Goal: Task Accomplishment & Management: Complete application form

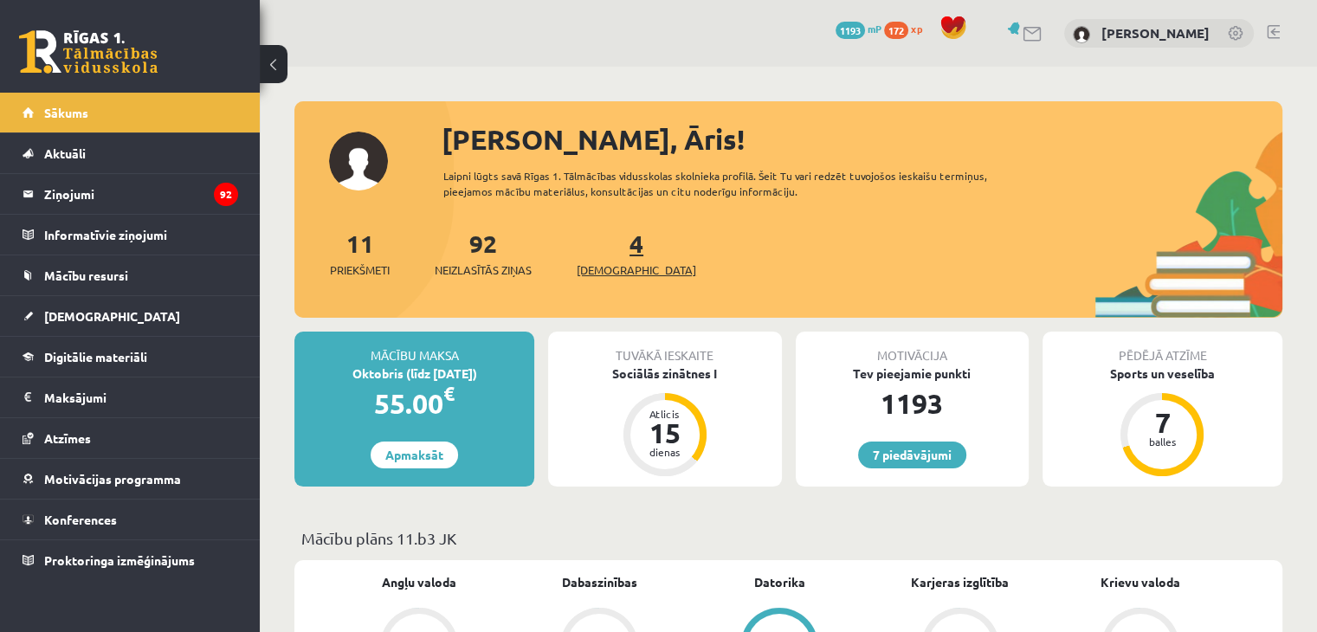
click at [608, 250] on link "4 Ieskaites" at bounding box center [636, 253] width 119 height 51
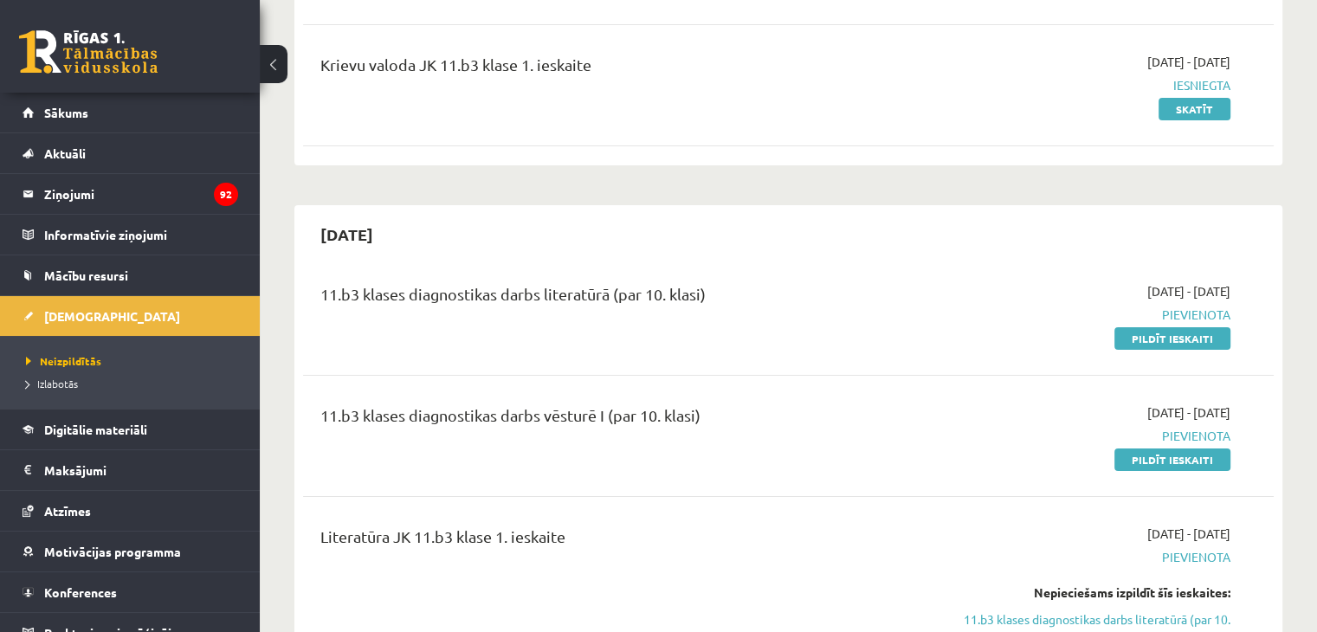
scroll to position [346, 0]
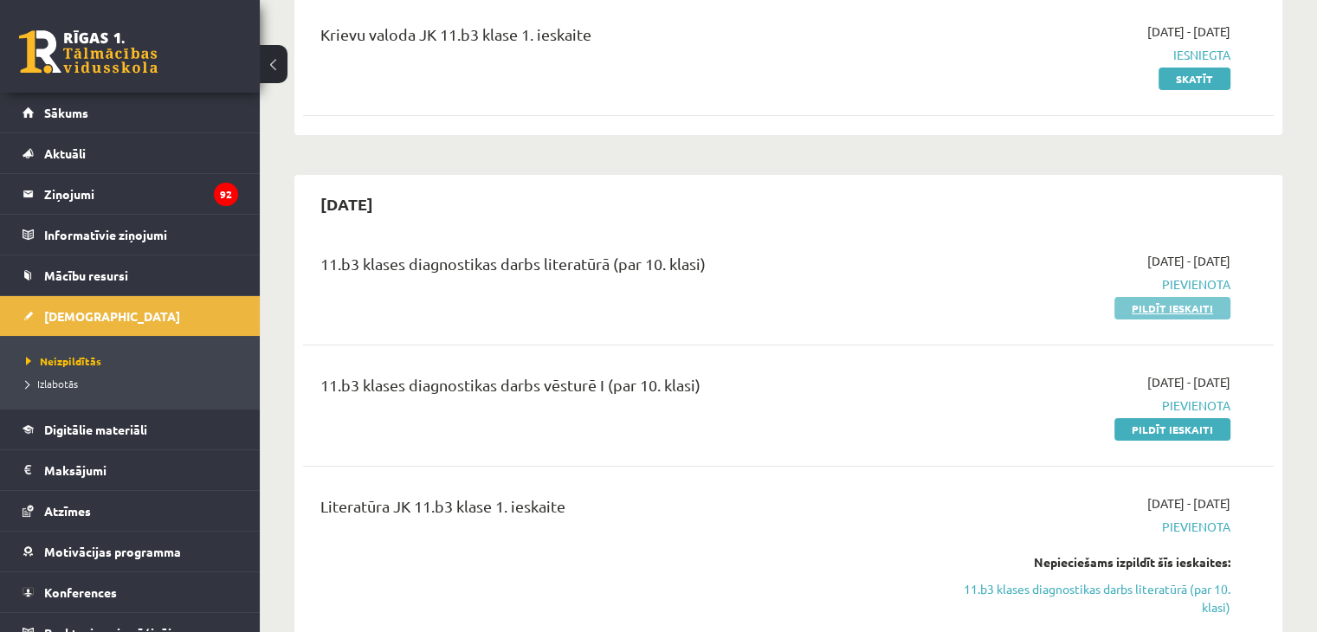
click at [1184, 305] on link "Pildīt ieskaiti" at bounding box center [1172, 308] width 116 height 23
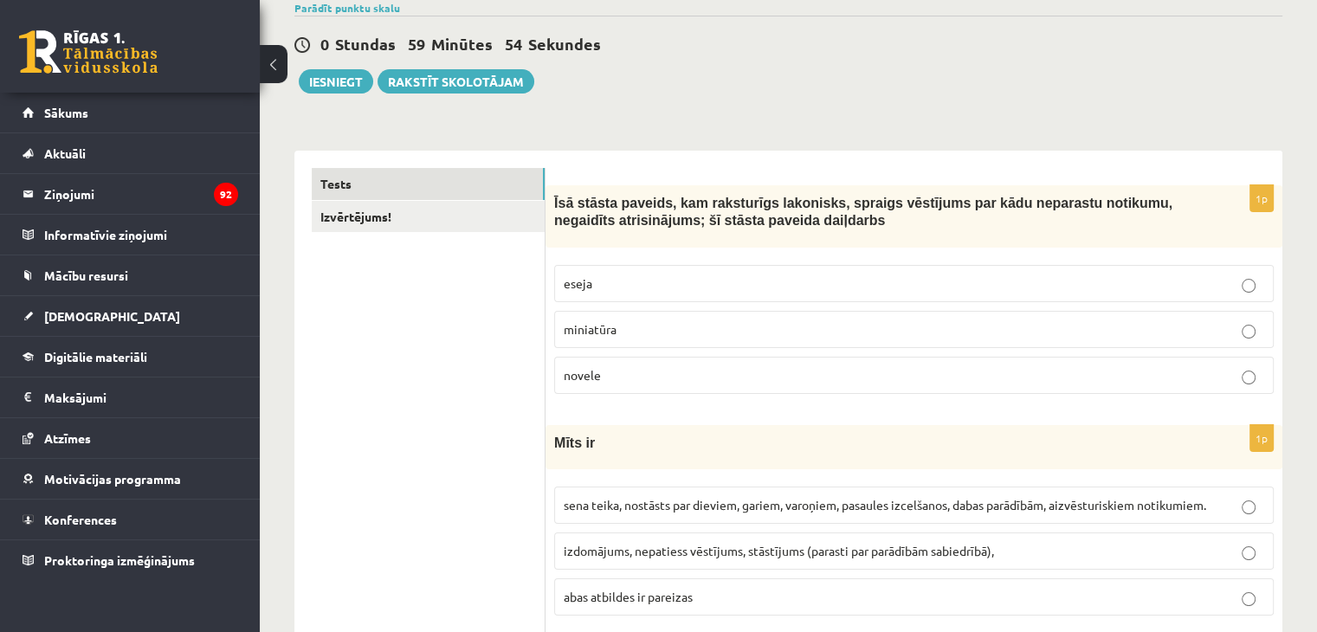
scroll to position [173, 0]
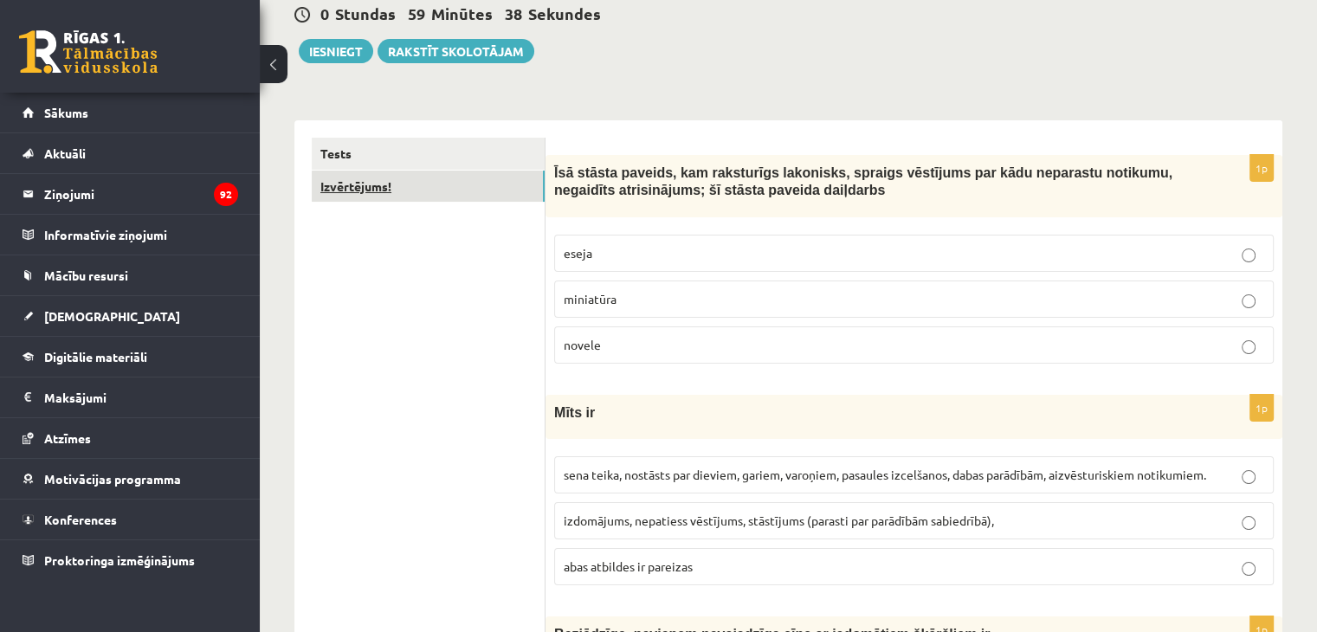
click at [461, 184] on link "Izvērtējums!" at bounding box center [428, 187] width 233 height 32
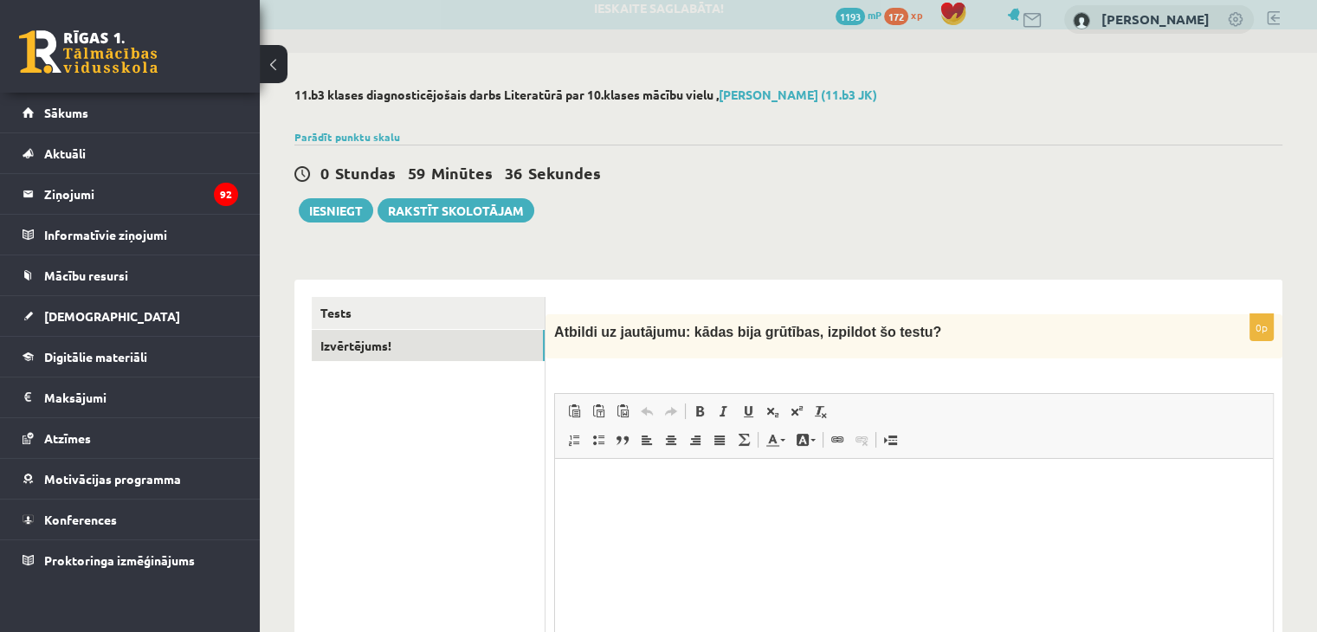
scroll to position [0, 0]
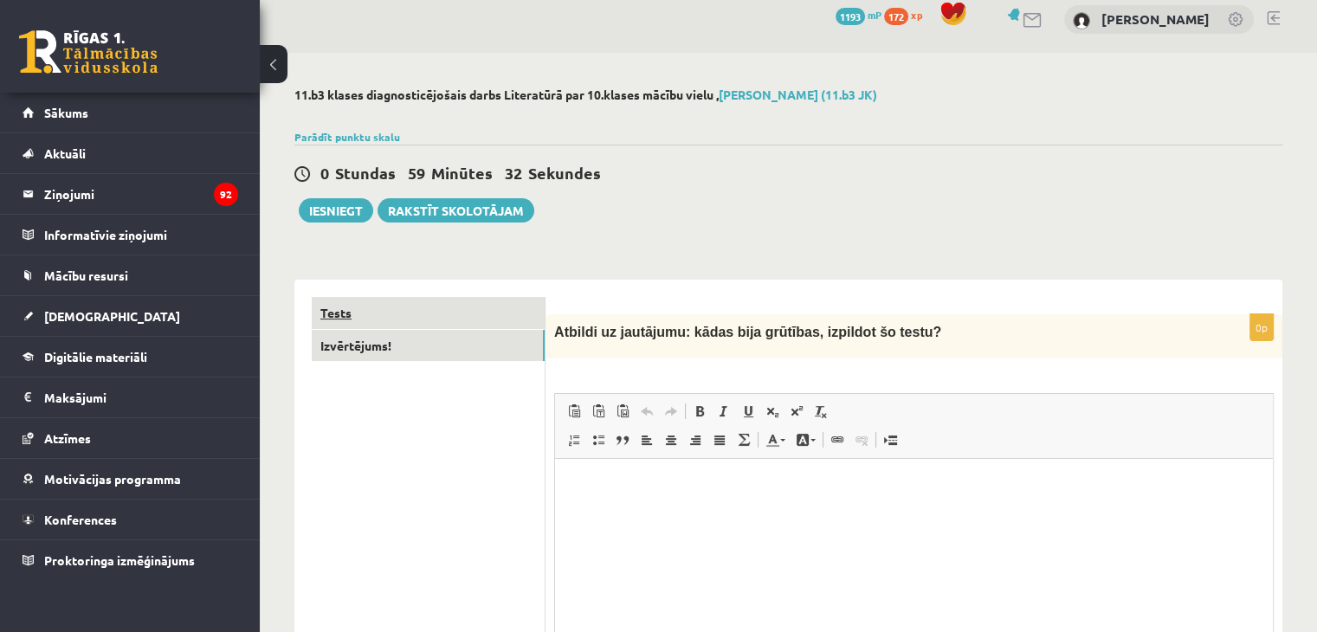
click at [461, 308] on link "Tests" at bounding box center [428, 313] width 233 height 32
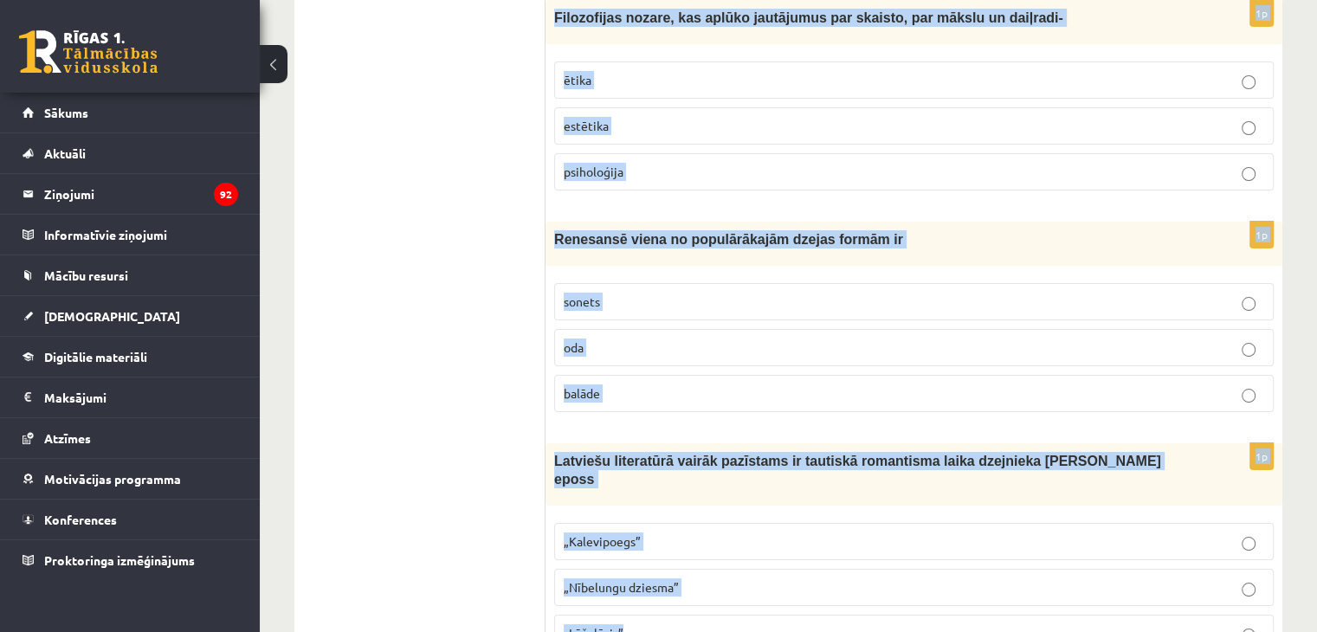
scroll to position [6567, 0]
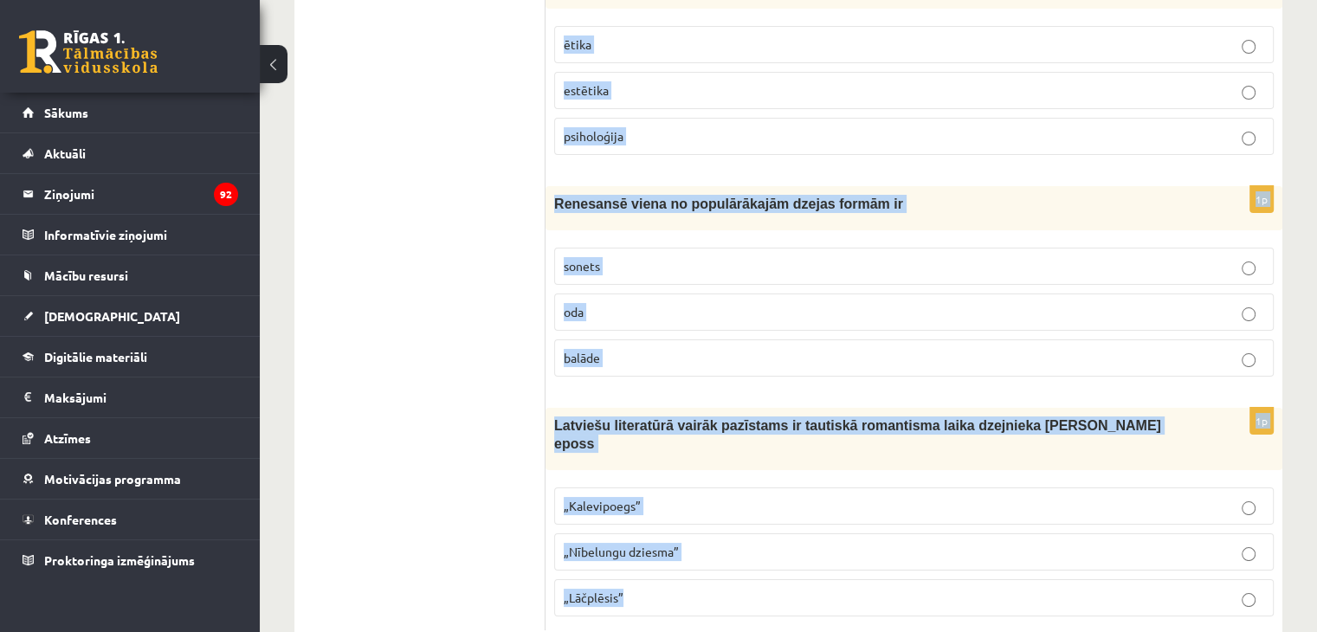
drag, startPoint x: 552, startPoint y: 329, endPoint x: 1038, endPoint y: 550, distance: 533.4
copy form "Īsā stāsta paveids, kam raksturīgs lakonisks, spraigs vēstījums par kādu nepara…"
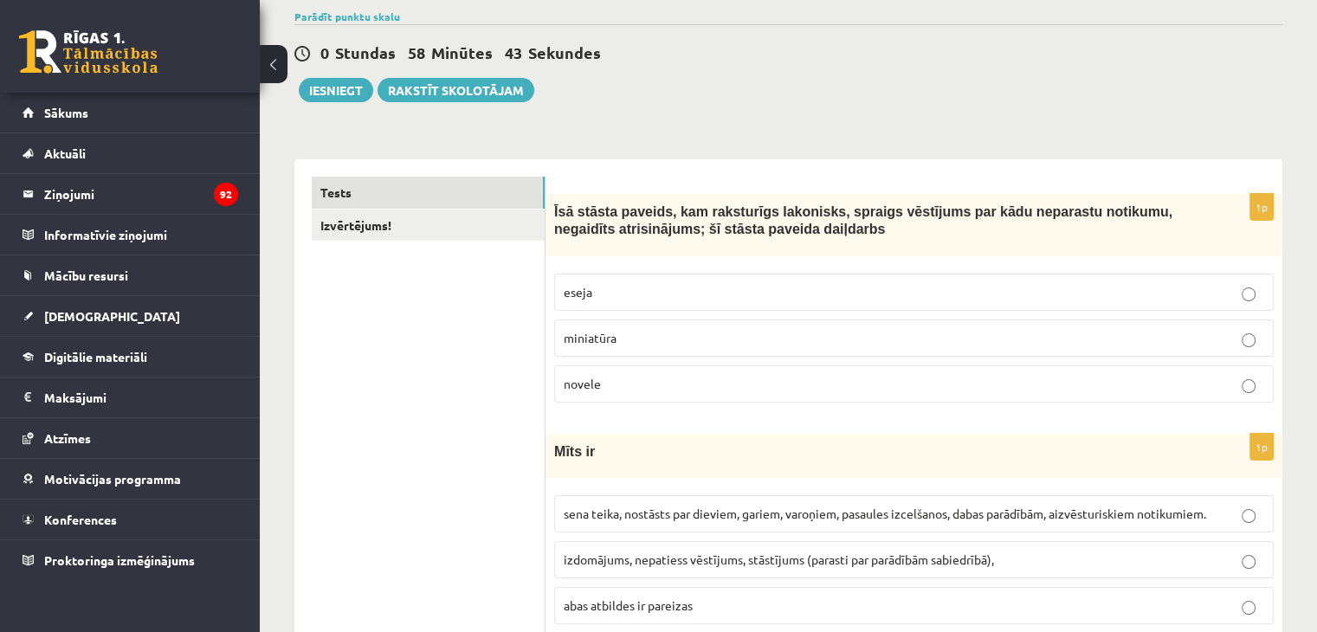
scroll to position [42, 0]
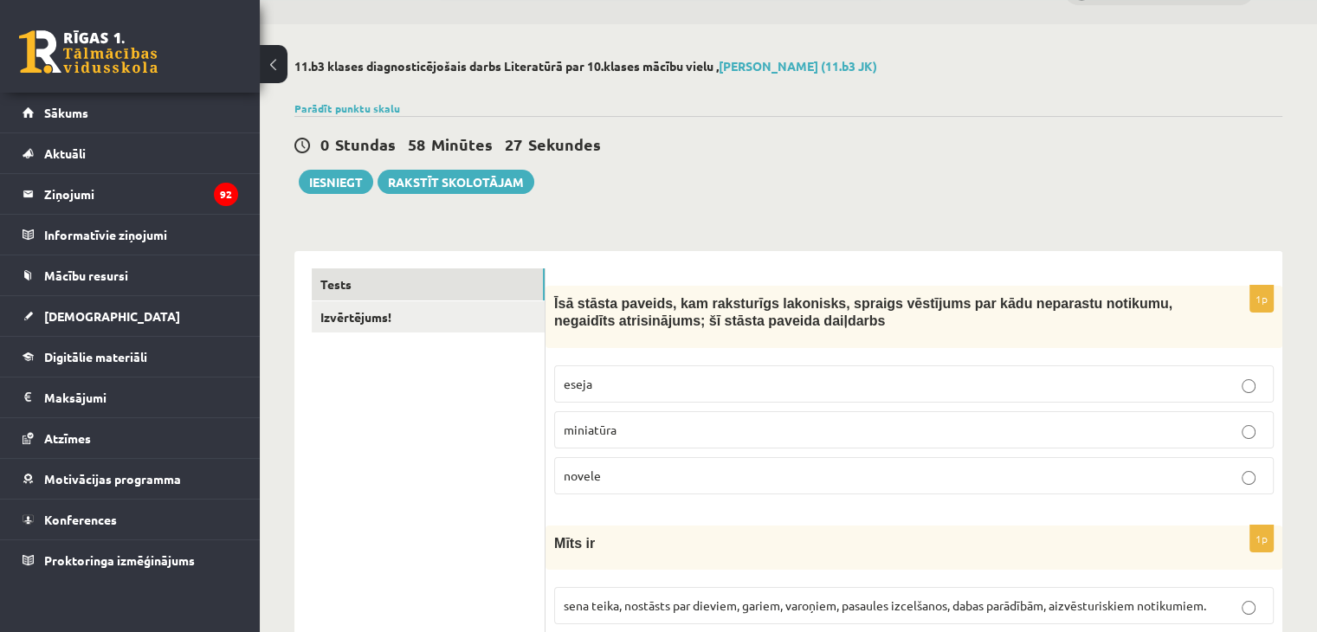
click at [614, 472] on p "novele" at bounding box center [914, 476] width 700 height 18
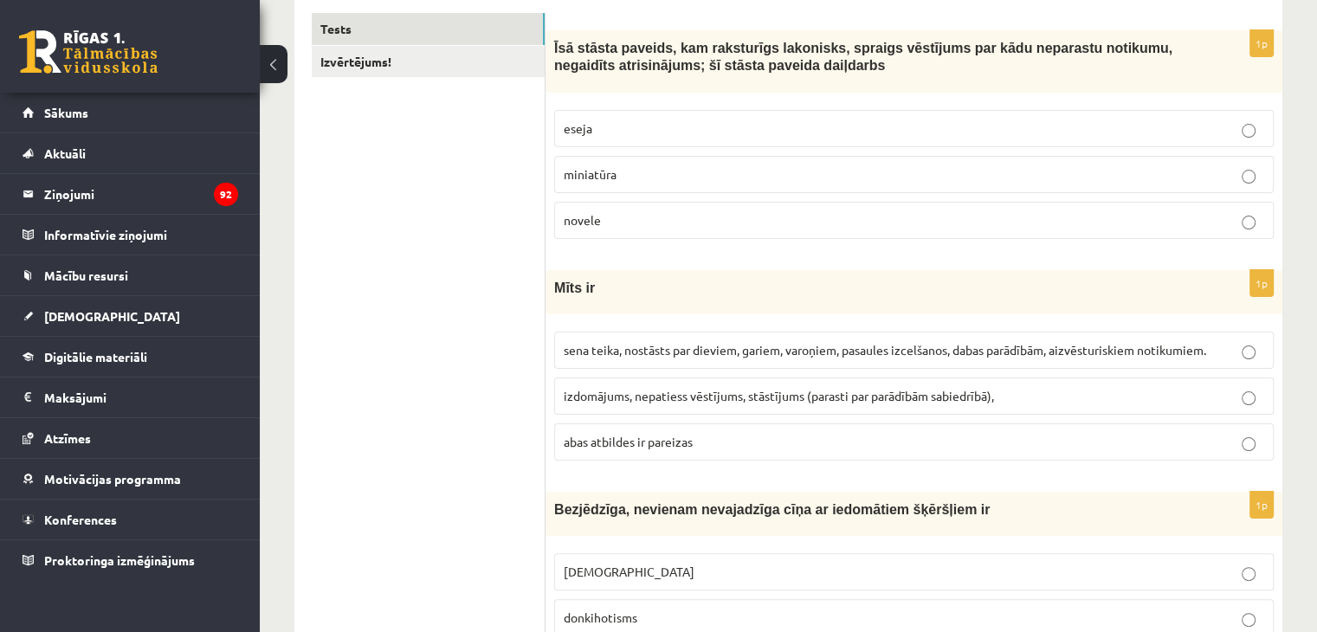
scroll to position [302, 0]
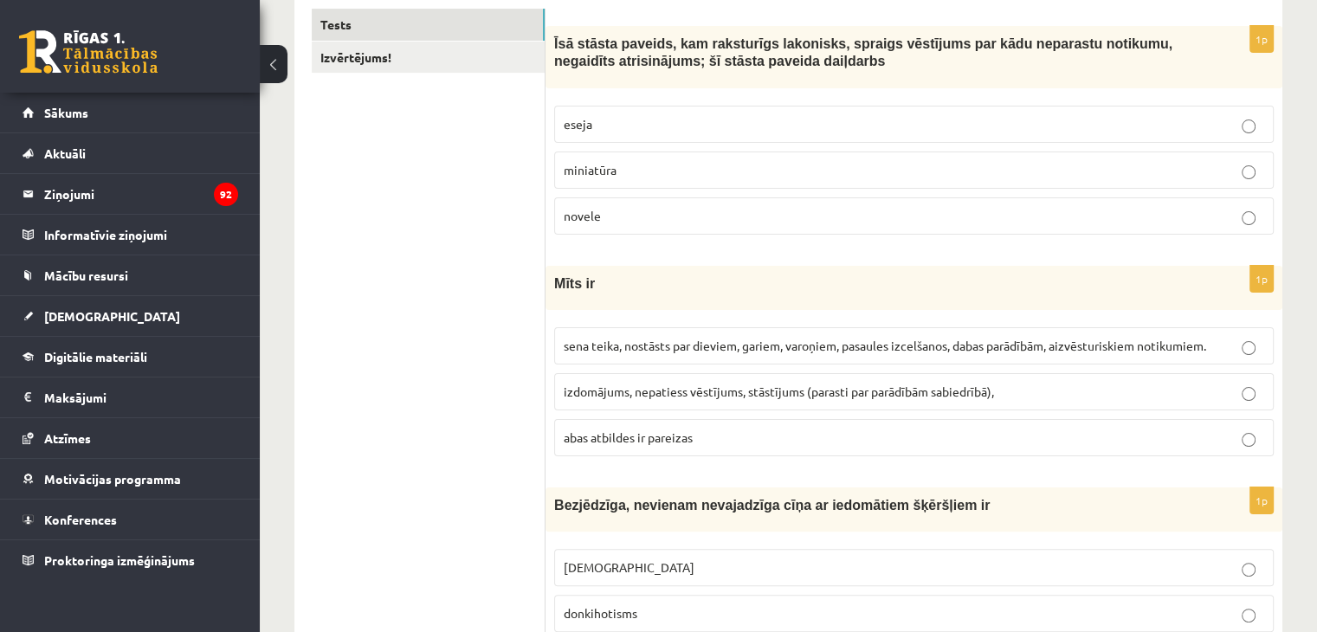
click at [776, 345] on span "sena teika, nostāsts par dieviem, gariem, varoņiem, pasaules izcelšanos, dabas …" at bounding box center [885, 346] width 642 height 16
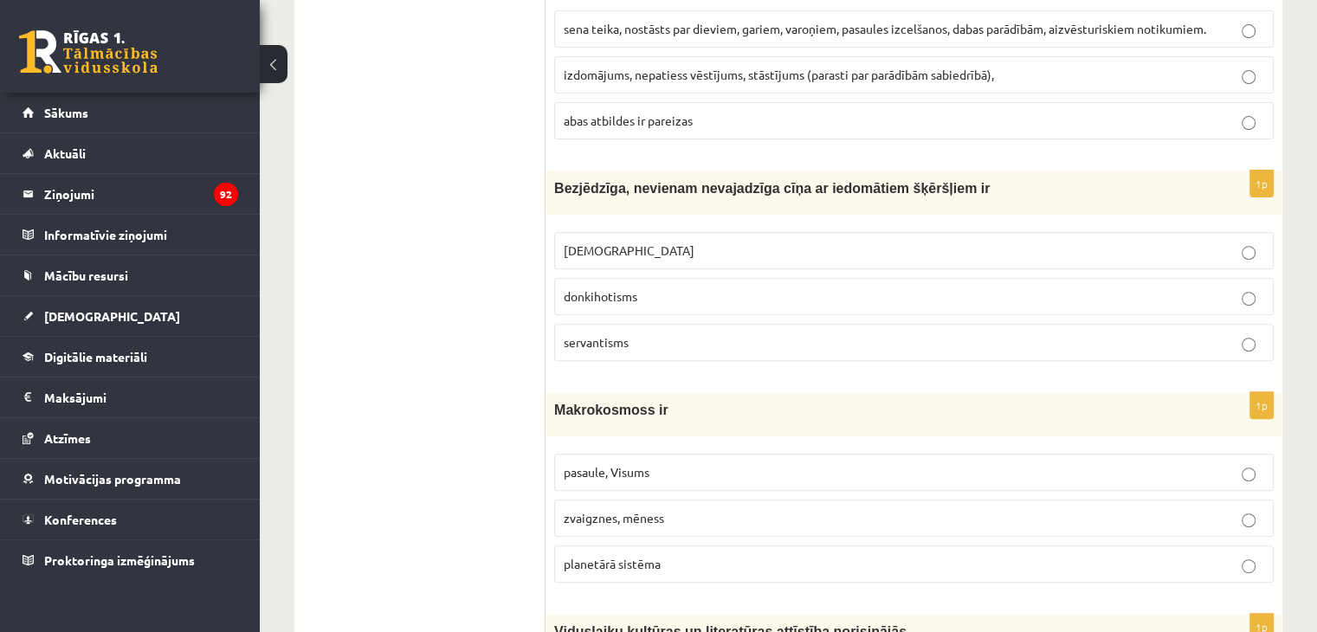
scroll to position [648, 0]
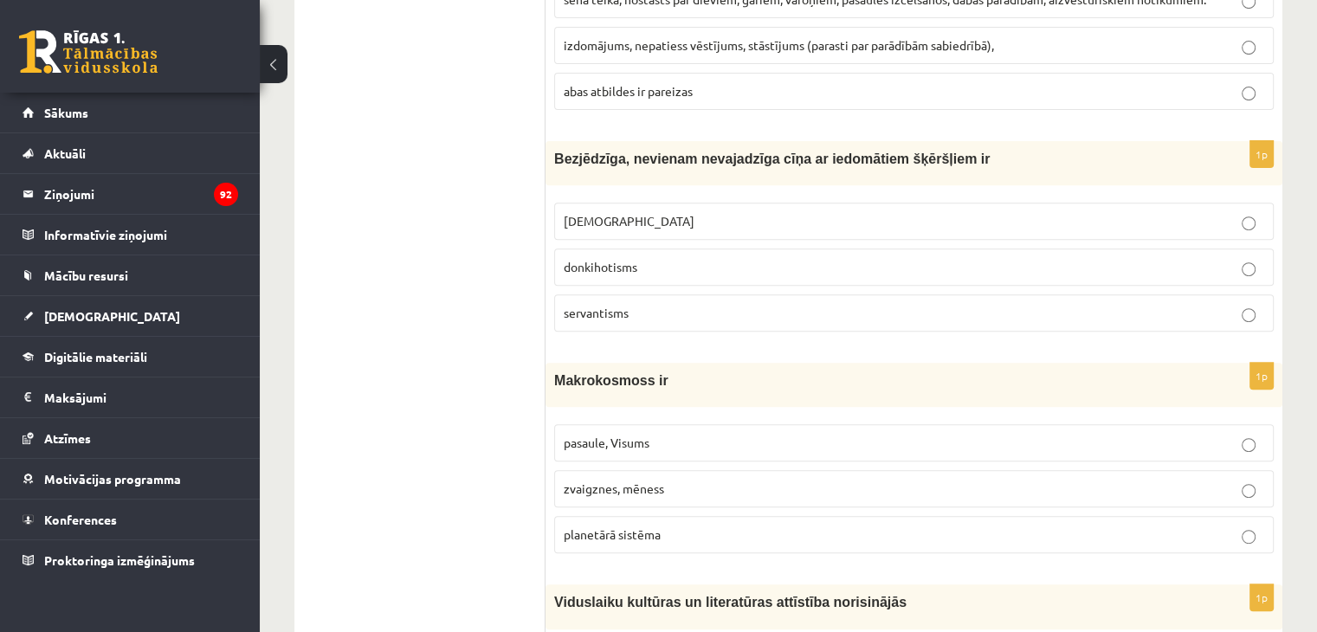
click at [616, 262] on span "donkihotisms" at bounding box center [601, 267] width 74 height 16
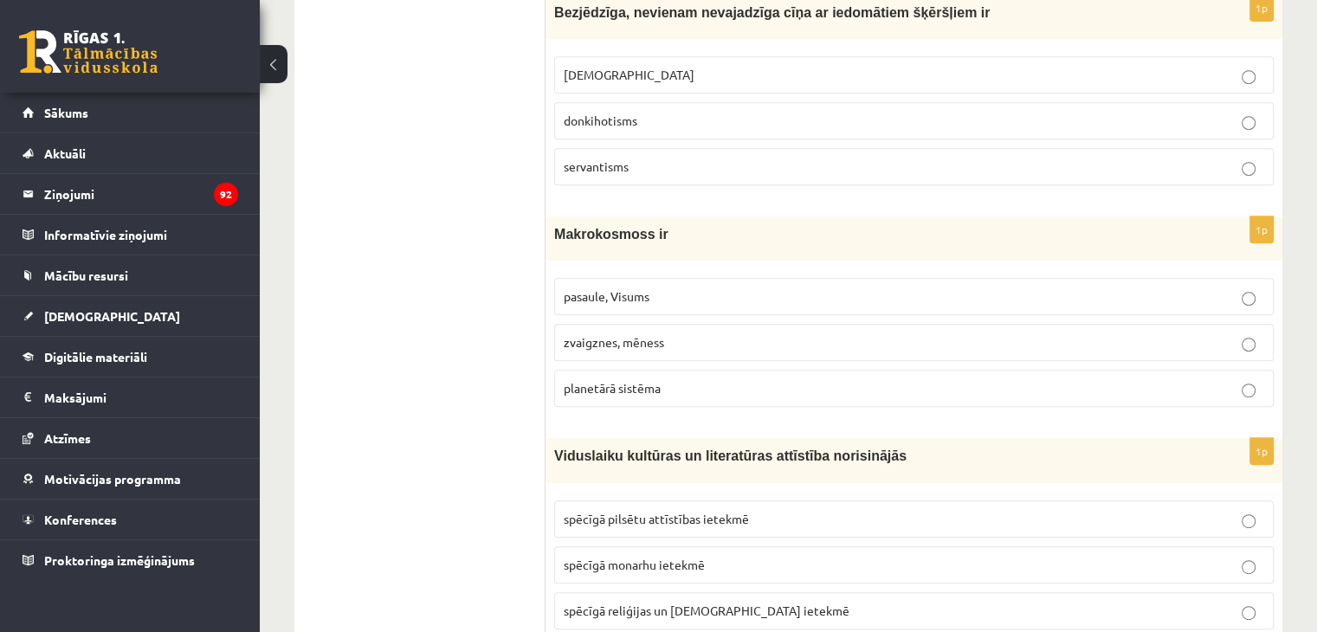
scroll to position [821, 0]
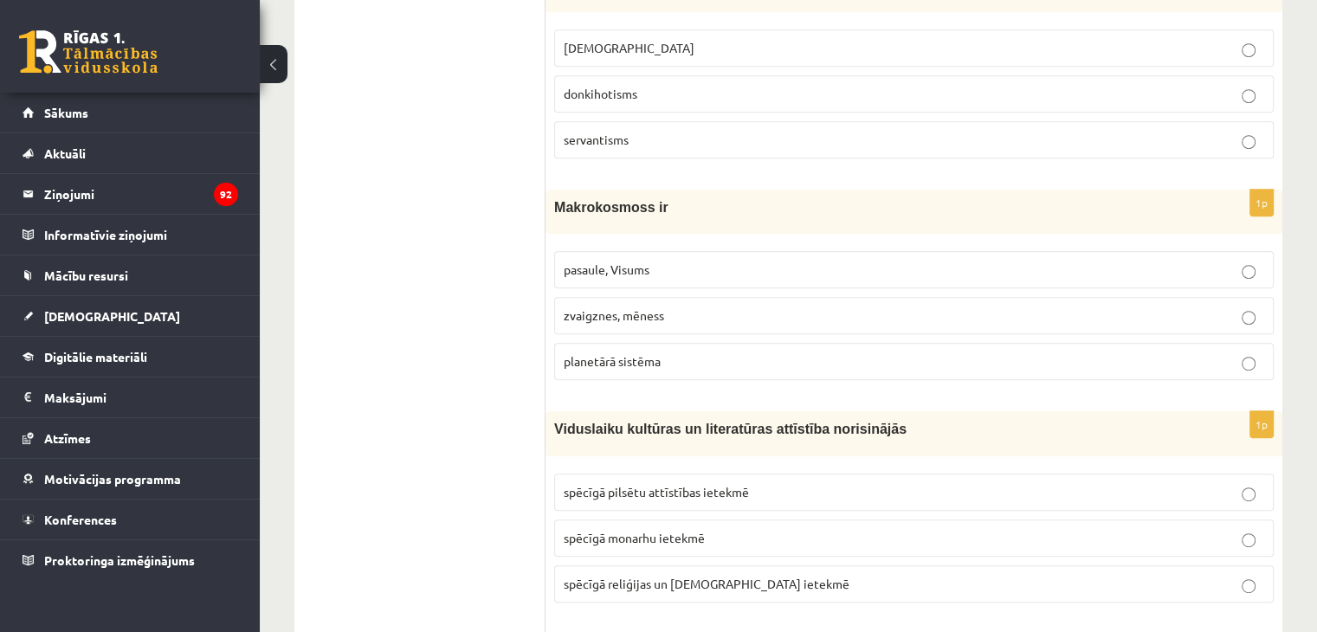
click at [693, 267] on p "pasaule, Visums" at bounding box center [914, 270] width 700 height 18
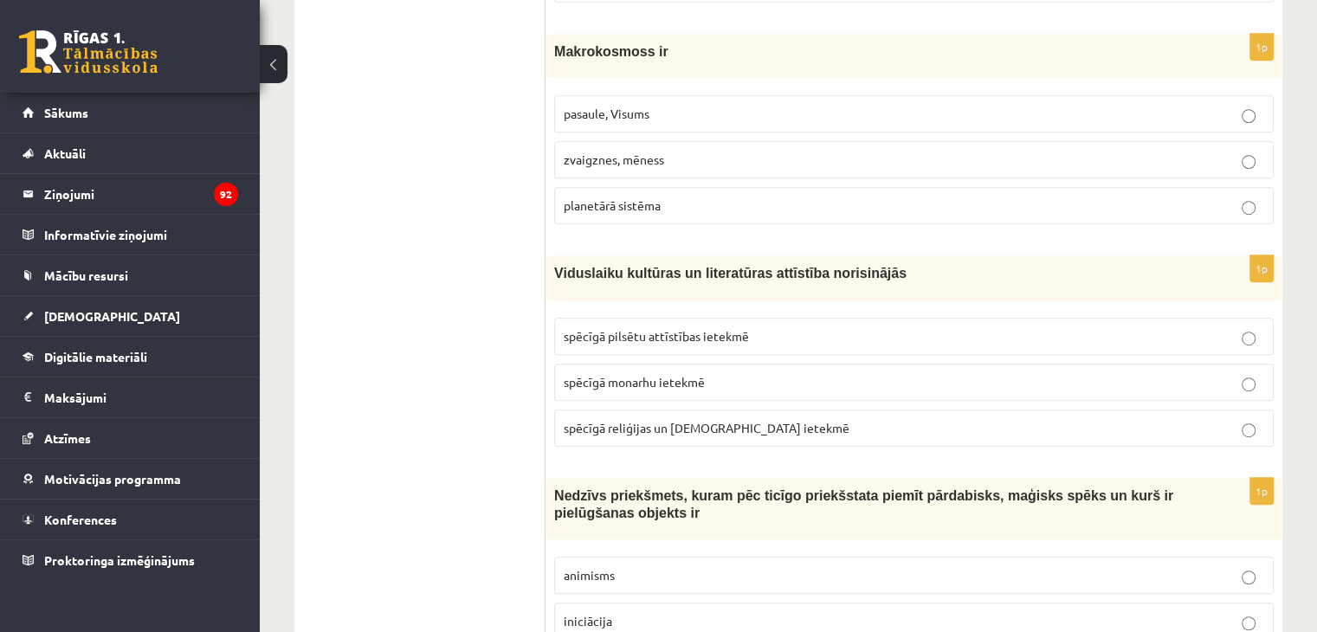
scroll to position [995, 0]
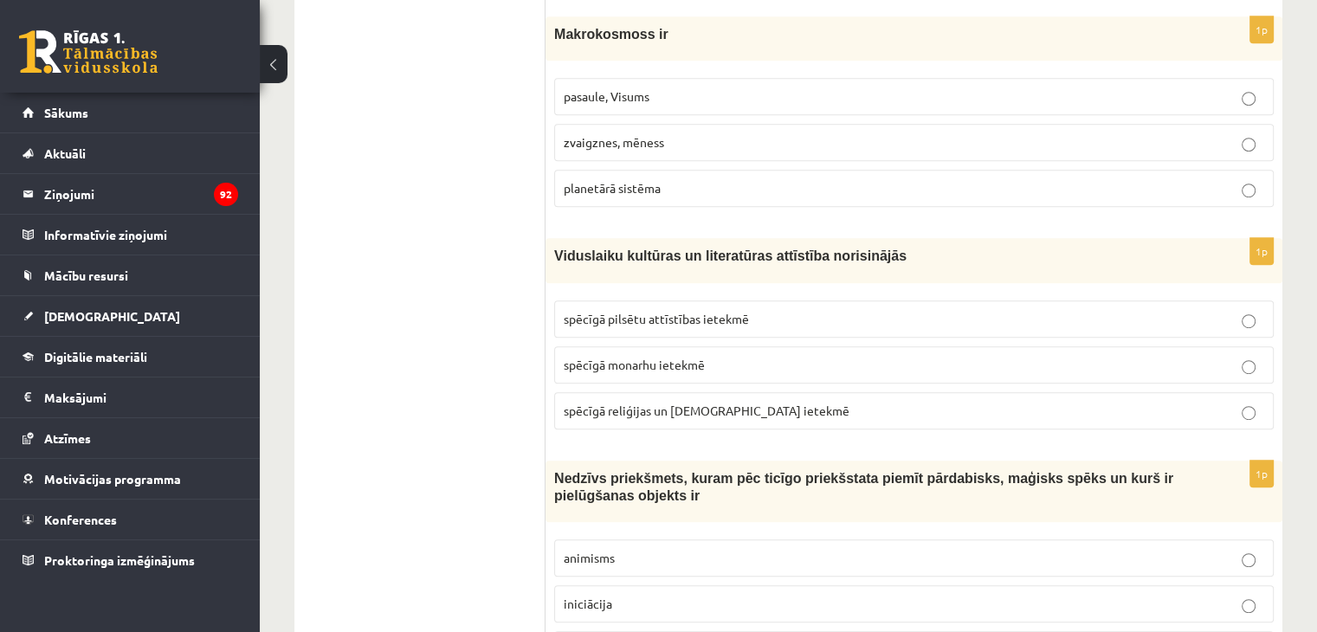
click at [738, 405] on span "spēcīgā reliģijas un baznīcas ietekmē" at bounding box center [707, 411] width 286 height 16
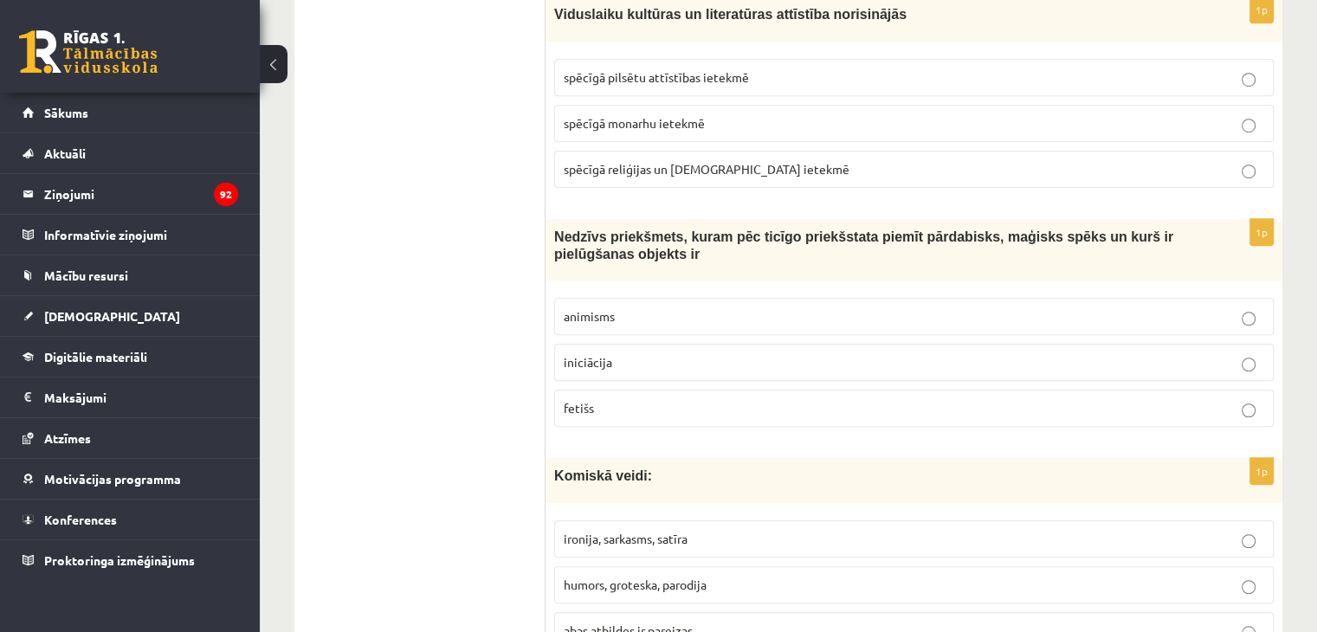
scroll to position [1254, 0]
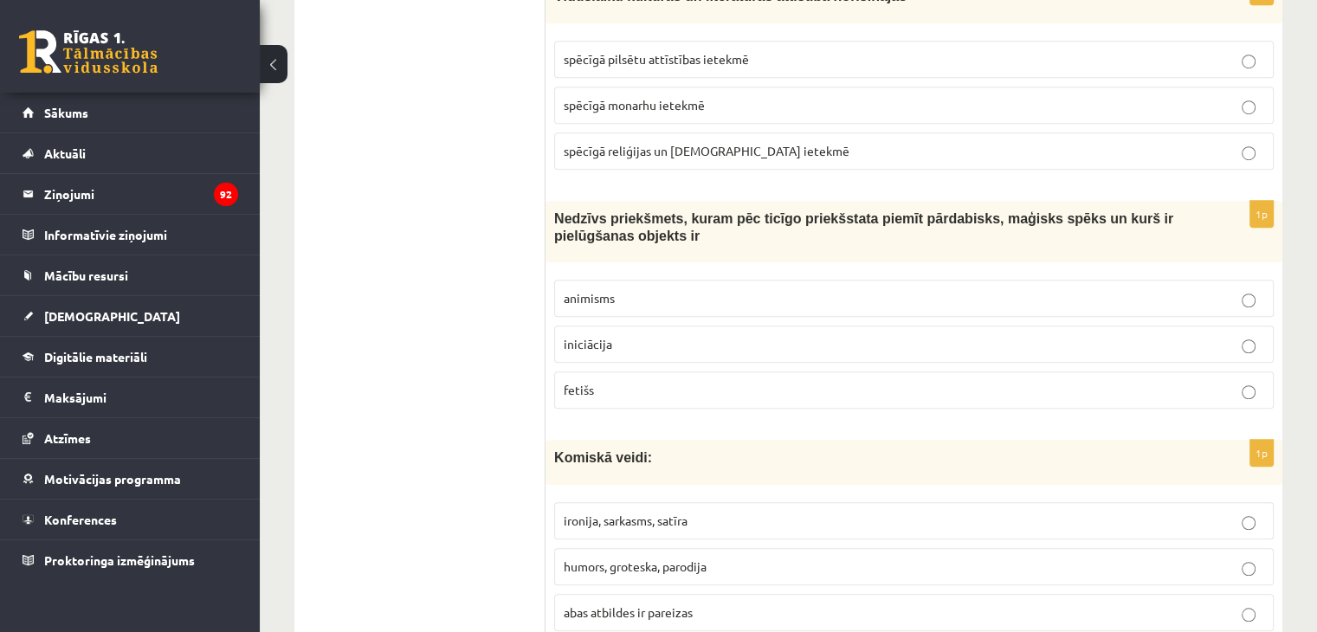
click at [616, 381] on p "fetišs" at bounding box center [914, 390] width 700 height 18
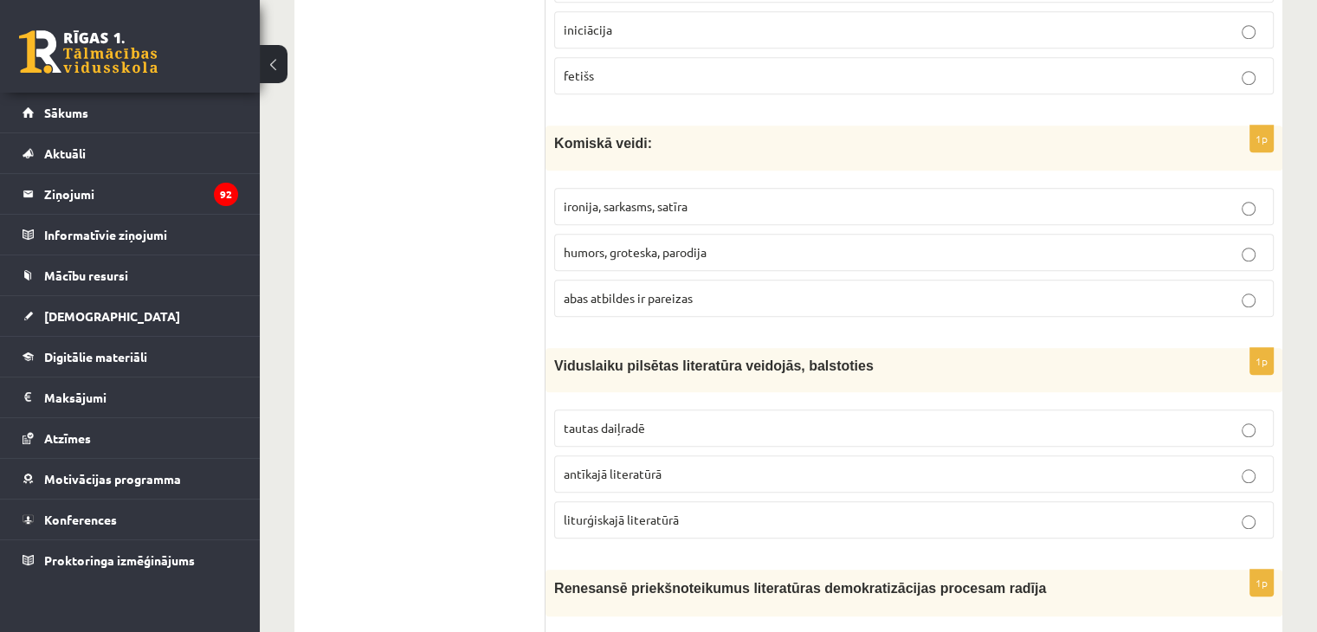
scroll to position [1601, 0]
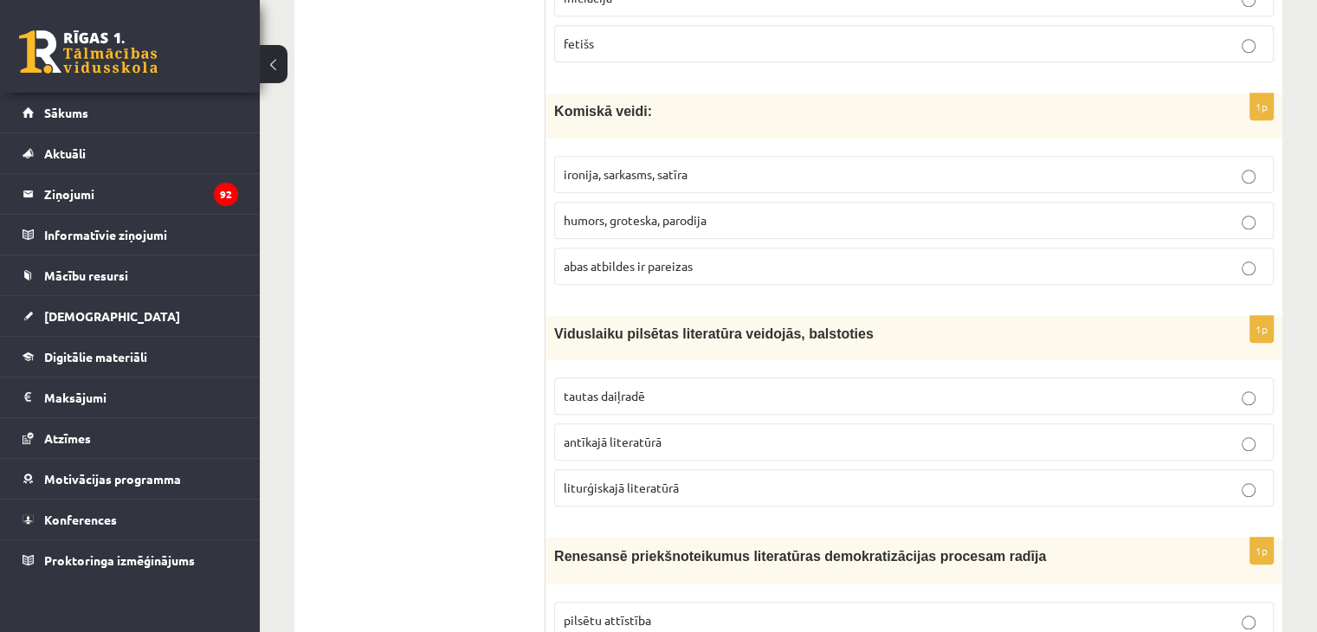
click at [706, 257] on p "abas atbildes ir pareizas" at bounding box center [914, 266] width 700 height 18
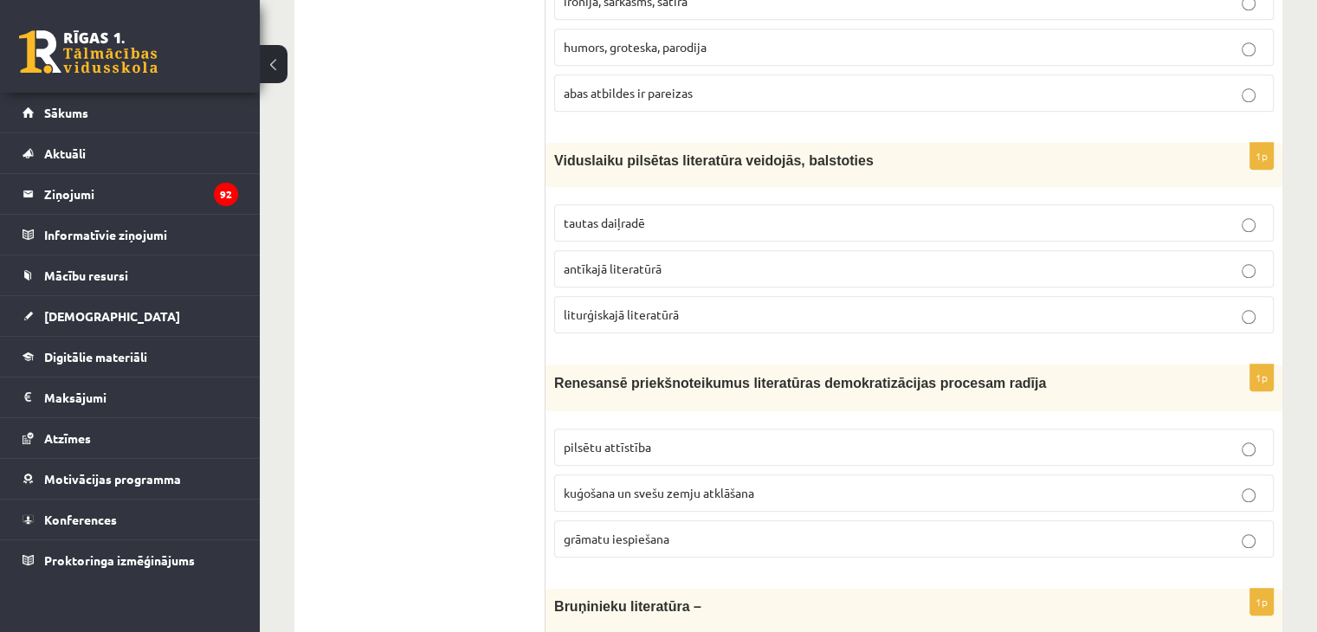
scroll to position [1860, 0]
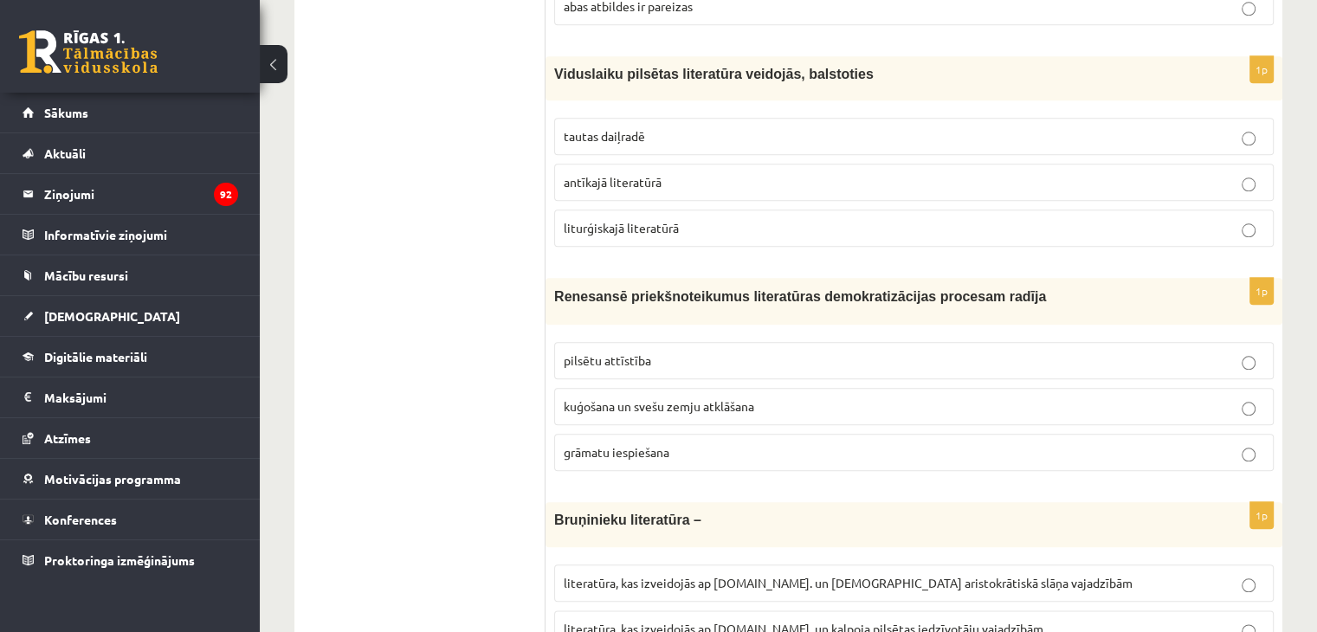
click at [646, 128] on p "tautas daiļradē" at bounding box center [914, 136] width 700 height 18
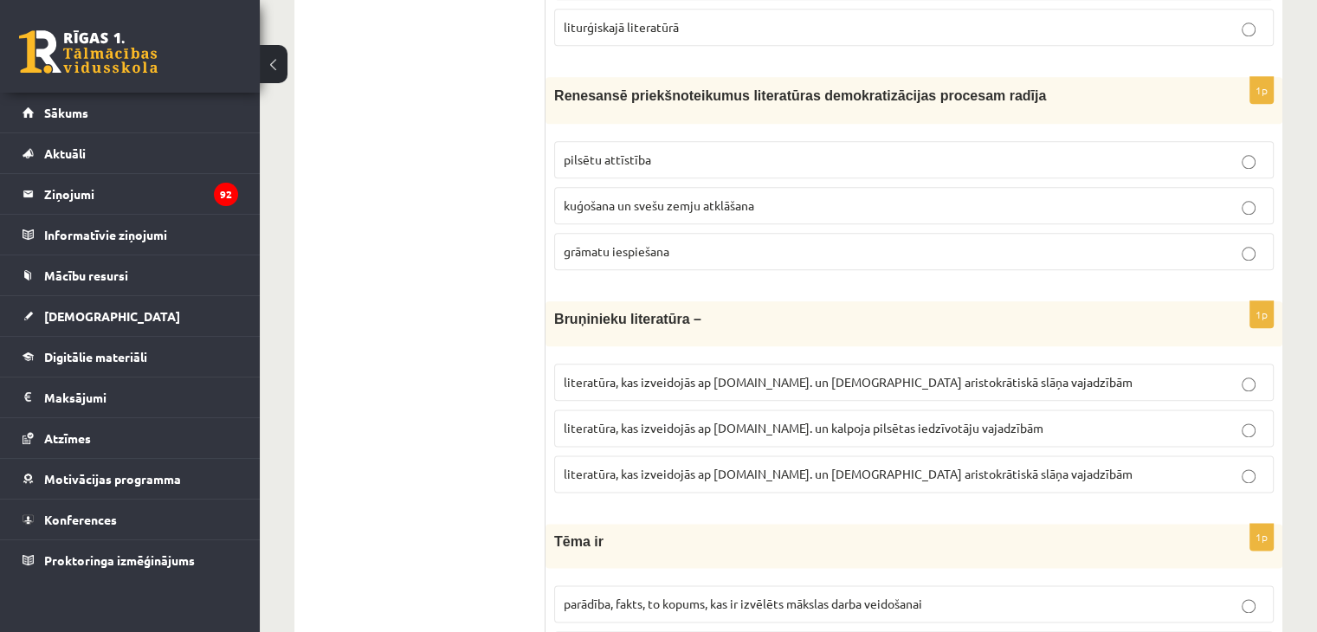
scroll to position [2120, 0]
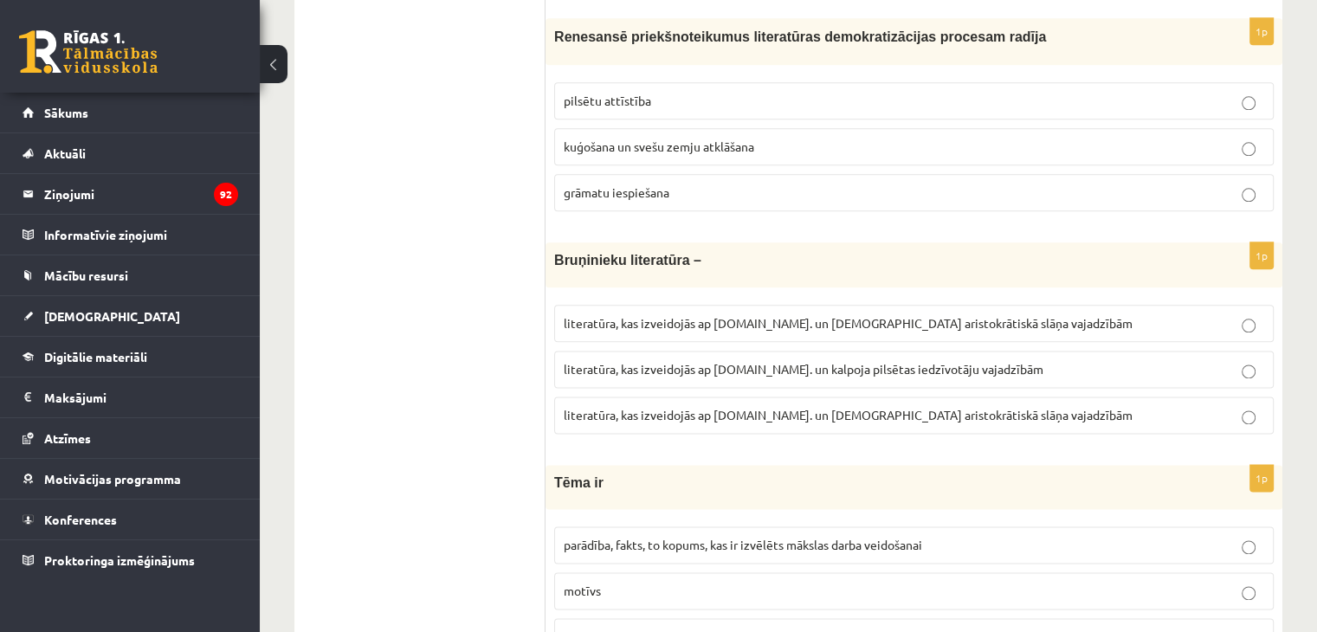
click at [694, 184] on p "grāmatu iespiešana" at bounding box center [914, 193] width 700 height 18
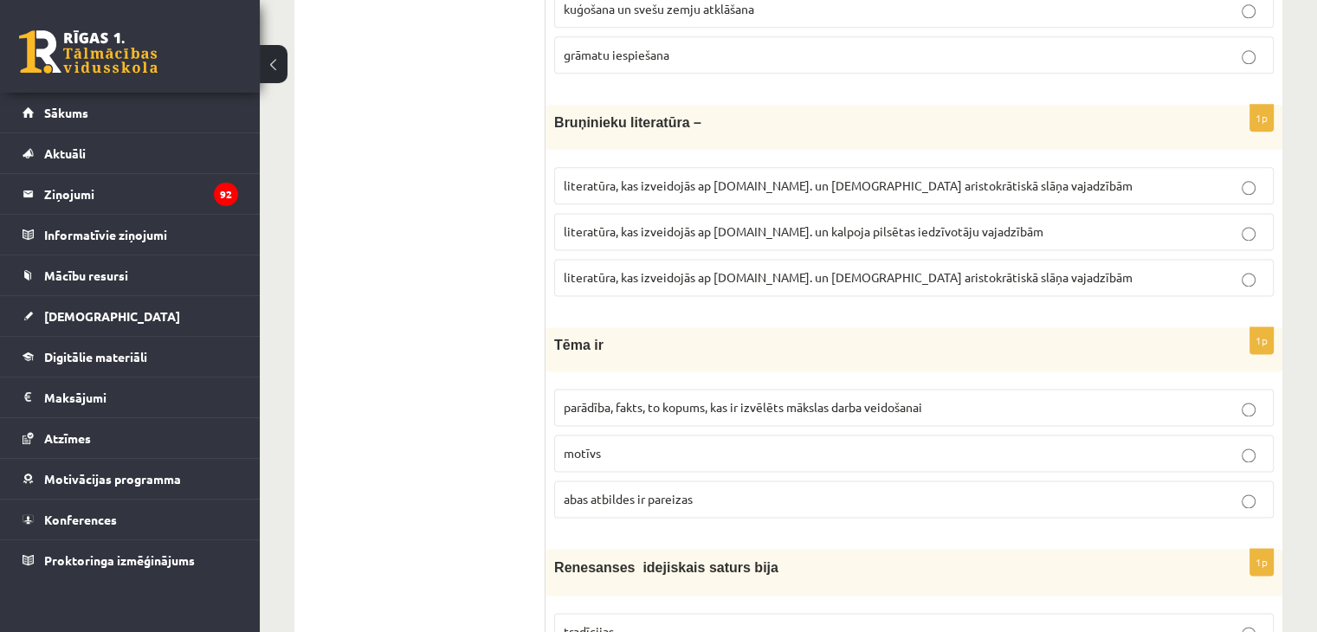
scroll to position [2293, 0]
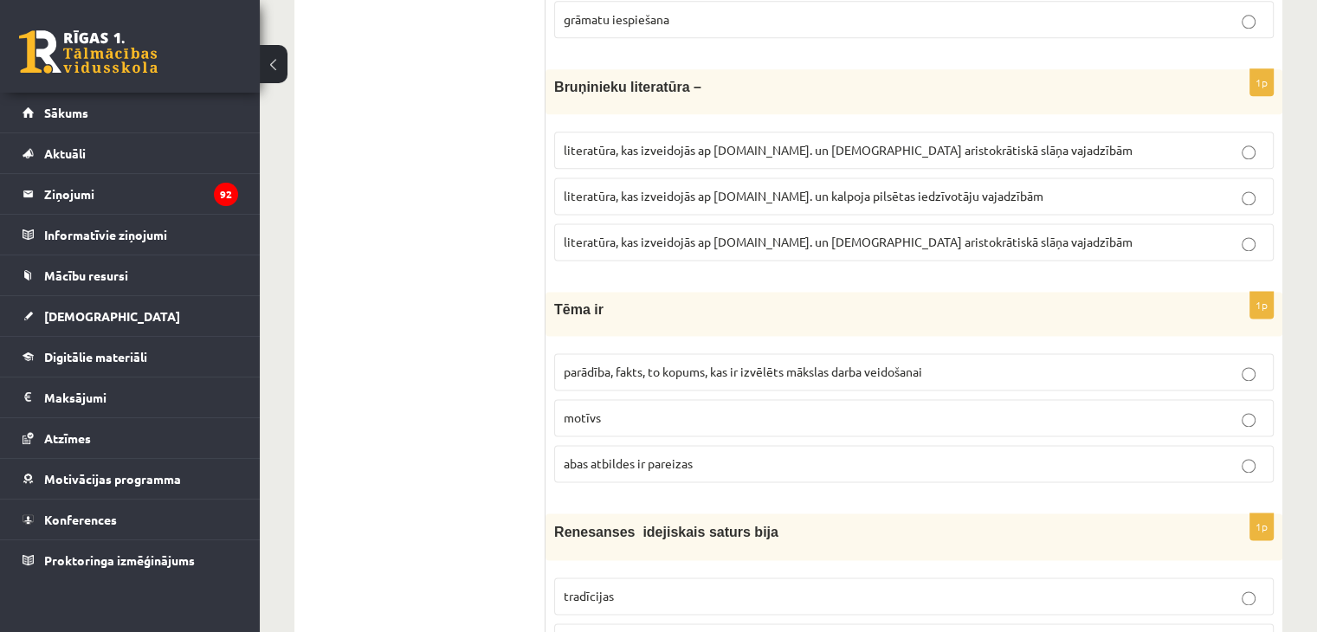
click at [895, 234] on span "literatūra, kas izveidojās ap 12.gs. un kalpoja aristokrātiskā slāņa vajadzībām" at bounding box center [848, 242] width 569 height 16
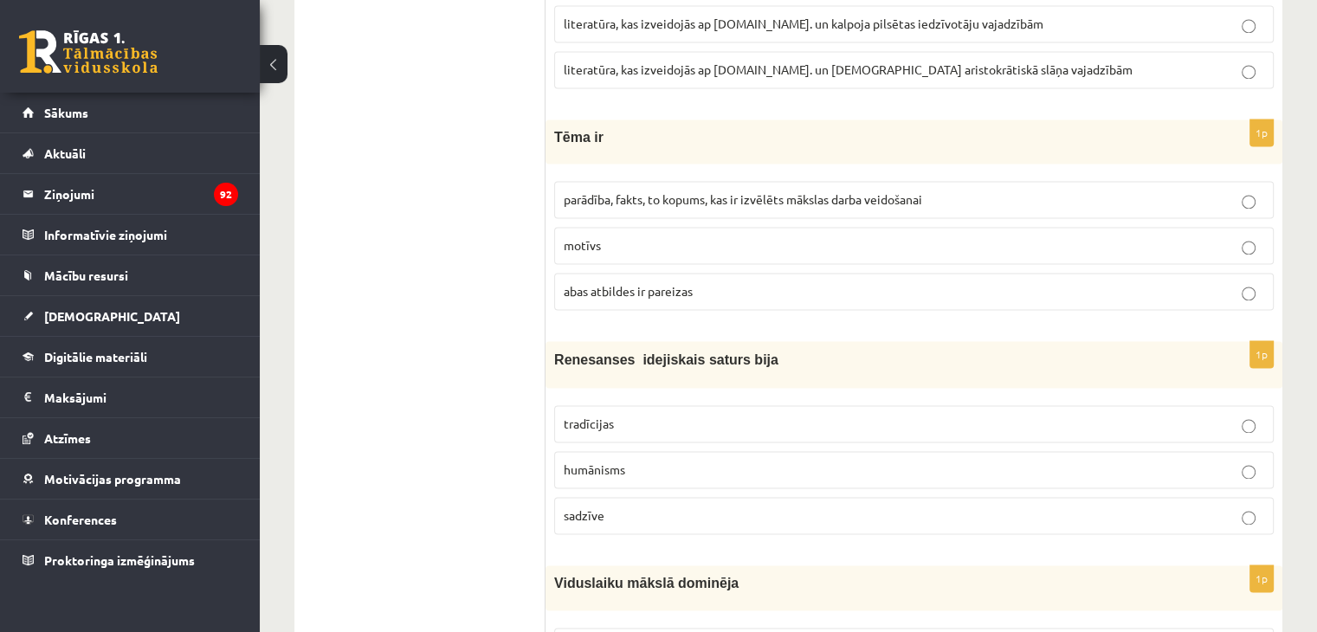
scroll to position [2466, 0]
click at [689, 190] on span "parādība, fakts, to kopums, kas ir izvēlēts mākslas darba veidošanai" at bounding box center [743, 198] width 358 height 16
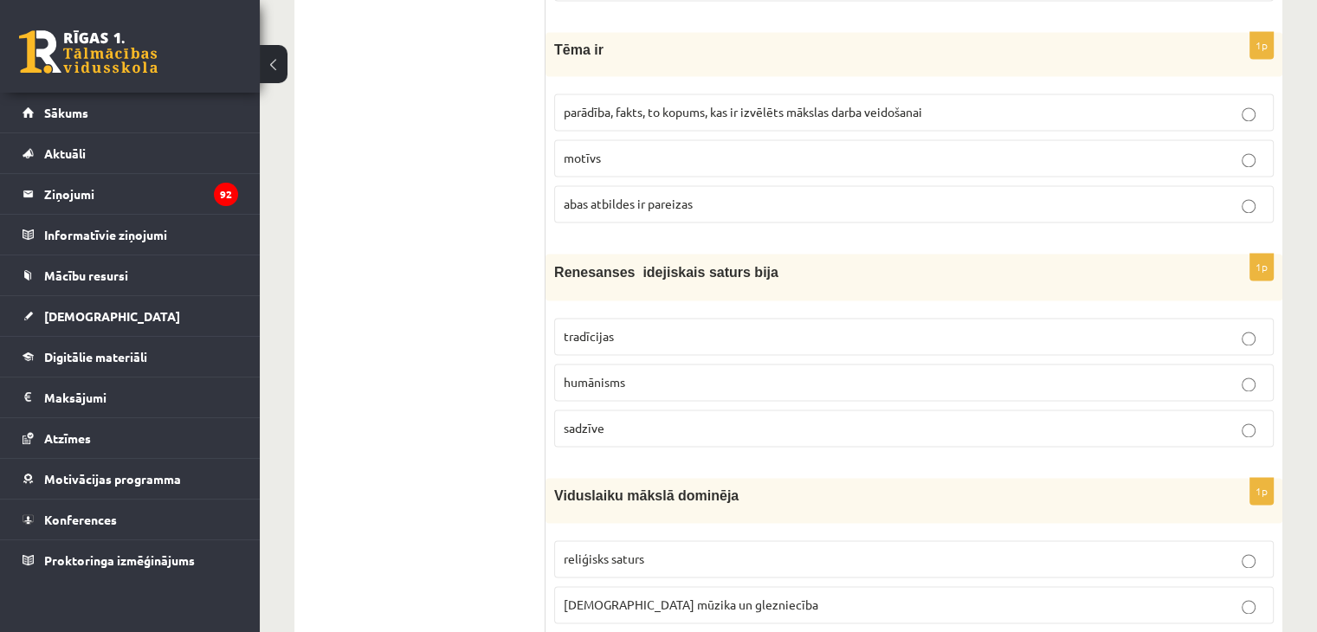
scroll to position [2639, 0]
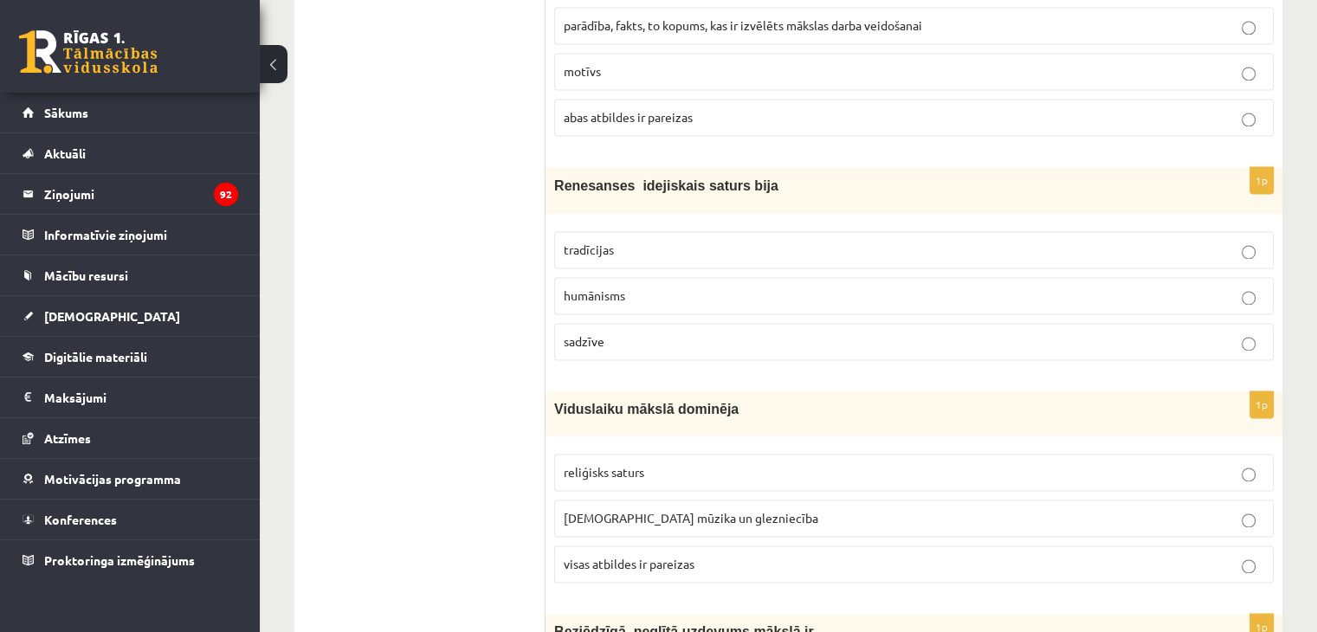
click at [599, 287] on span "humānisms" at bounding box center [594, 295] width 61 height 16
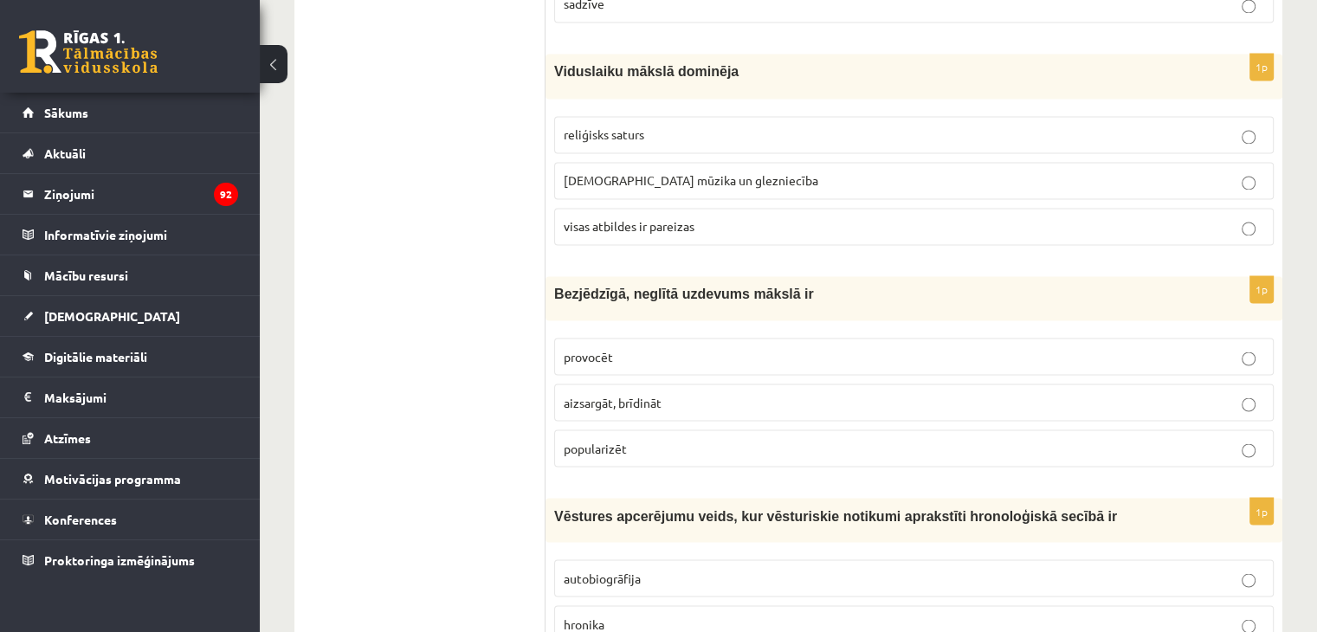
scroll to position [2986, 0]
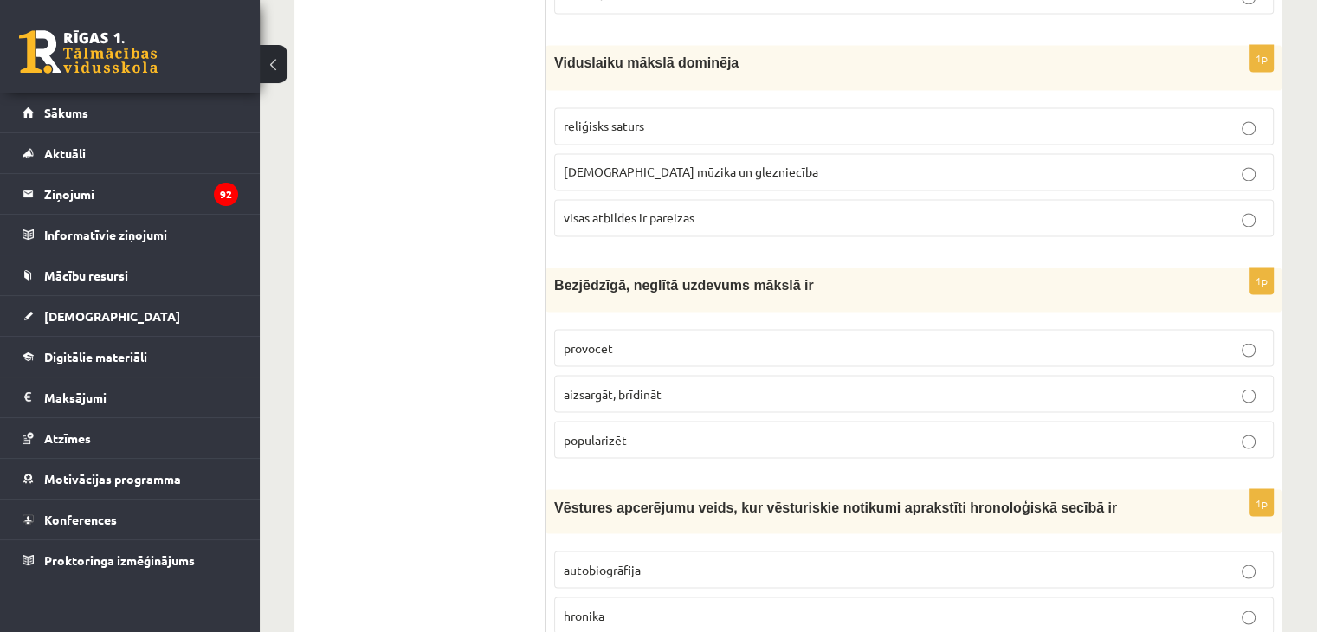
click at [706, 209] on p "visas atbildes ir pareizas" at bounding box center [914, 218] width 700 height 18
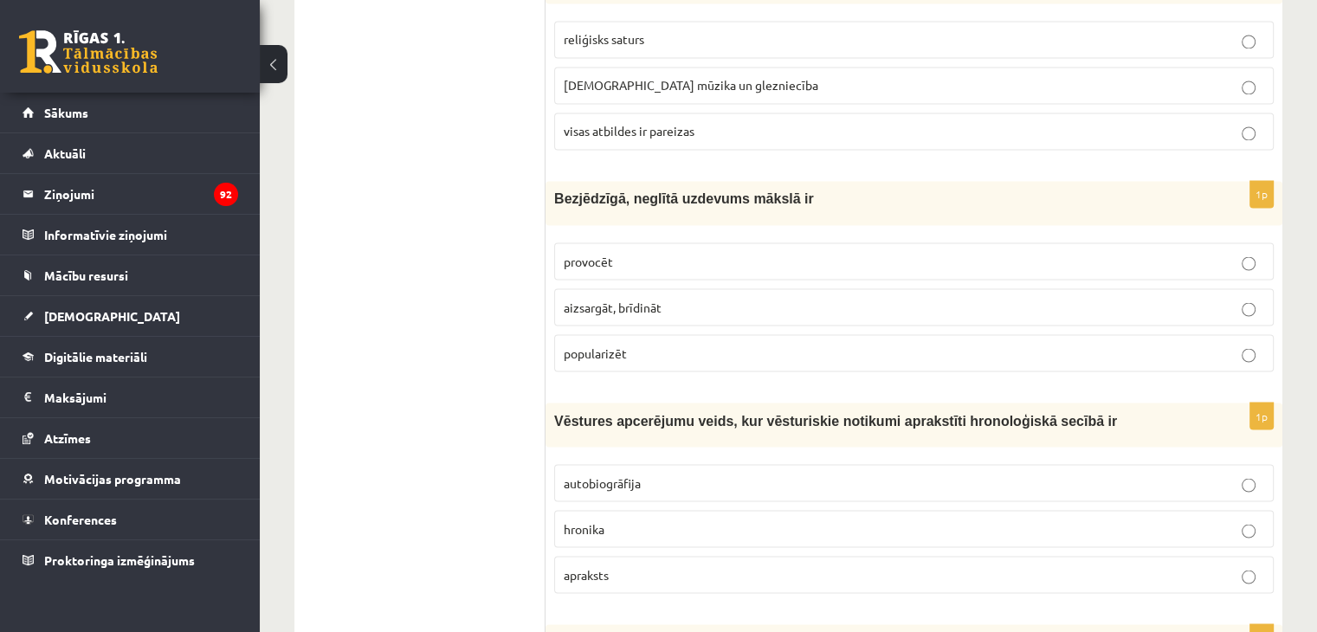
click at [623, 252] on p "provocēt" at bounding box center [914, 261] width 700 height 18
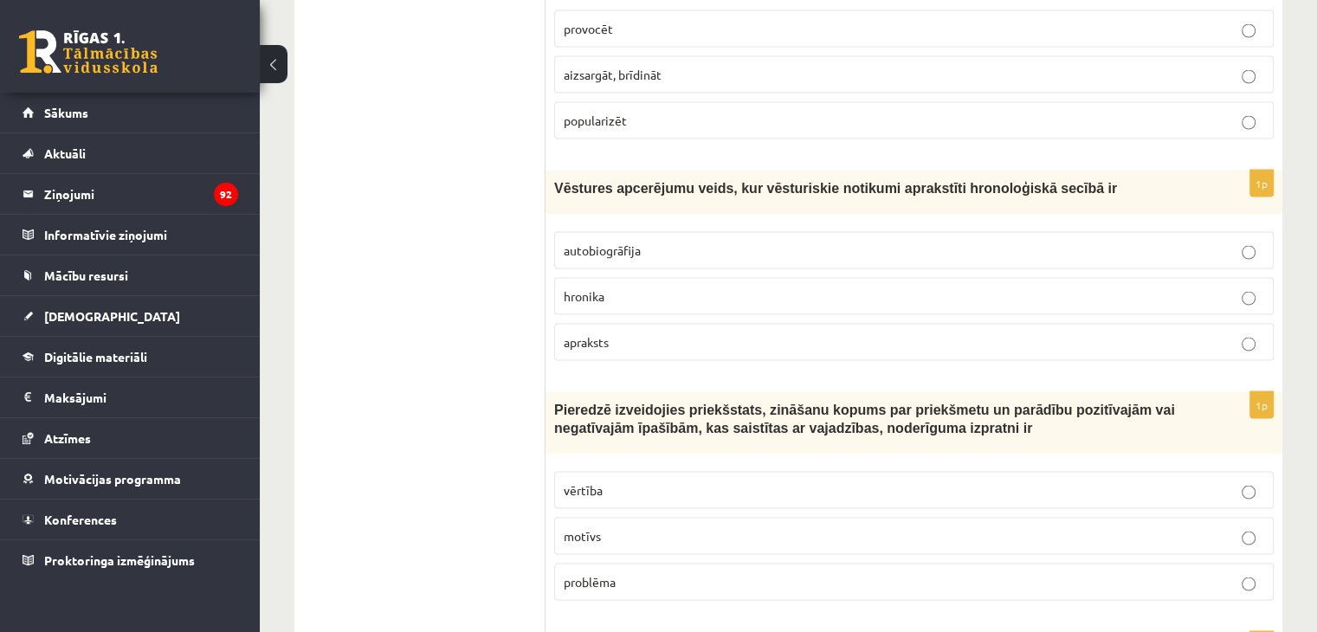
scroll to position [3332, 0]
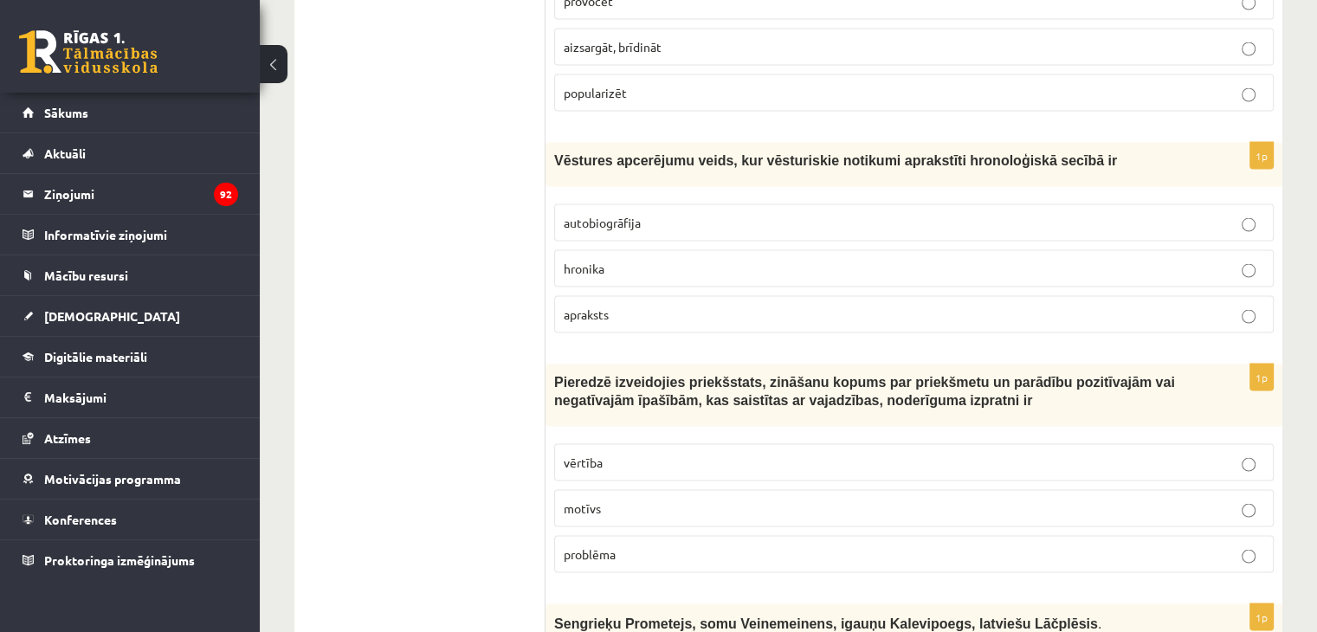
click at [594, 261] on span "hronika" at bounding box center [584, 269] width 41 height 16
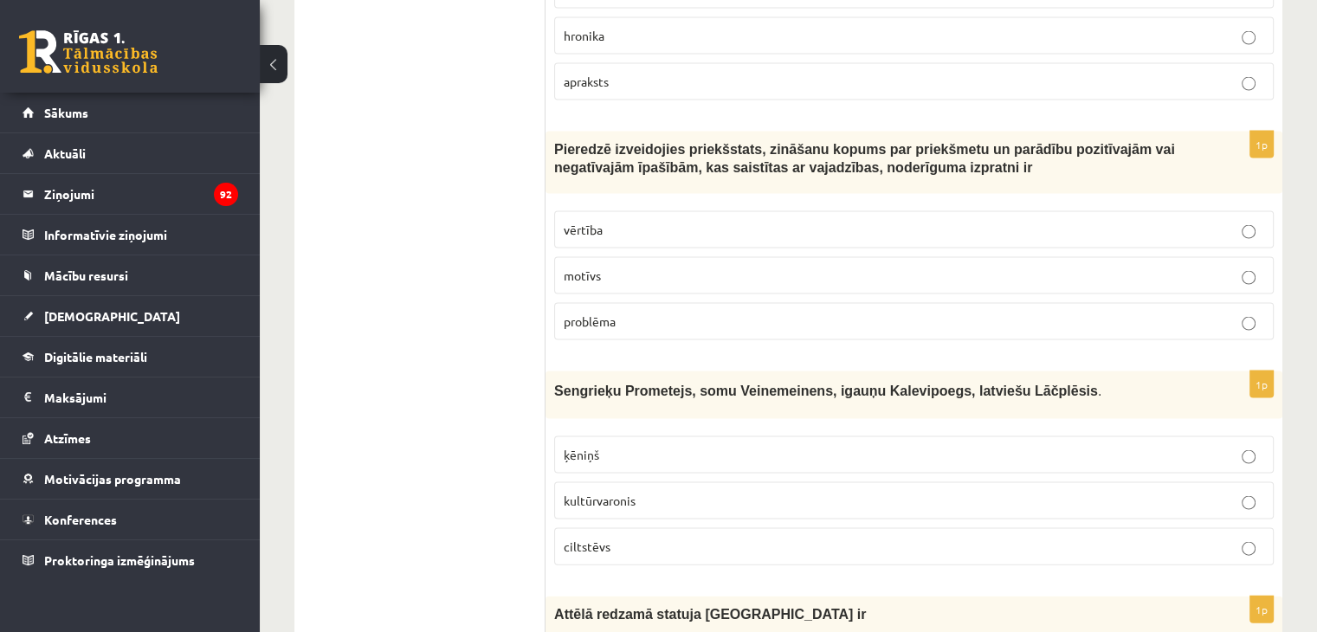
scroll to position [3591, 0]
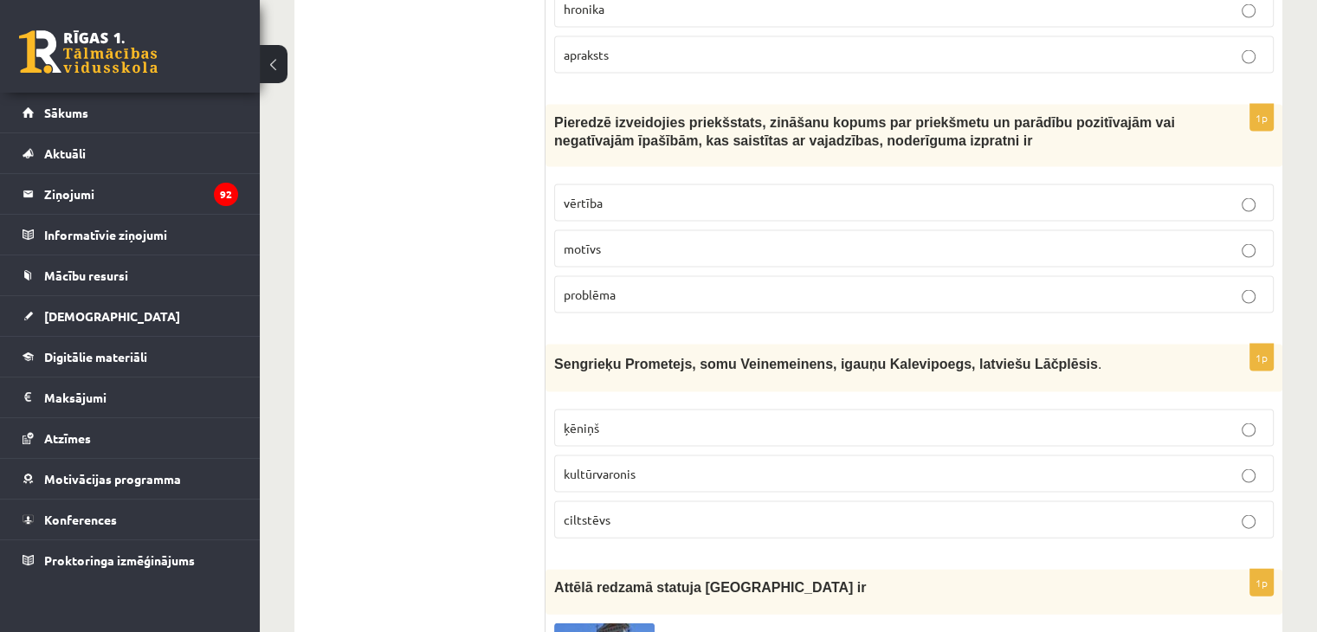
click at [647, 194] on p "vērtība" at bounding box center [914, 203] width 700 height 18
click at [629, 466] on span "kultūrvaronis" at bounding box center [600, 474] width 72 height 16
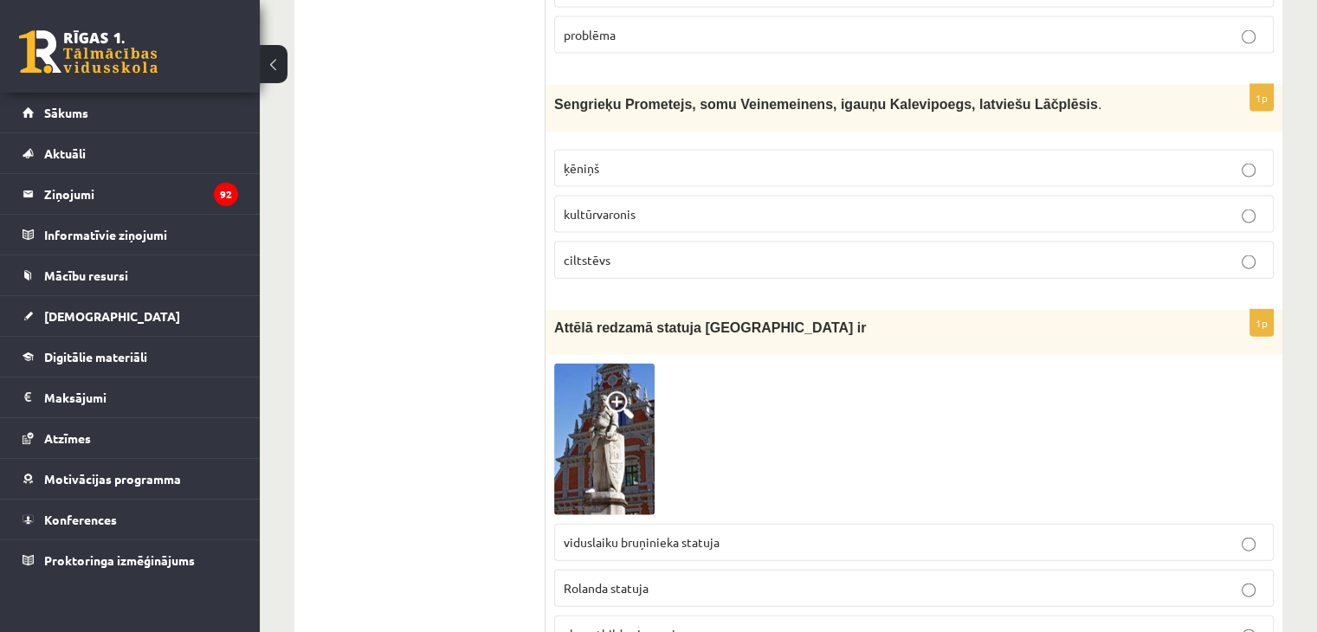
scroll to position [3938, 0]
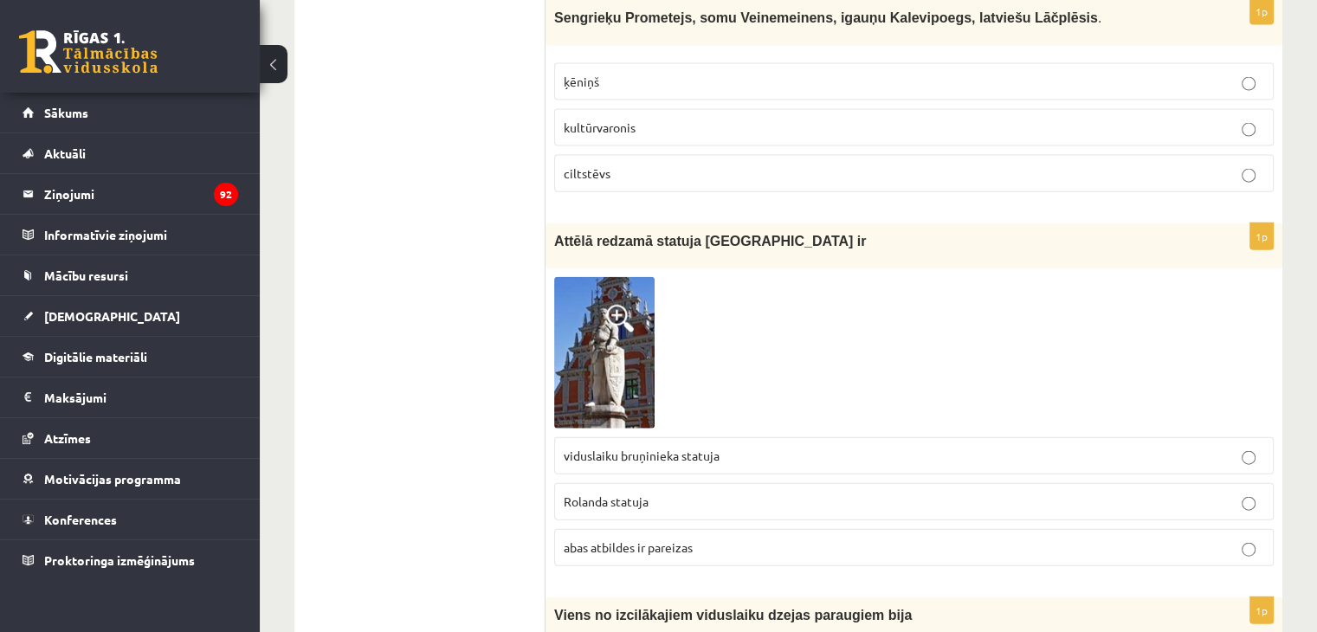
click at [658, 493] on p "Rolanda statuja" at bounding box center [914, 502] width 700 height 18
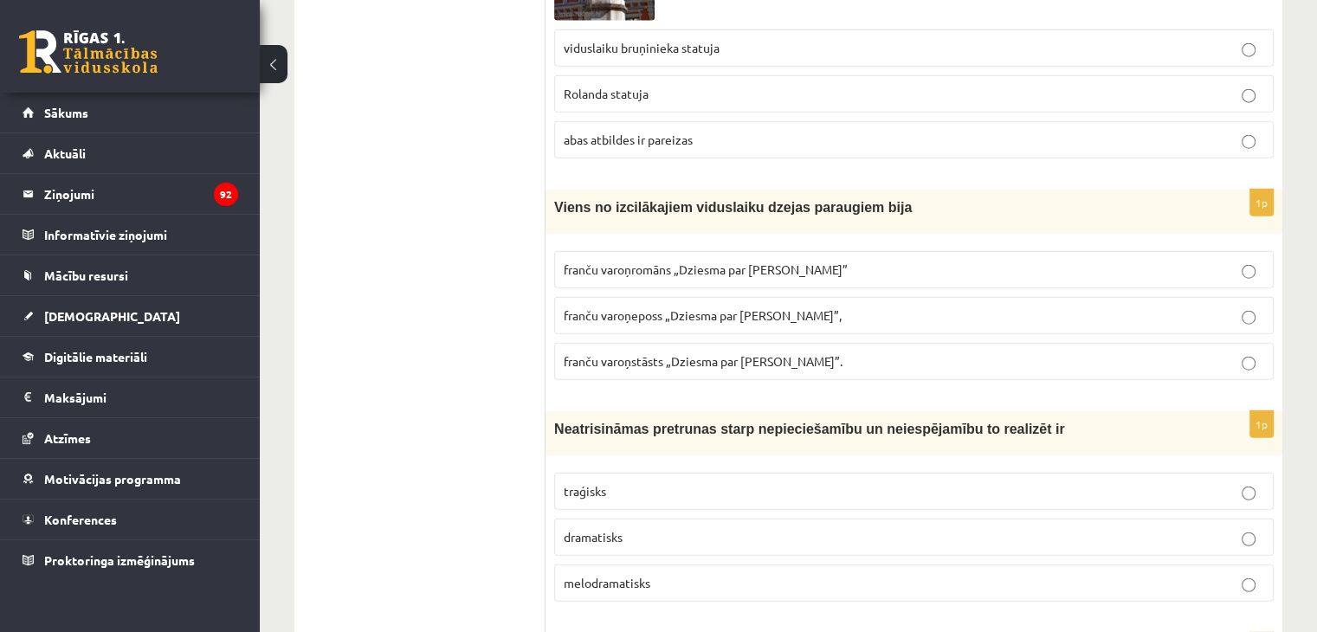
scroll to position [4371, 0]
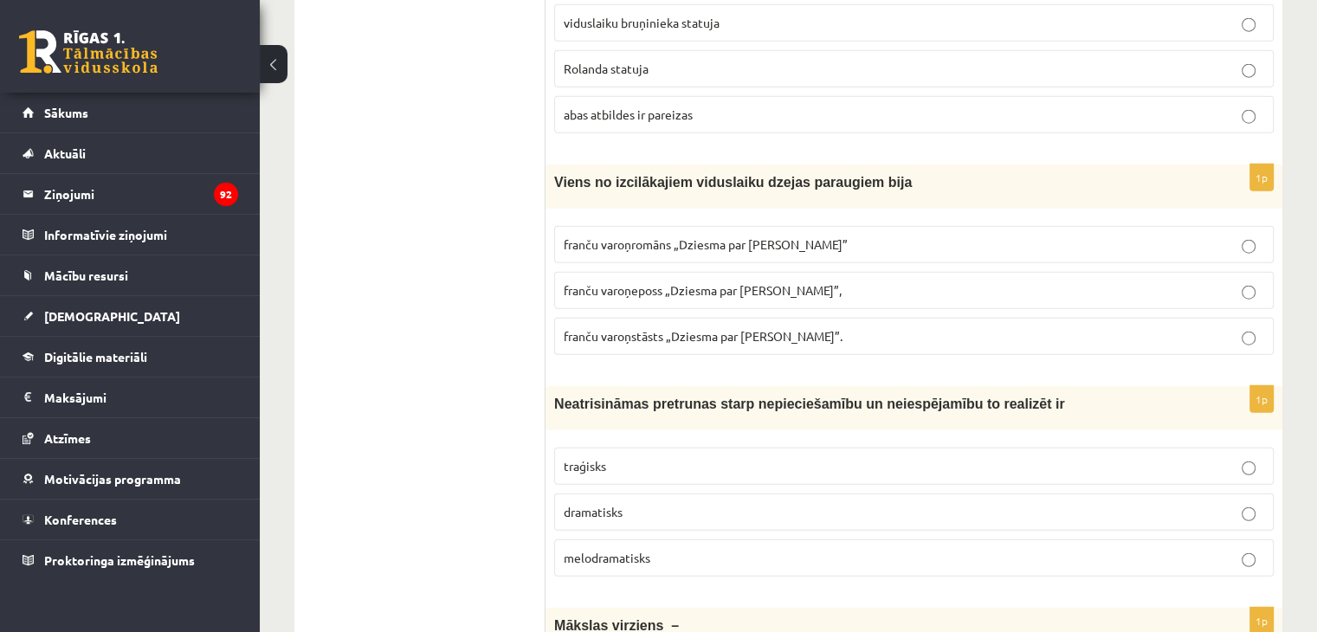
click at [715, 282] on span "franču varoņeposs „Dziesma par Rolandu”," at bounding box center [703, 290] width 278 height 16
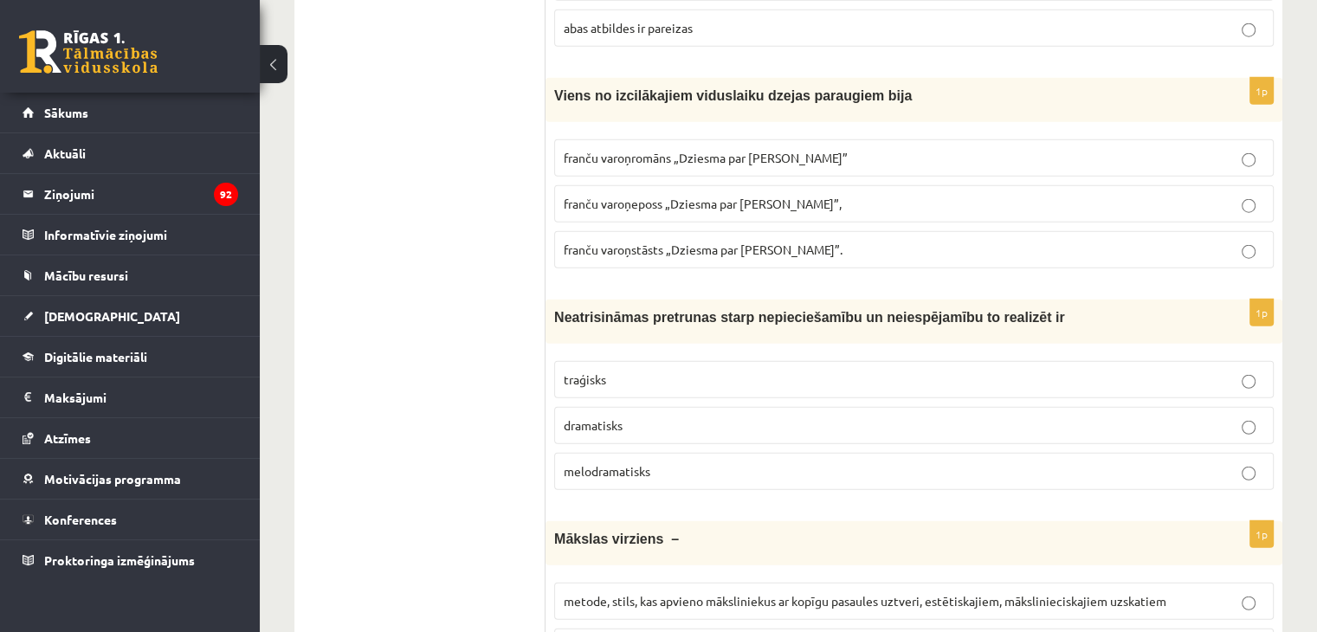
scroll to position [4544, 0]
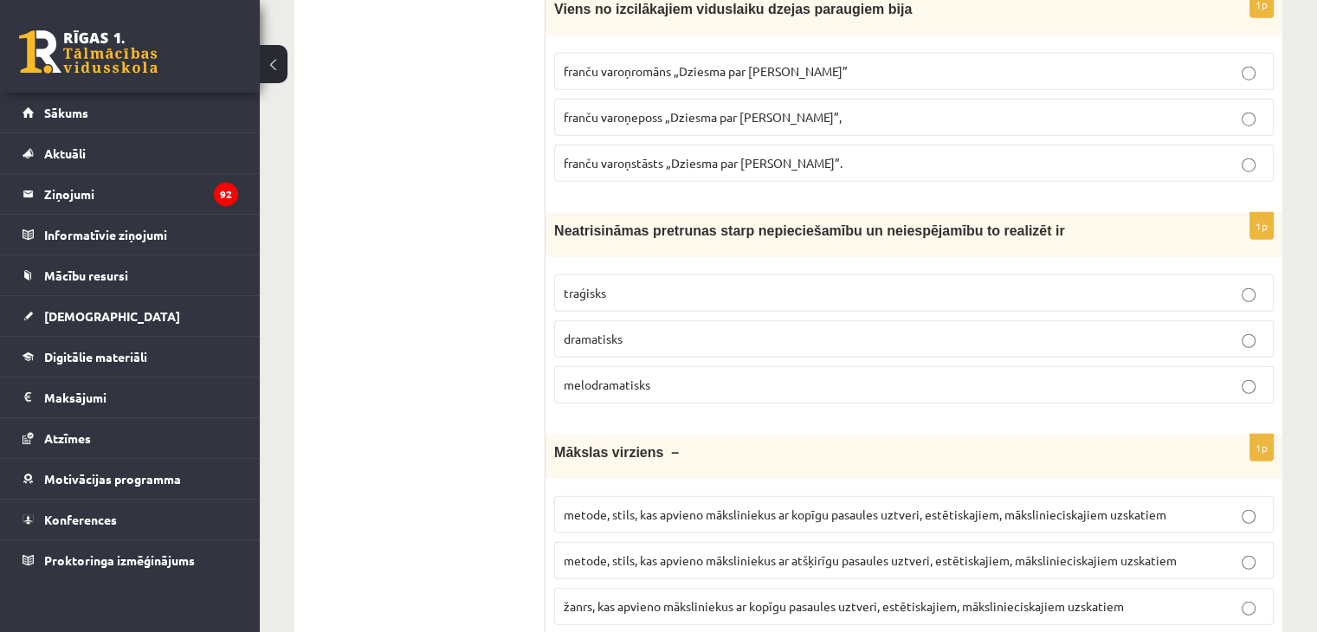
click at [680, 284] on p "traģisks" at bounding box center [914, 293] width 700 height 18
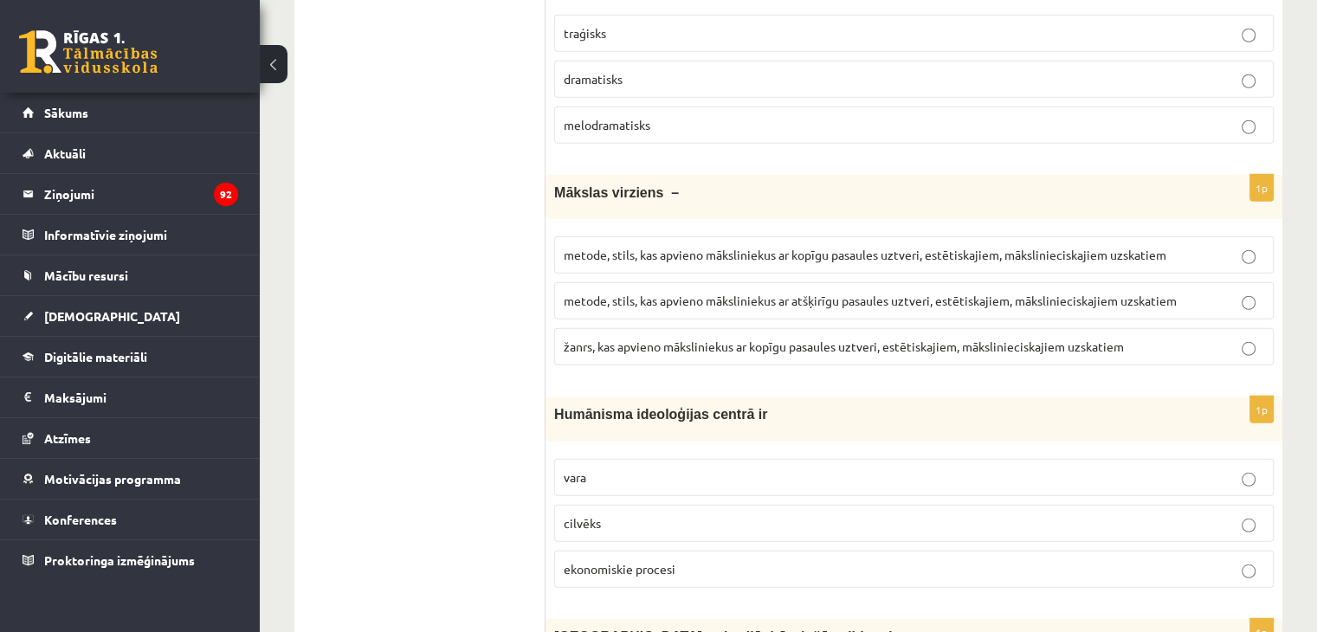
scroll to position [4890, 0]
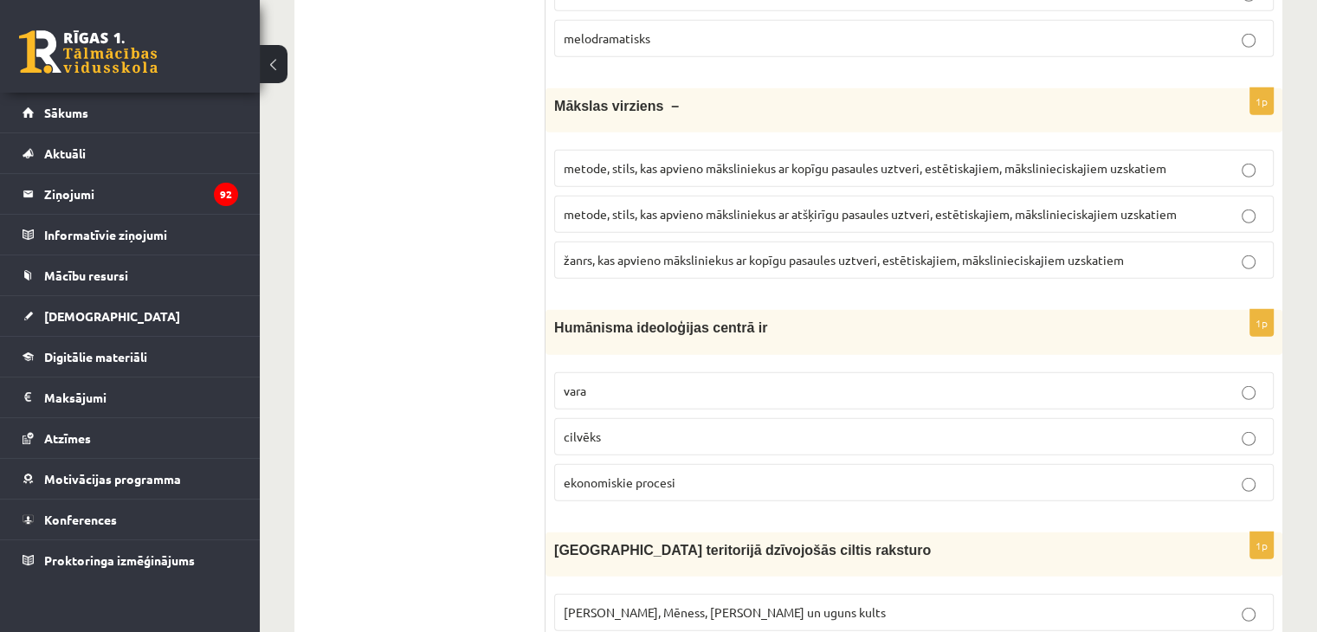
click at [998, 160] on span "metode, stils, kas apvieno māksliniekus ar kopīgu pasaules uztveri, estētiskaji…" at bounding box center [865, 168] width 602 height 16
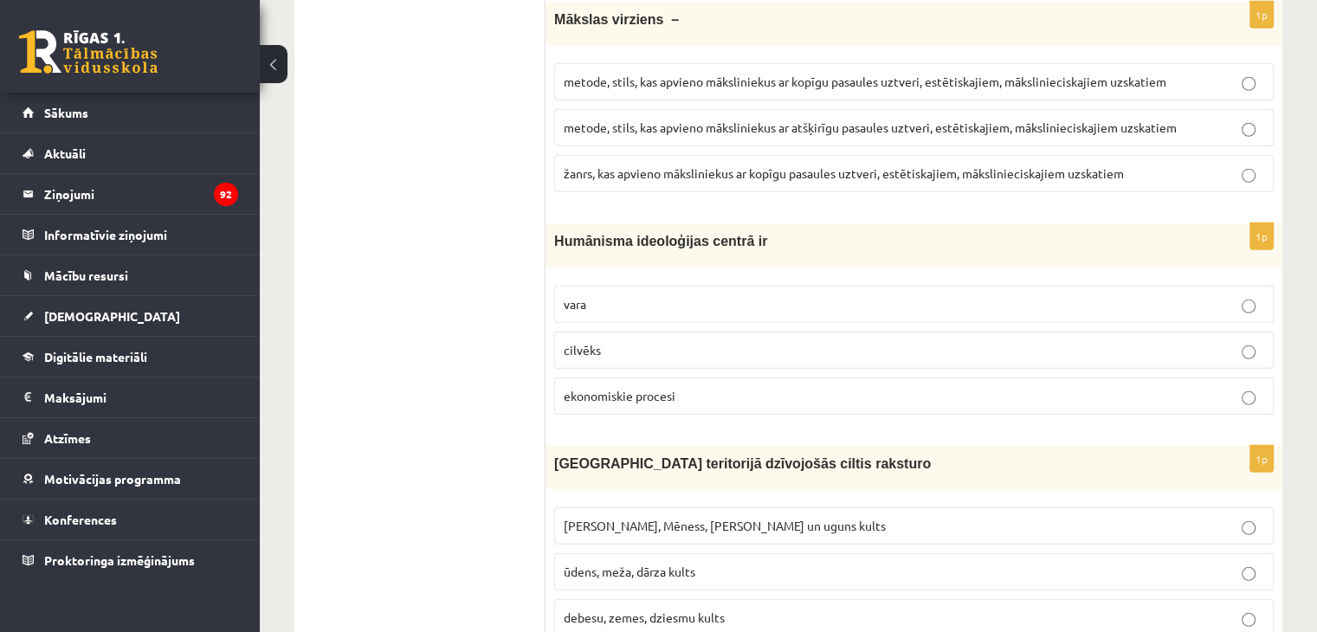
click at [704, 341] on p "cilvēks" at bounding box center [914, 350] width 700 height 18
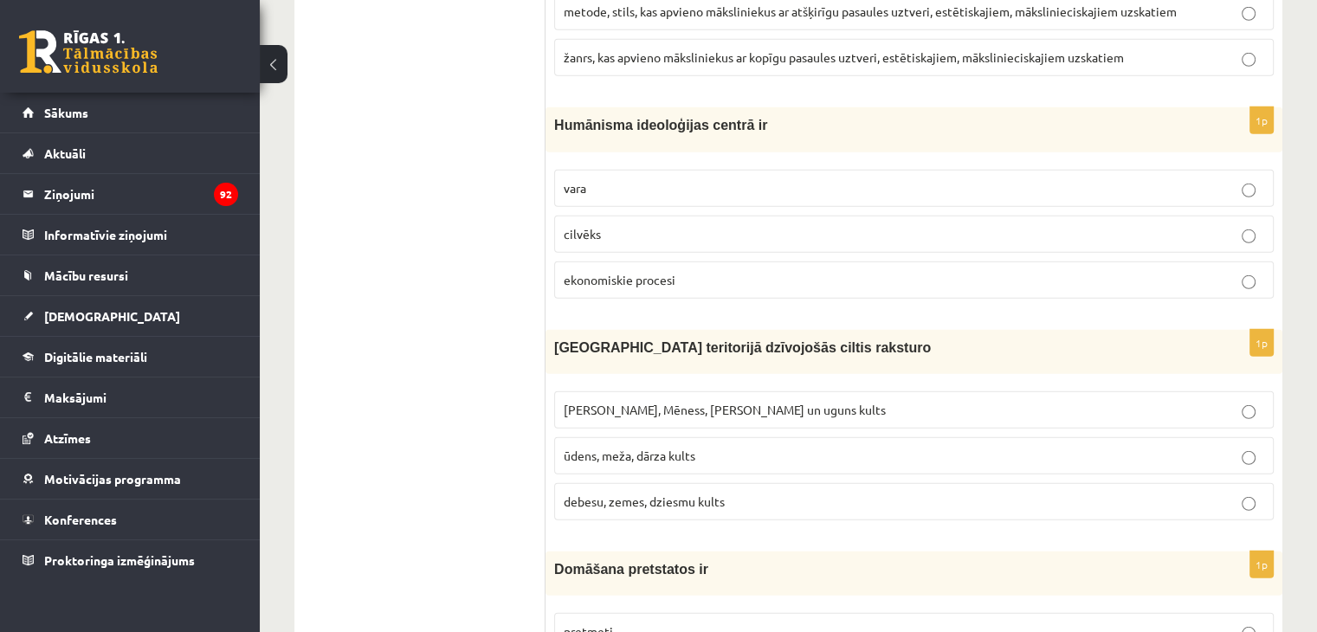
scroll to position [5150, 0]
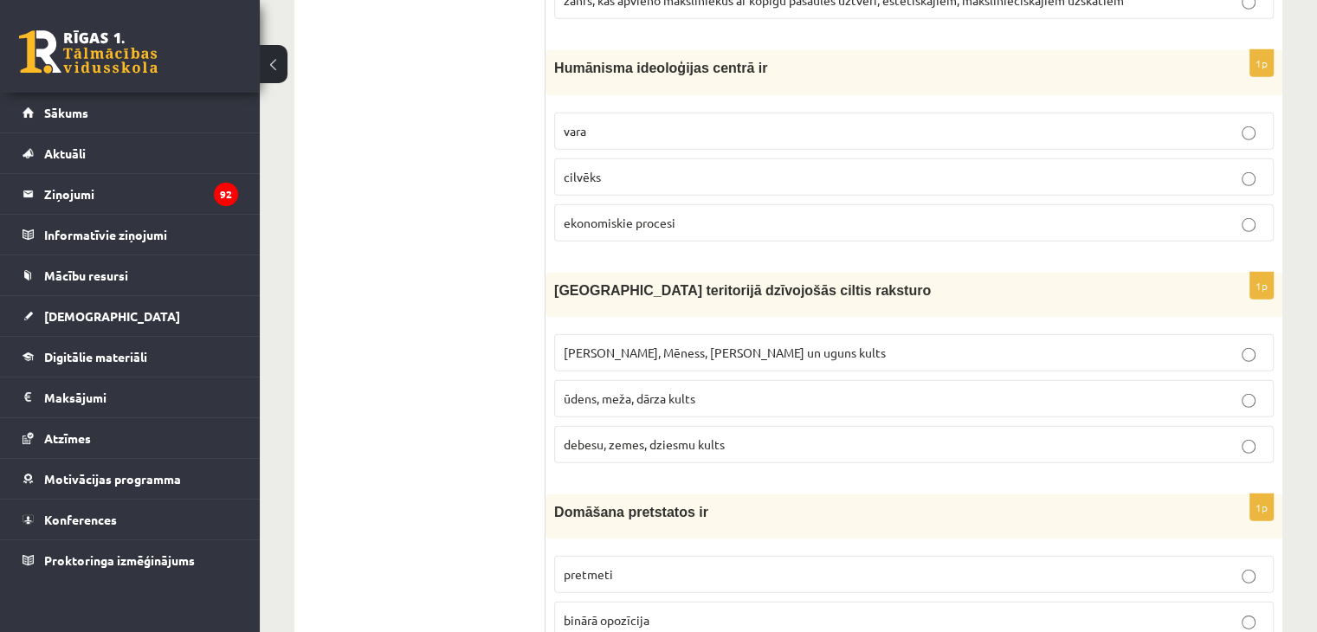
click at [793, 344] on p "Saules, Mēness, Pērkona un uguns kults" at bounding box center [914, 353] width 700 height 18
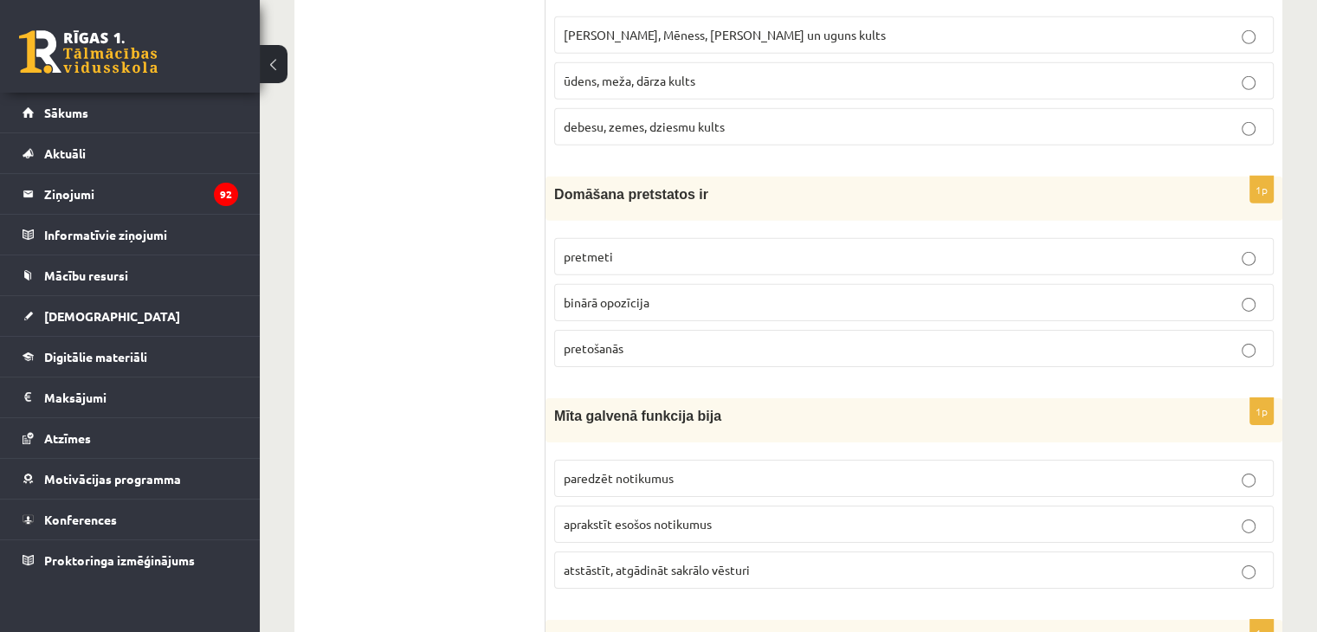
scroll to position [5496, 0]
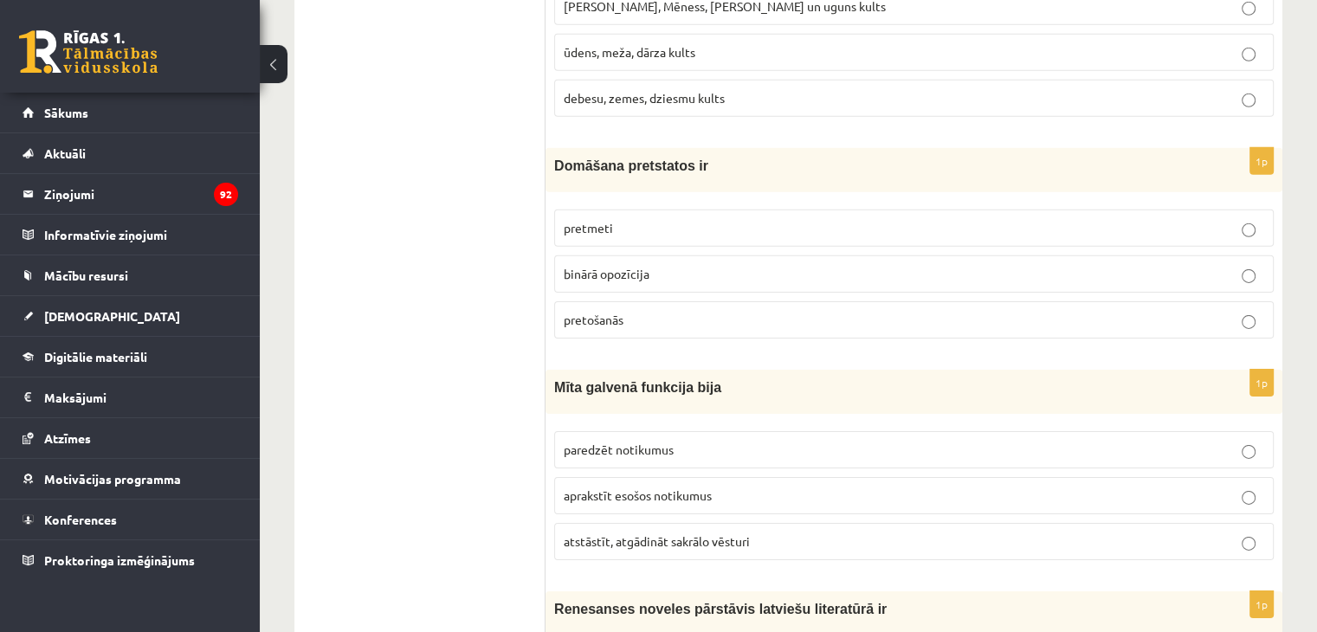
click at [637, 266] on span "binārā opozīcija" at bounding box center [607, 274] width 86 height 16
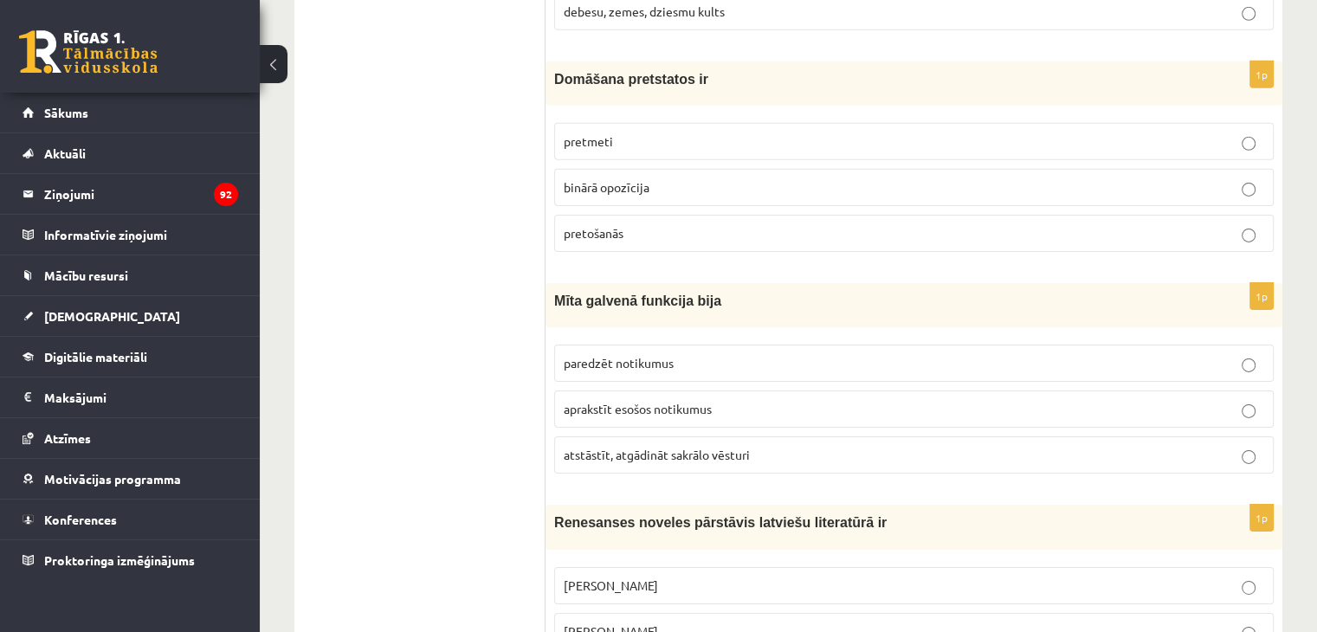
scroll to position [5669, 0]
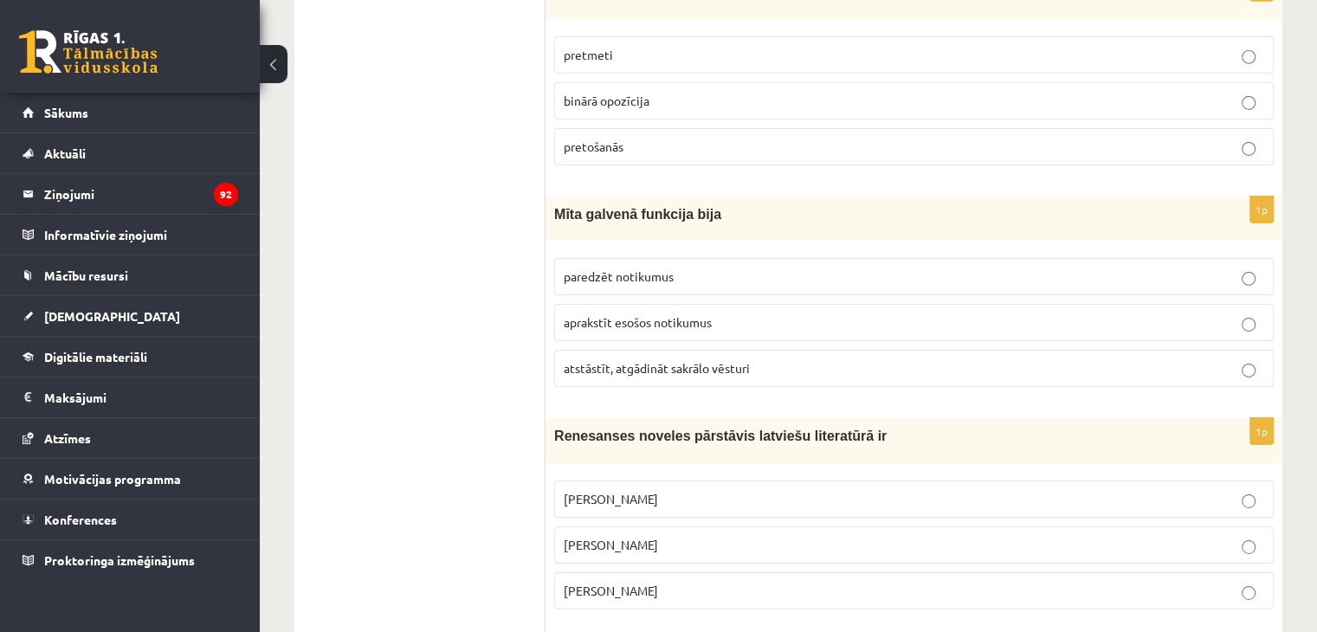
click at [762, 359] on p "atstāstīt, atgādināt sakrālo vēsturi" at bounding box center [914, 368] width 700 height 18
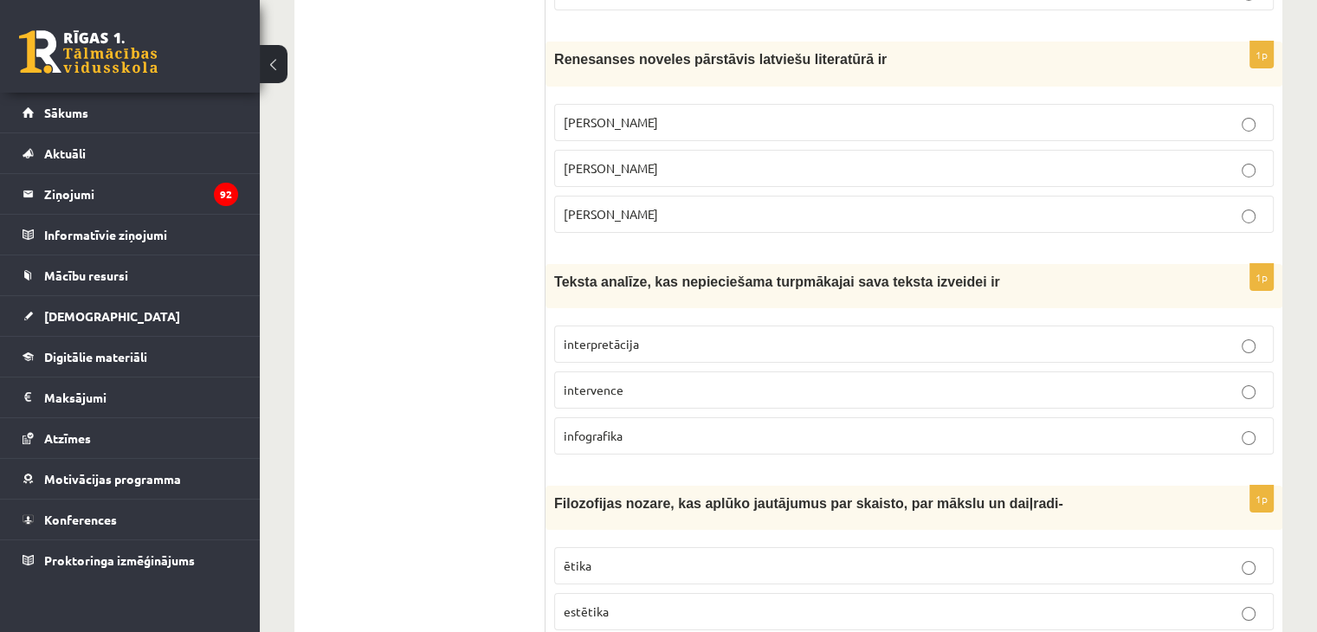
scroll to position [6015, 0]
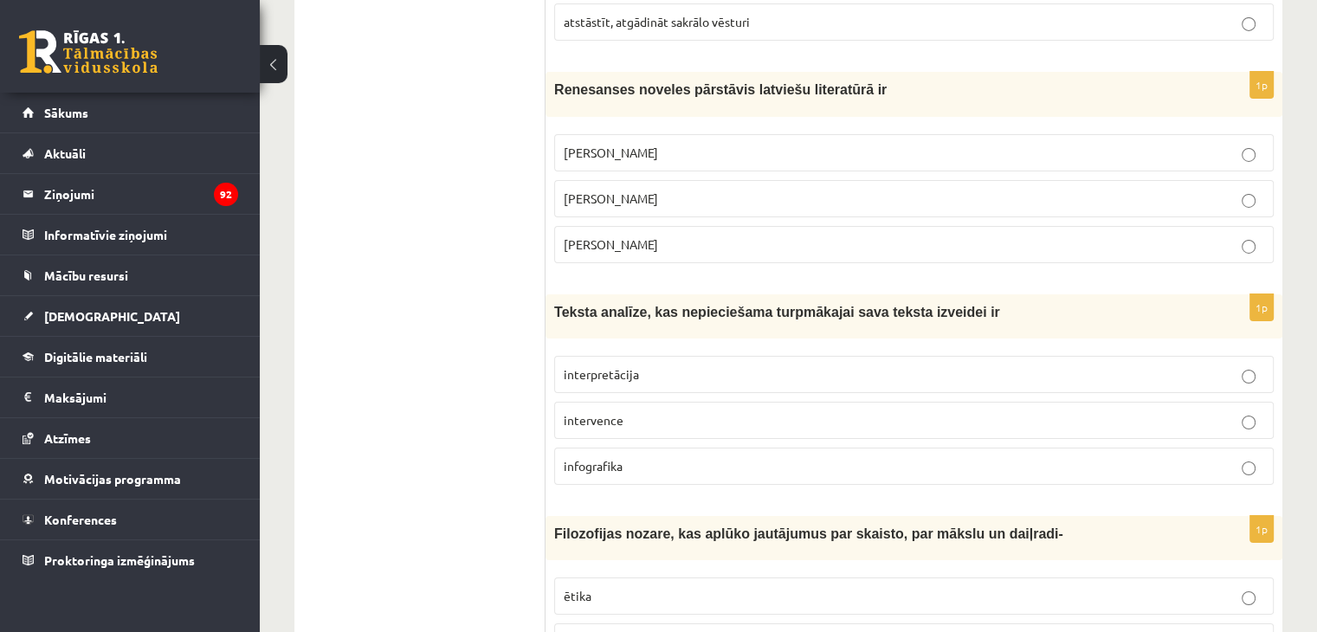
click at [649, 235] on p "Jānis Ezeriņš" at bounding box center [914, 244] width 700 height 18
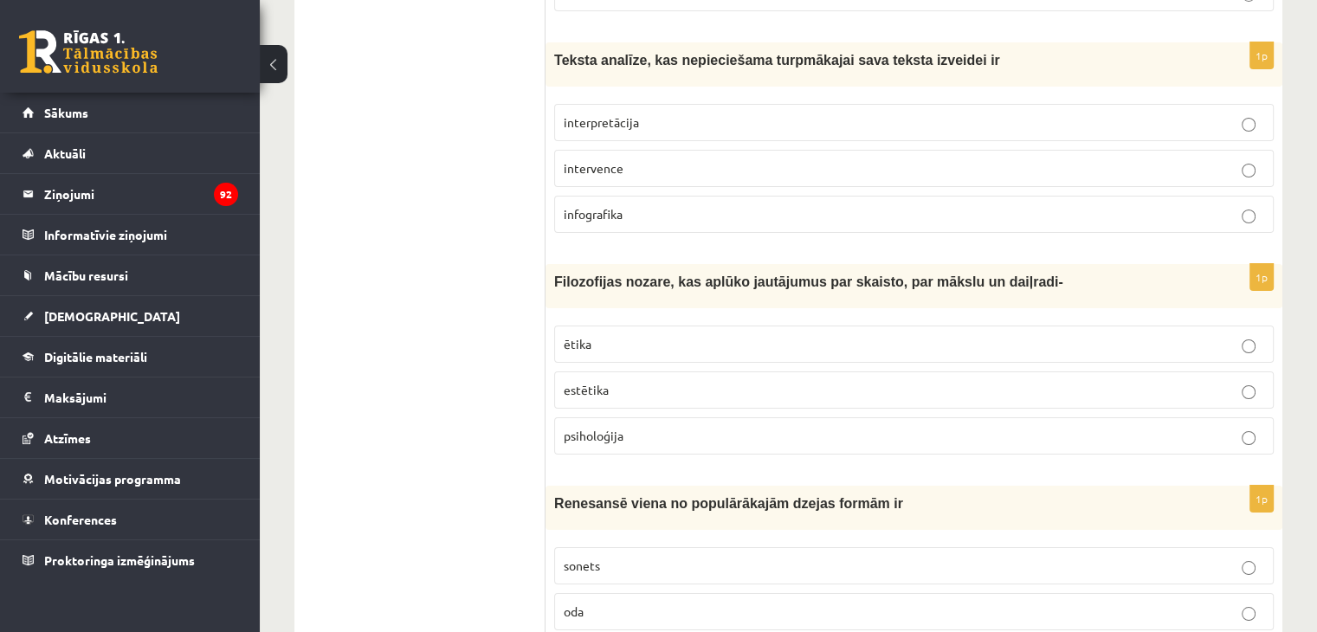
scroll to position [6275, 0]
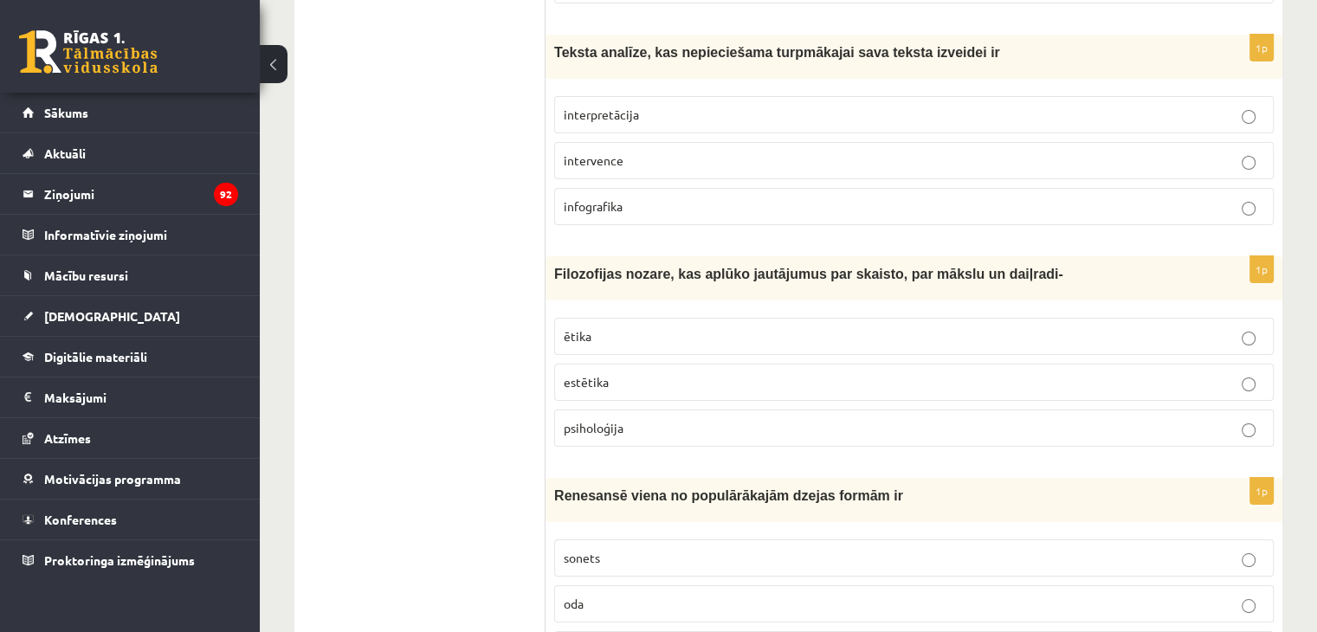
click at [637, 151] on p "intervence" at bounding box center [914, 160] width 700 height 18
click at [673, 106] on p "interpretācija" at bounding box center [914, 115] width 700 height 18
click at [655, 373] on p "estētika" at bounding box center [914, 382] width 700 height 18
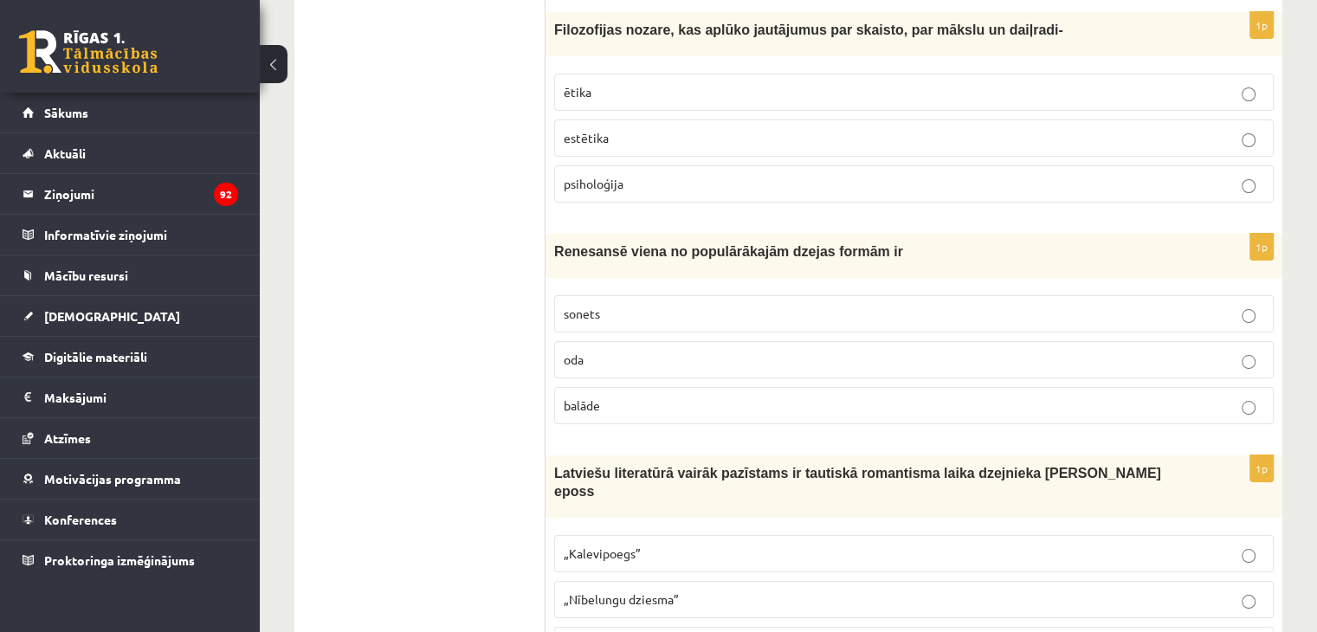
scroll to position [6535, 0]
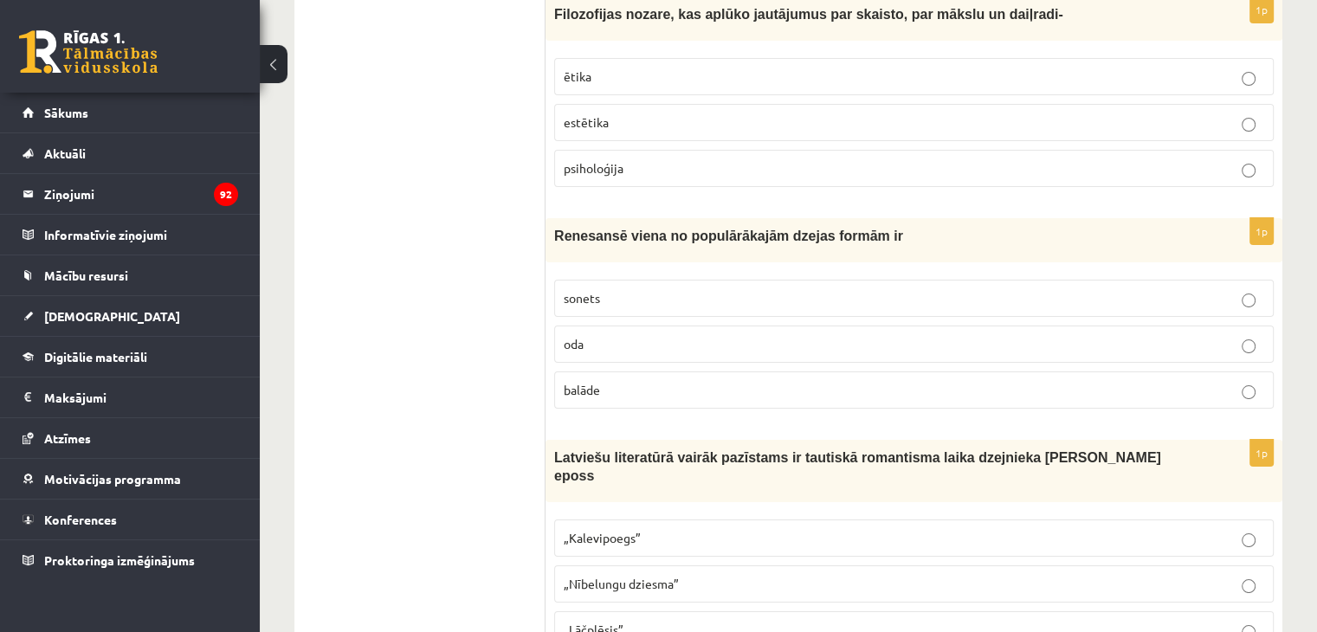
click at [718, 289] on p "sonets" at bounding box center [914, 298] width 700 height 18
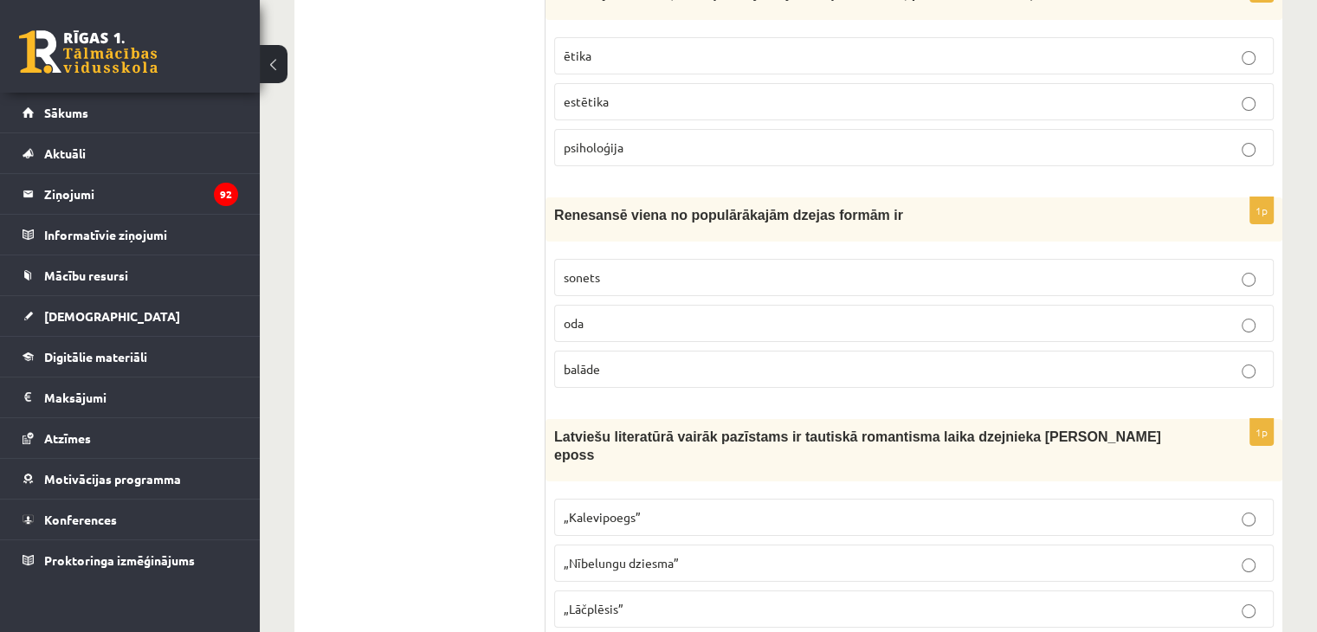
scroll to position [6567, 0]
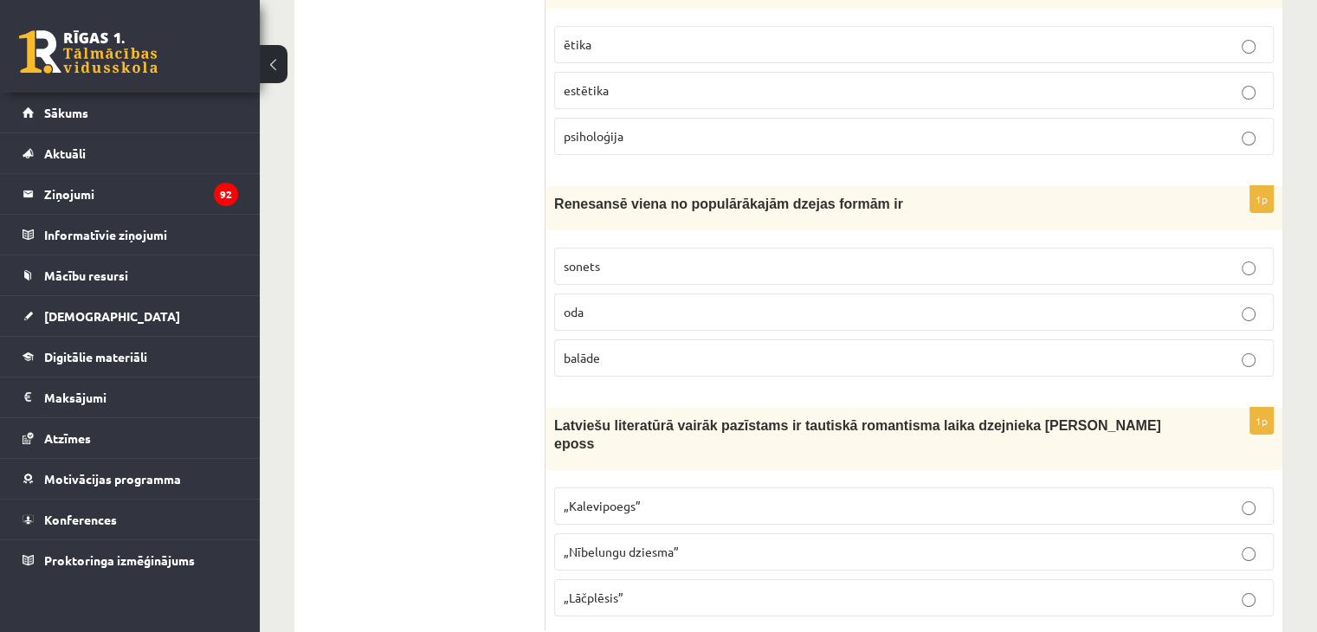
click at [688, 589] on p "„Lāčplēsis”" at bounding box center [914, 598] width 700 height 18
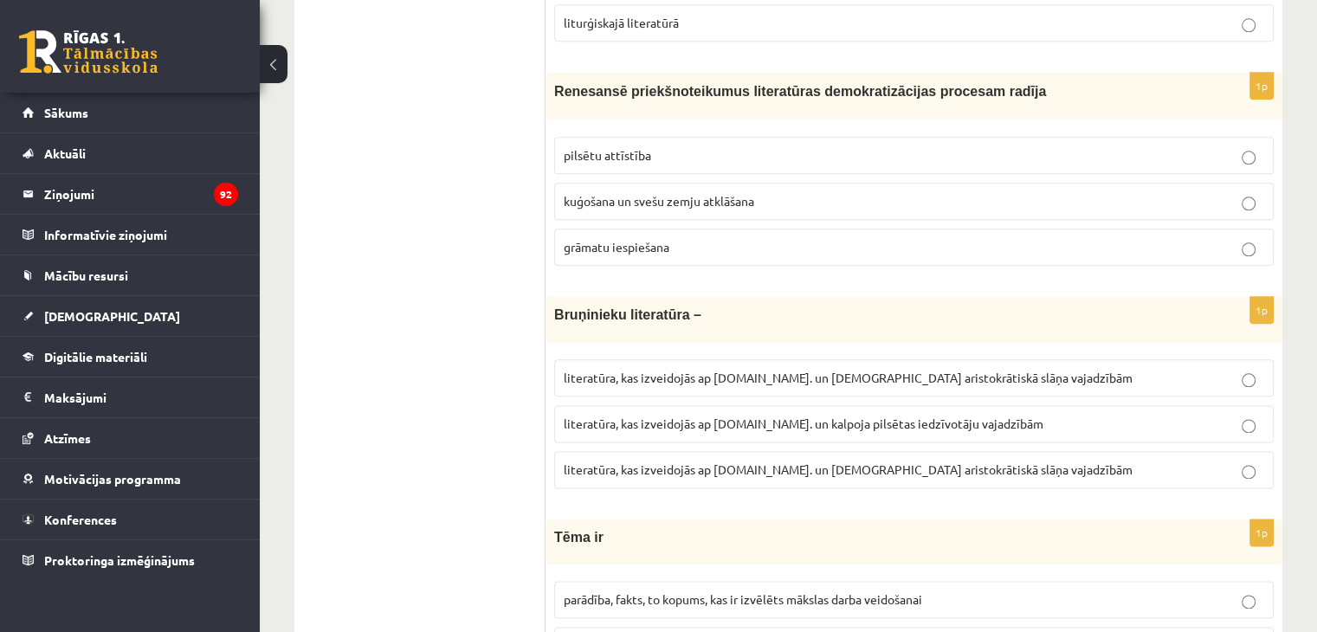
scroll to position [0, 0]
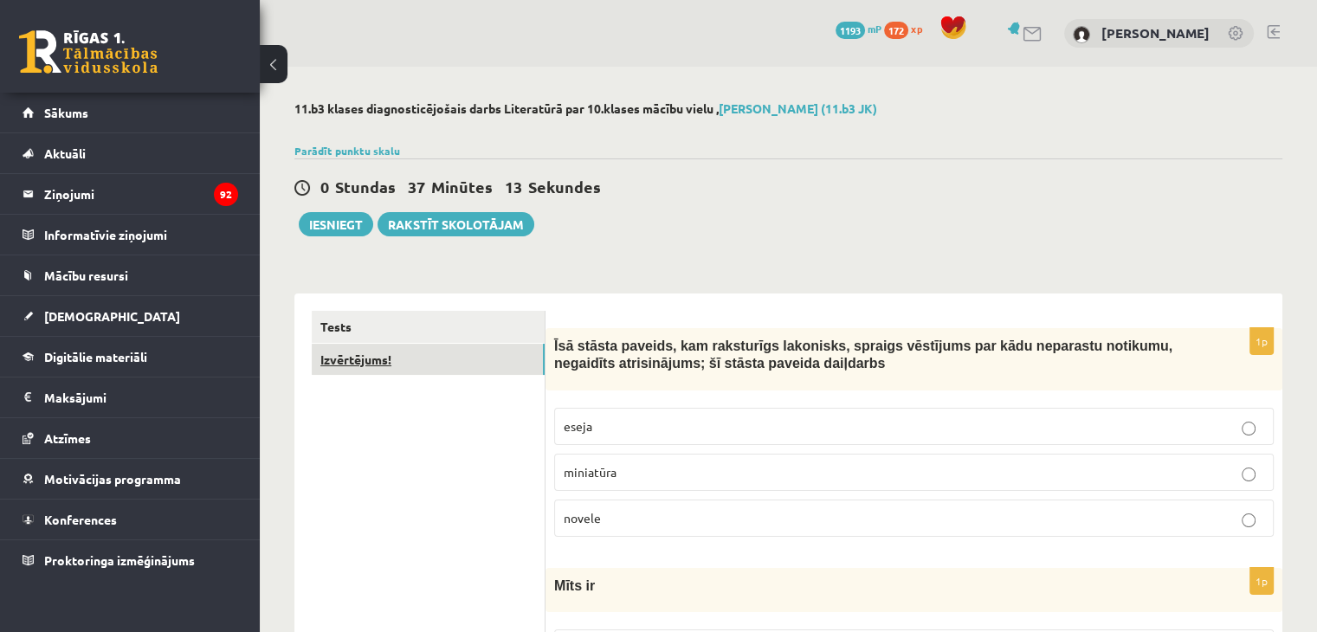
click at [480, 371] on link "Izvērtējums!" at bounding box center [428, 360] width 233 height 32
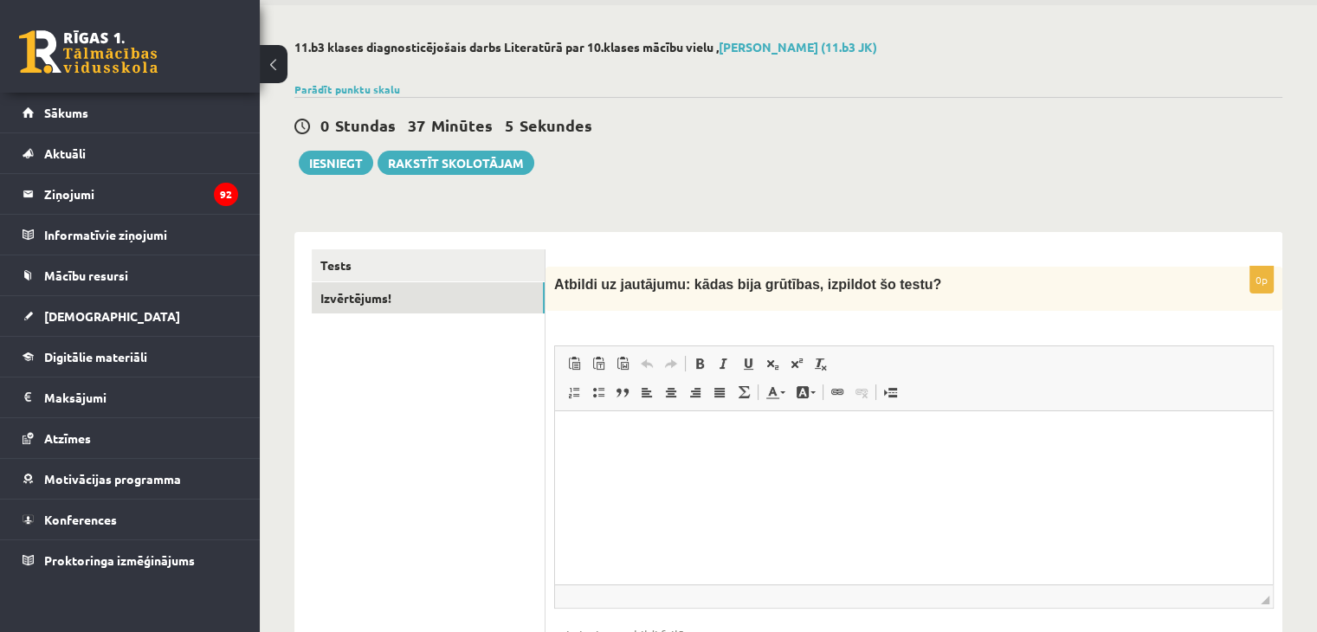
scroll to position [87, 0]
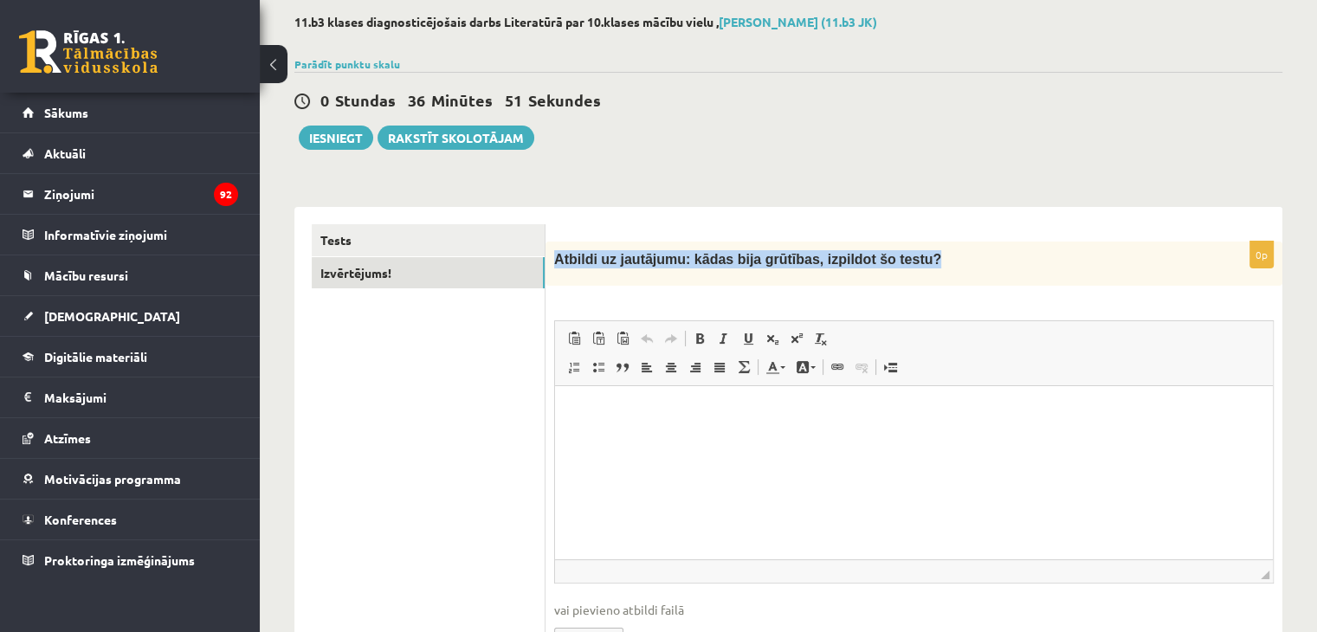
drag, startPoint x: 551, startPoint y: 258, endPoint x: 896, endPoint y: 254, distance: 345.4
click at [896, 254] on div "Atbildi uz jautājumu: kādas bija grūtības, izpildot šo testu?" at bounding box center [913, 264] width 737 height 44
copy span "Atbildi uz jautājumu: kādas bija grūtības, izpildot šo testu?"
click at [610, 434] on html at bounding box center [914, 412] width 718 height 53
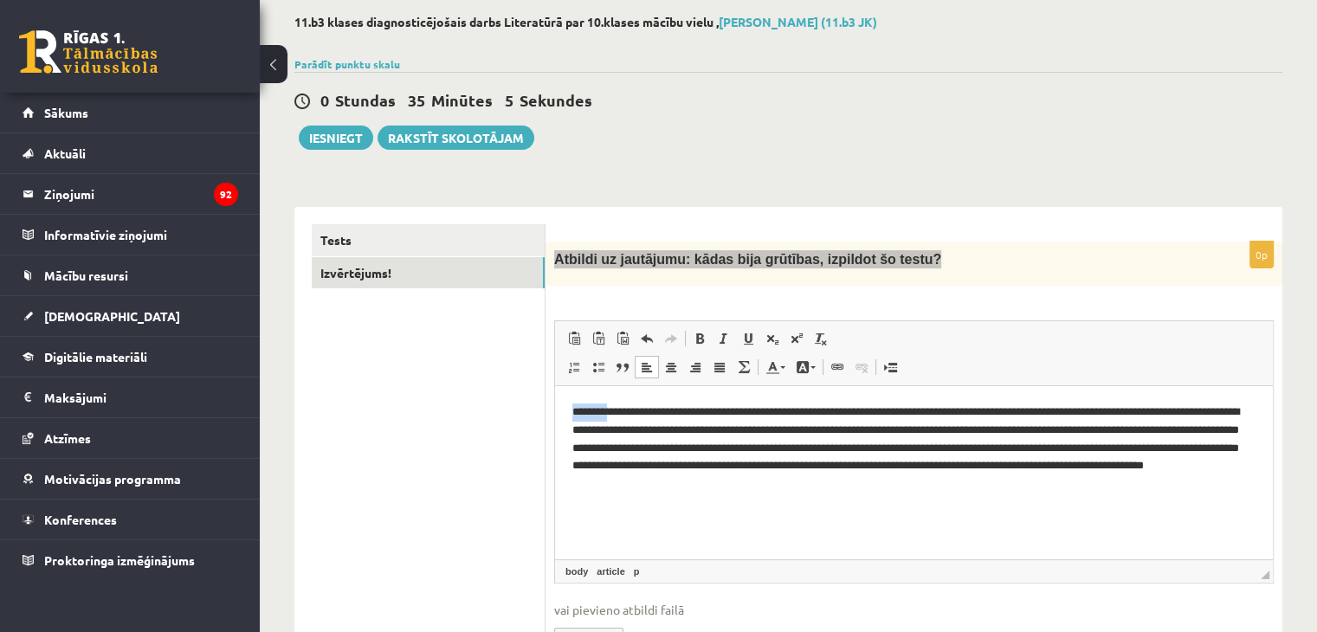
drag, startPoint x: 572, startPoint y: 413, endPoint x: 607, endPoint y: 414, distance: 34.6
click at [607, 414] on p "**********" at bounding box center [914, 448] width 684 height 90
click at [703, 336] on span at bounding box center [700, 339] width 14 height 14
click at [898, 486] on p "**********" at bounding box center [914, 448] width 684 height 90
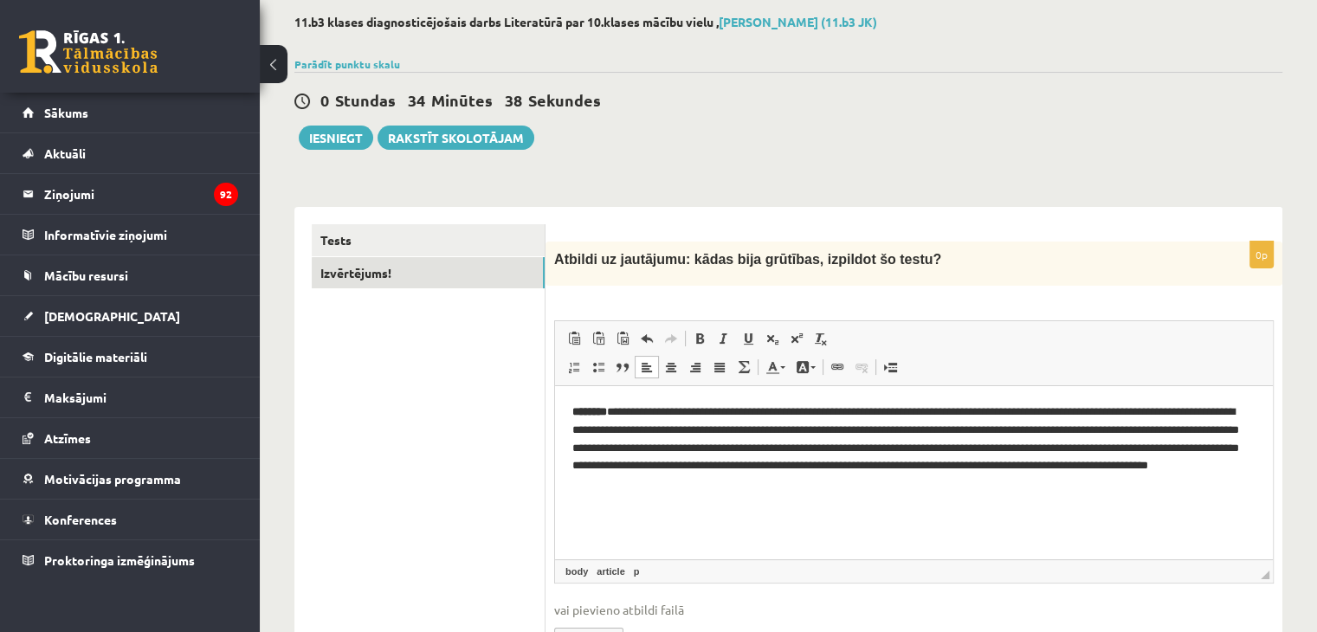
click at [405, 473] on ul "Tests Izvērtējums!" at bounding box center [429, 452] width 234 height 456
click at [701, 340] on span at bounding box center [700, 339] width 14 height 14
drag, startPoint x: 1083, startPoint y: 415, endPoint x: 1123, endPoint y: 410, distance: 40.1
click at [1123, 410] on p "**********" at bounding box center [914, 448] width 684 height 90
click at [698, 337] on span at bounding box center [700, 339] width 14 height 14
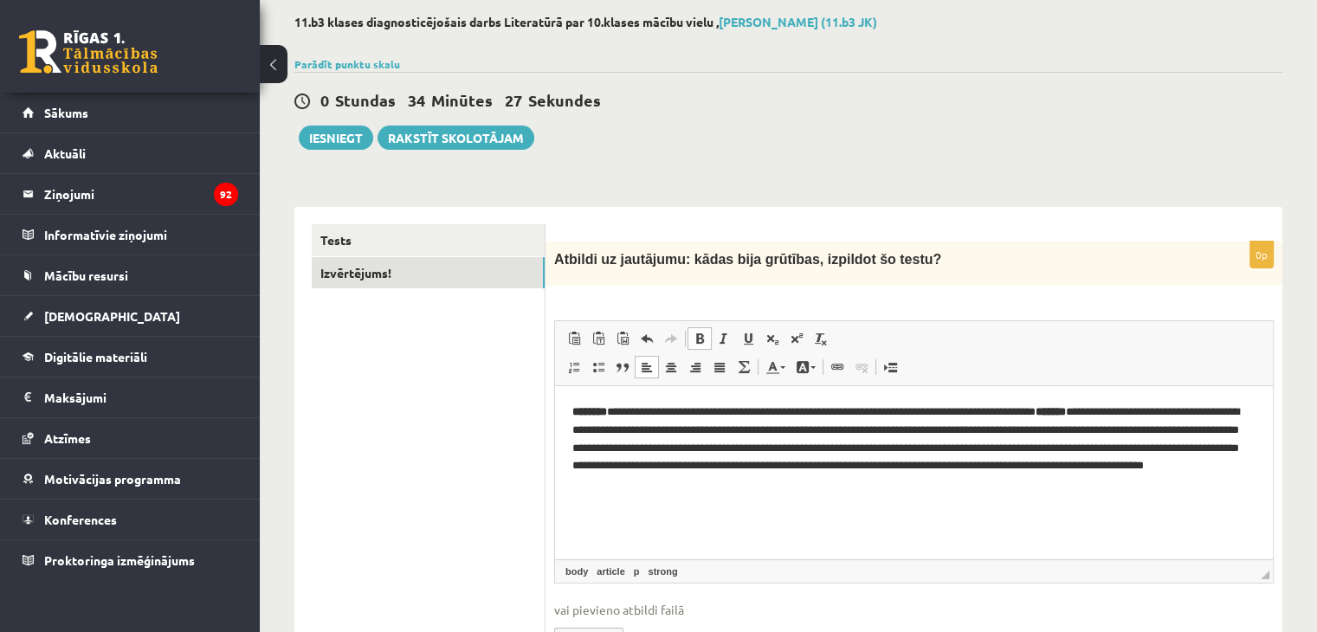
click at [918, 500] on html "**********" at bounding box center [914, 448] width 718 height 125
drag, startPoint x: 912, startPoint y: 431, endPoint x: 955, endPoint y: 431, distance: 43.3
click at [955, 431] on p "**********" at bounding box center [914, 448] width 684 height 90
click at [696, 332] on span at bounding box center [700, 339] width 14 height 14
click at [1036, 511] on html "**********" at bounding box center [914, 448] width 718 height 125
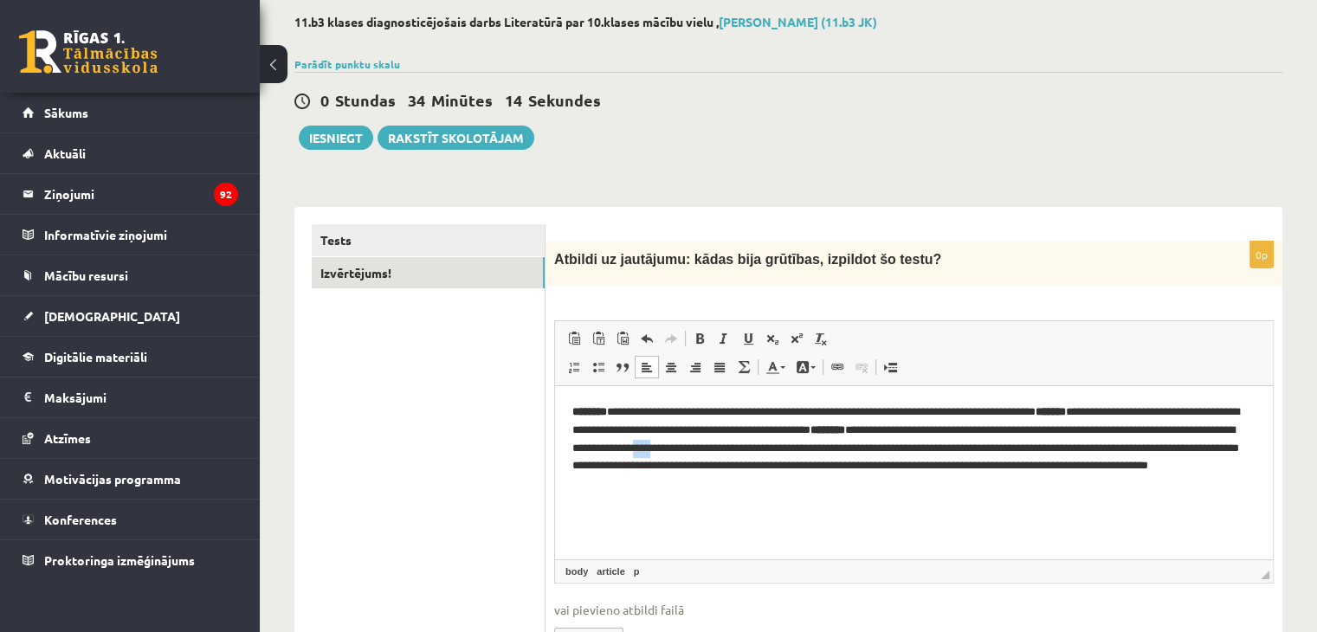
drag, startPoint x: 812, startPoint y: 448, endPoint x: 831, endPoint y: 448, distance: 19.0
click at [831, 448] on p "**********" at bounding box center [914, 448] width 684 height 90
click at [701, 332] on span at bounding box center [700, 339] width 14 height 14
click at [882, 508] on html "**********" at bounding box center [914, 448] width 718 height 125
drag, startPoint x: 820, startPoint y: 462, endPoint x: 859, endPoint y: 467, distance: 39.2
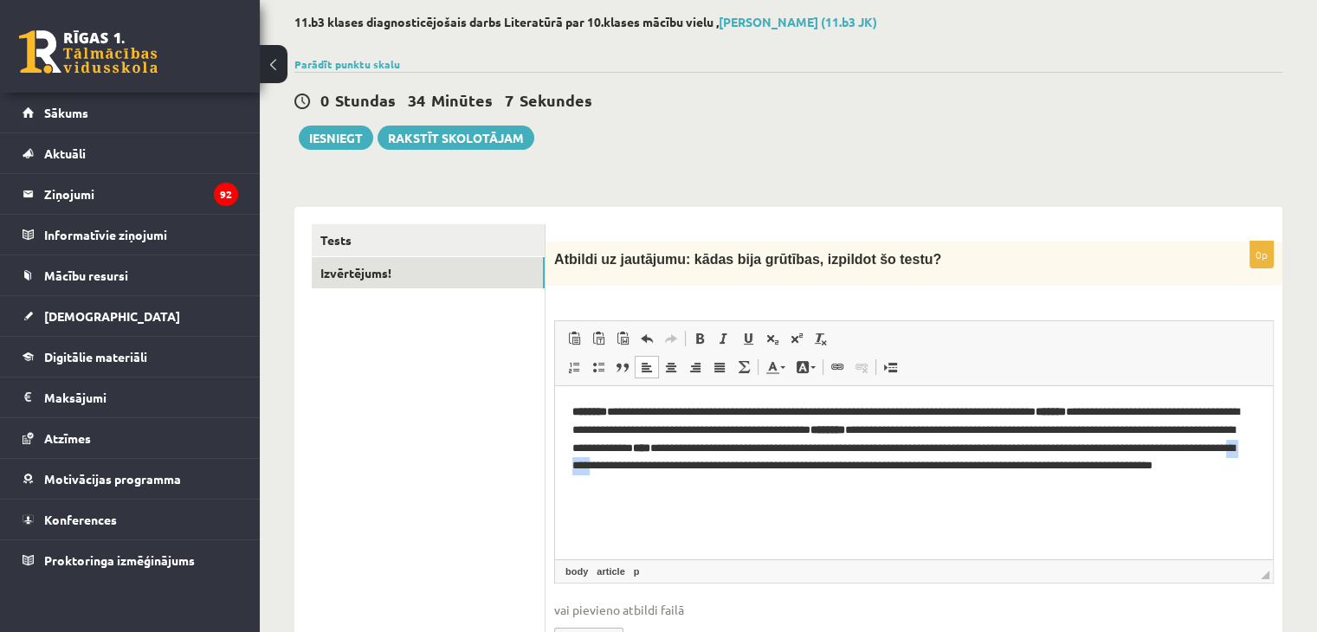
click at [859, 467] on p "**********" at bounding box center [914, 448] width 684 height 90
click at [708, 340] on link "Treknraksts Klaviatūras saīsne vadīšanas taustiņš+B" at bounding box center [699, 338] width 24 height 23
click at [900, 503] on html "**********" at bounding box center [914, 448] width 718 height 125
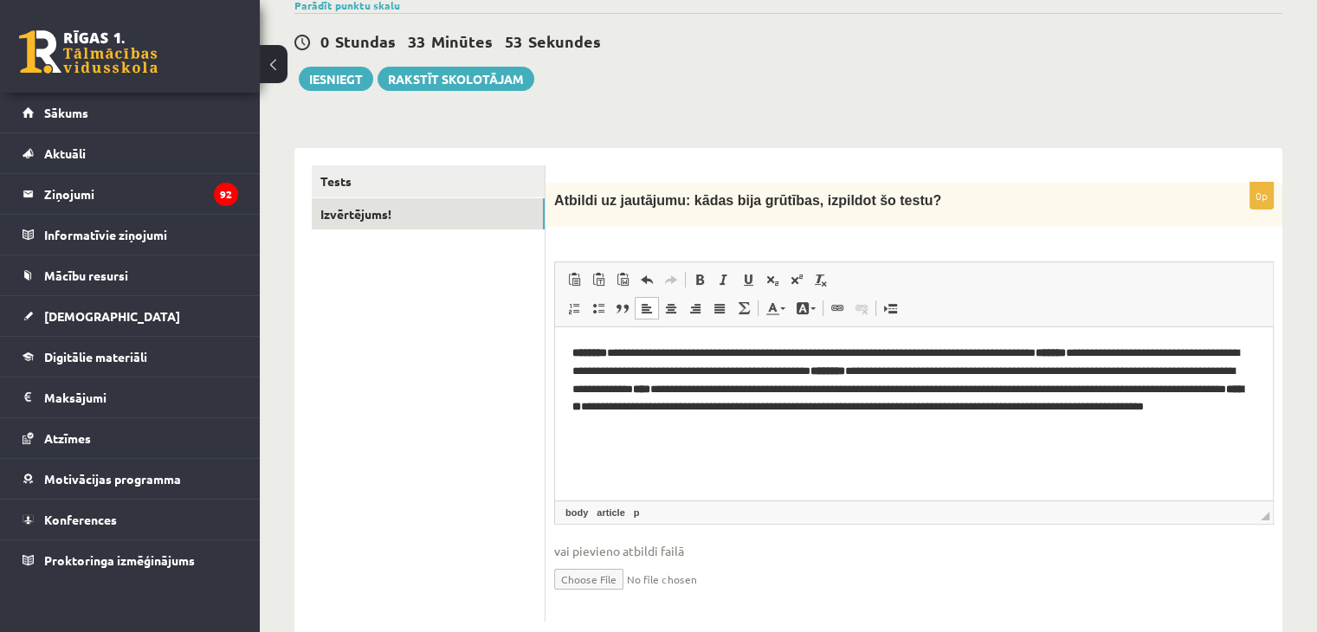
scroll to position [173, 0]
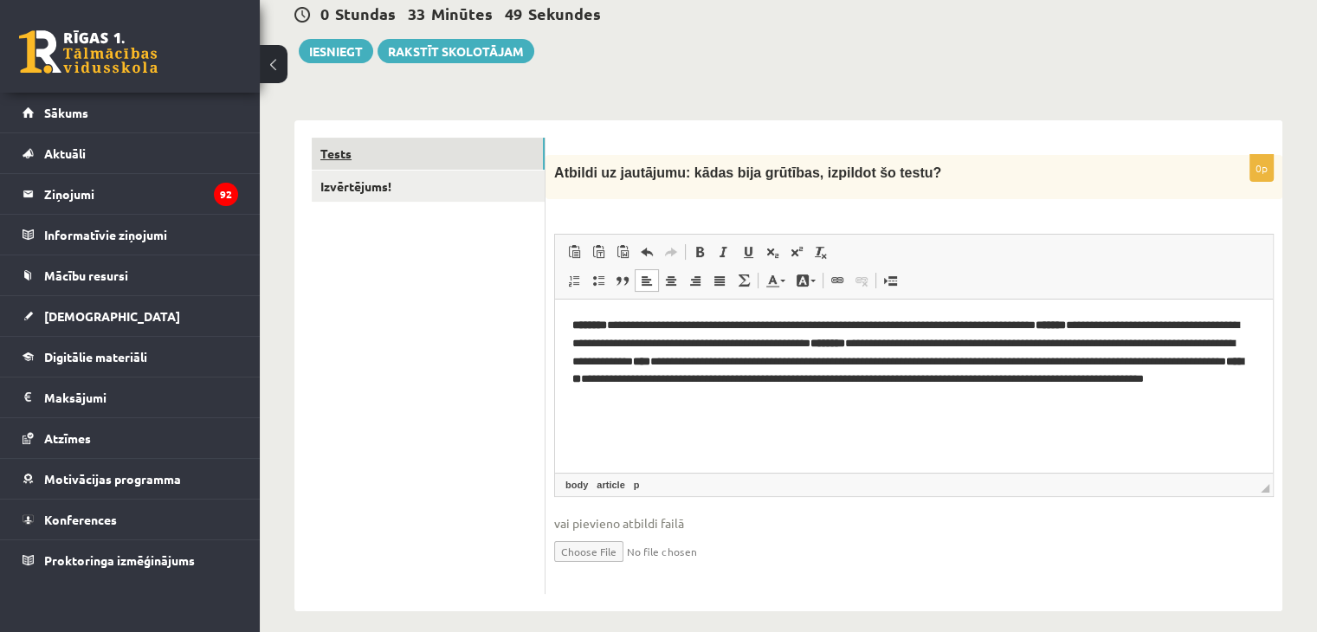
click at [422, 148] on link "Tests" at bounding box center [428, 154] width 233 height 32
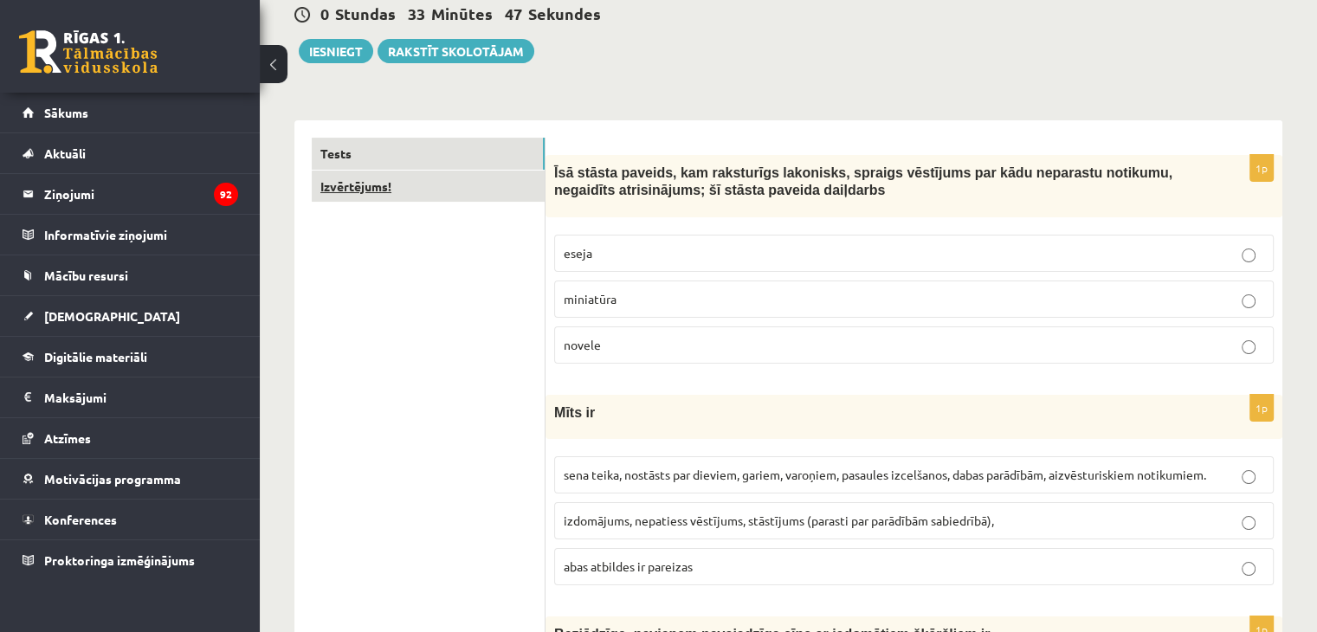
click at [479, 195] on link "Izvērtējums!" at bounding box center [428, 187] width 233 height 32
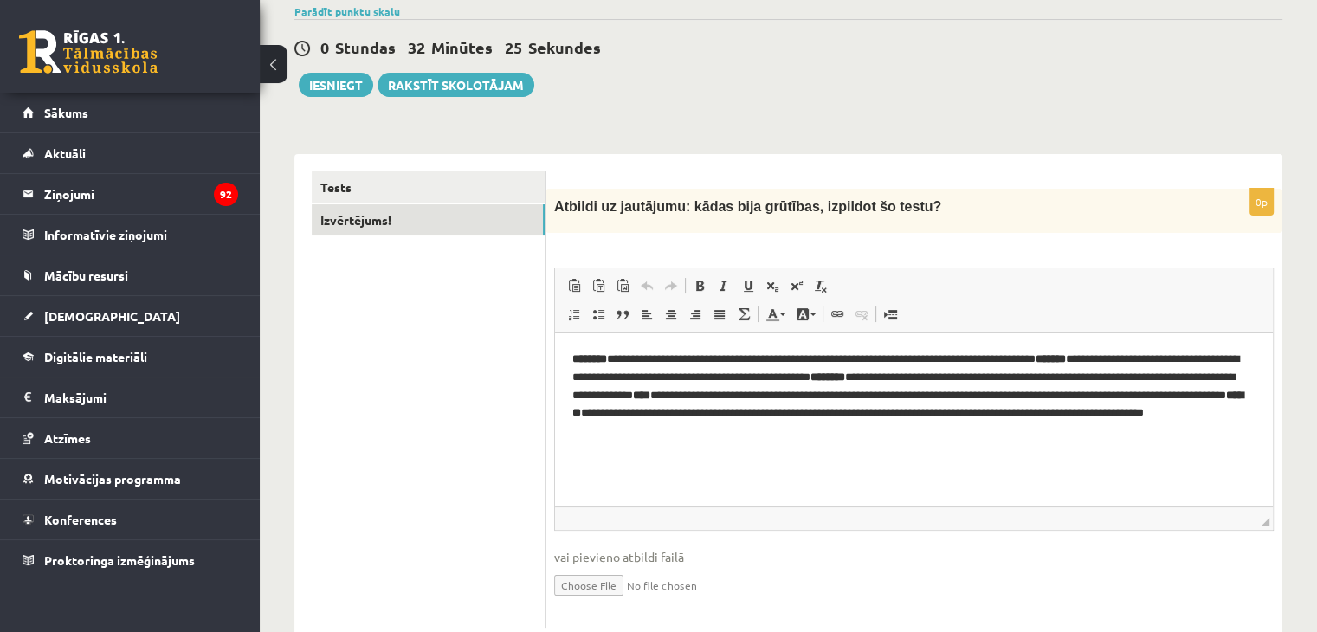
scroll to position [100, 0]
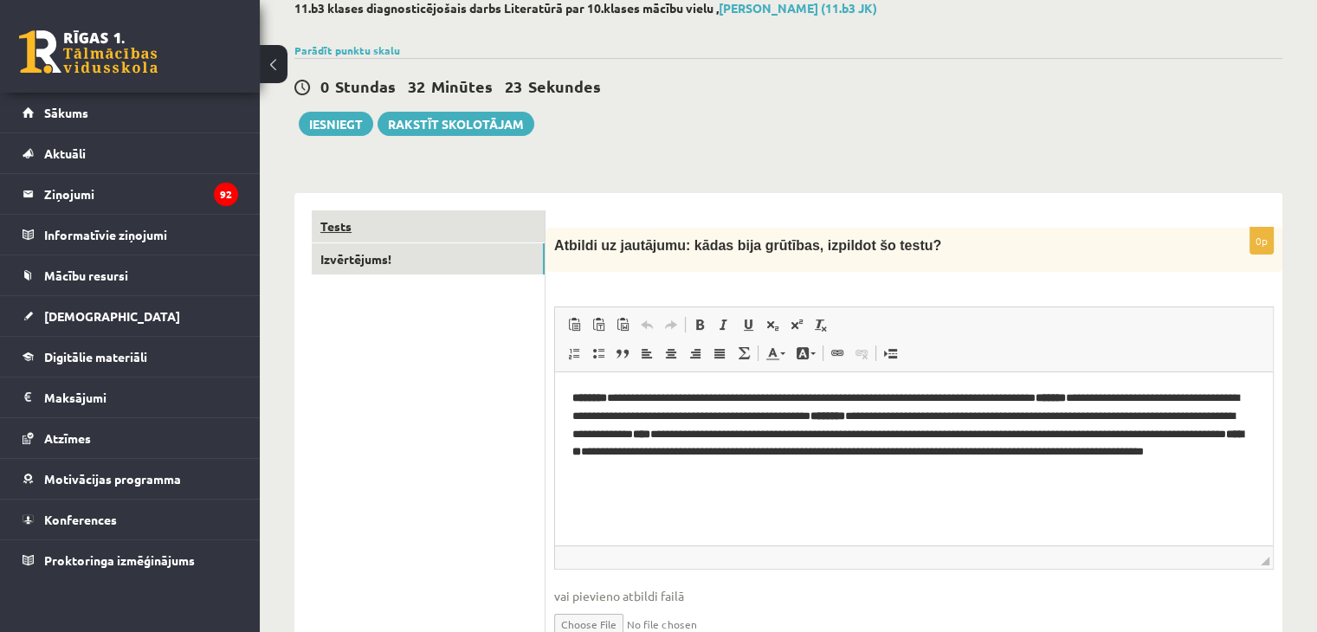
click at [471, 222] on link "Tests" at bounding box center [428, 226] width 233 height 32
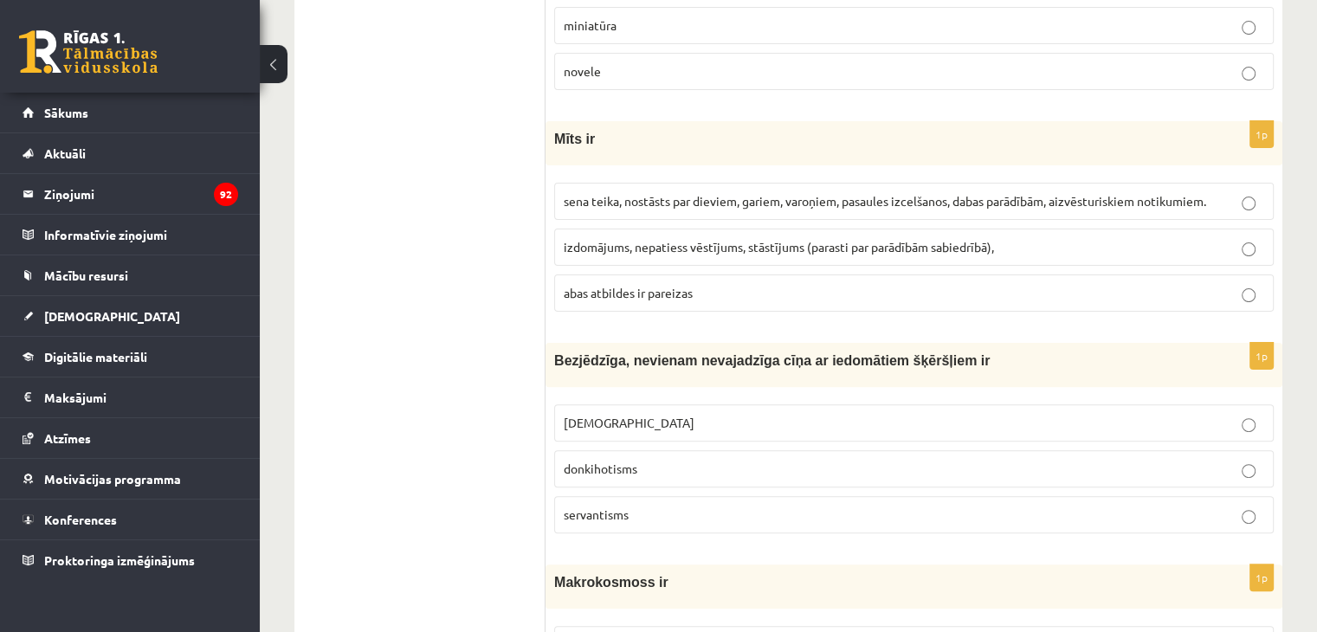
scroll to position [0, 0]
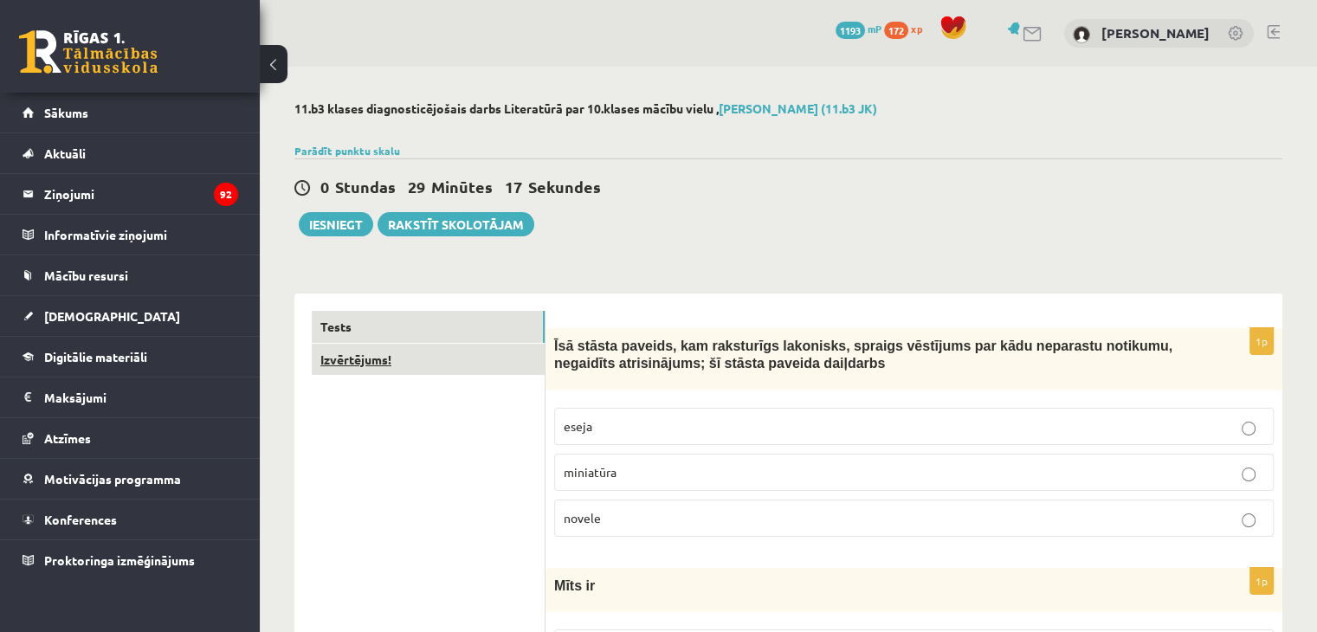
click at [407, 363] on link "Izvērtējums!" at bounding box center [428, 360] width 233 height 32
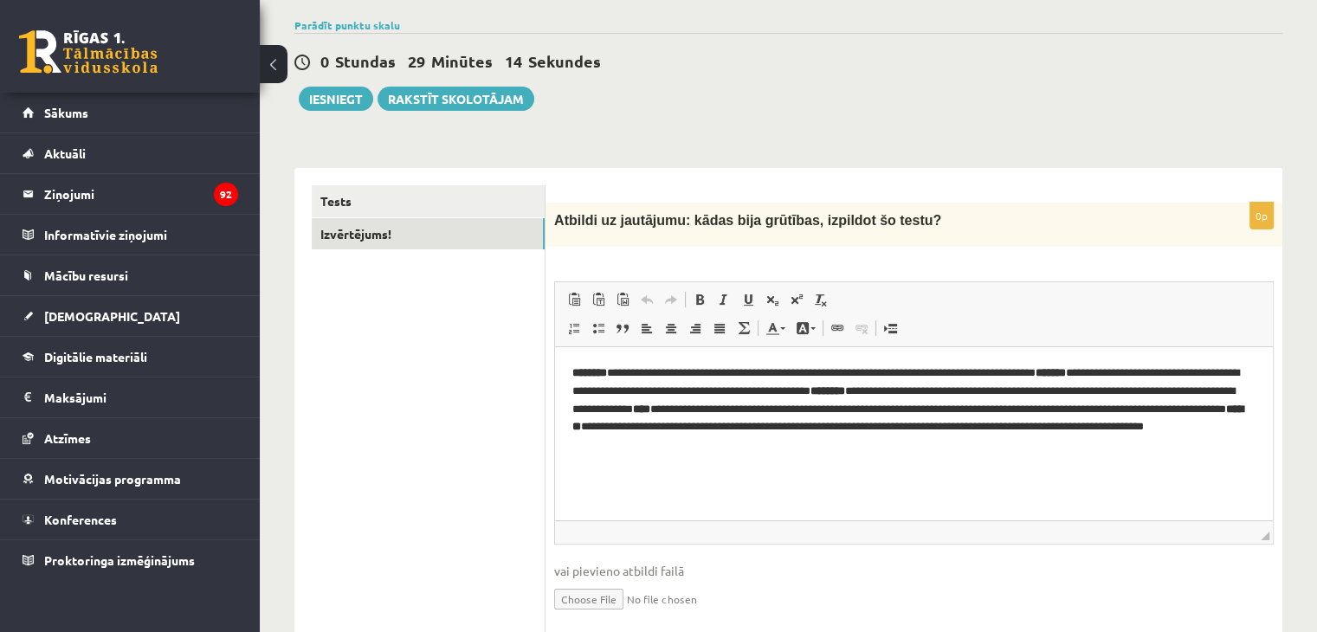
scroll to position [173, 0]
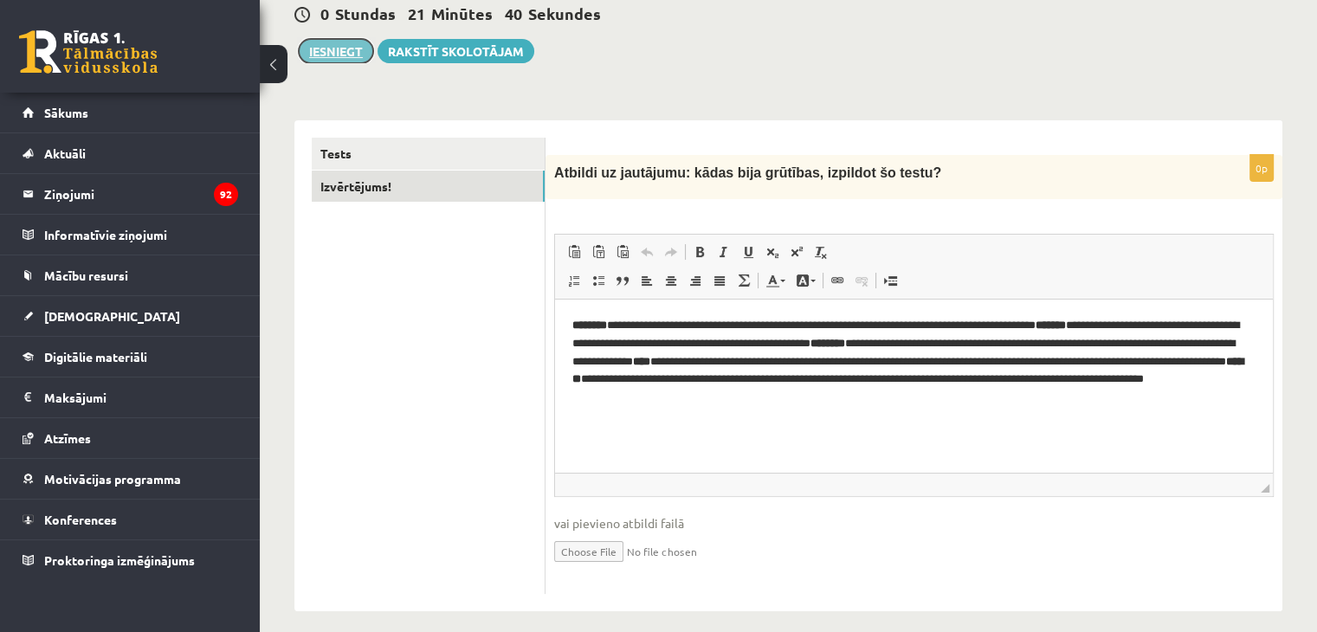
click at [332, 44] on button "Iesniegt" at bounding box center [336, 51] width 74 height 24
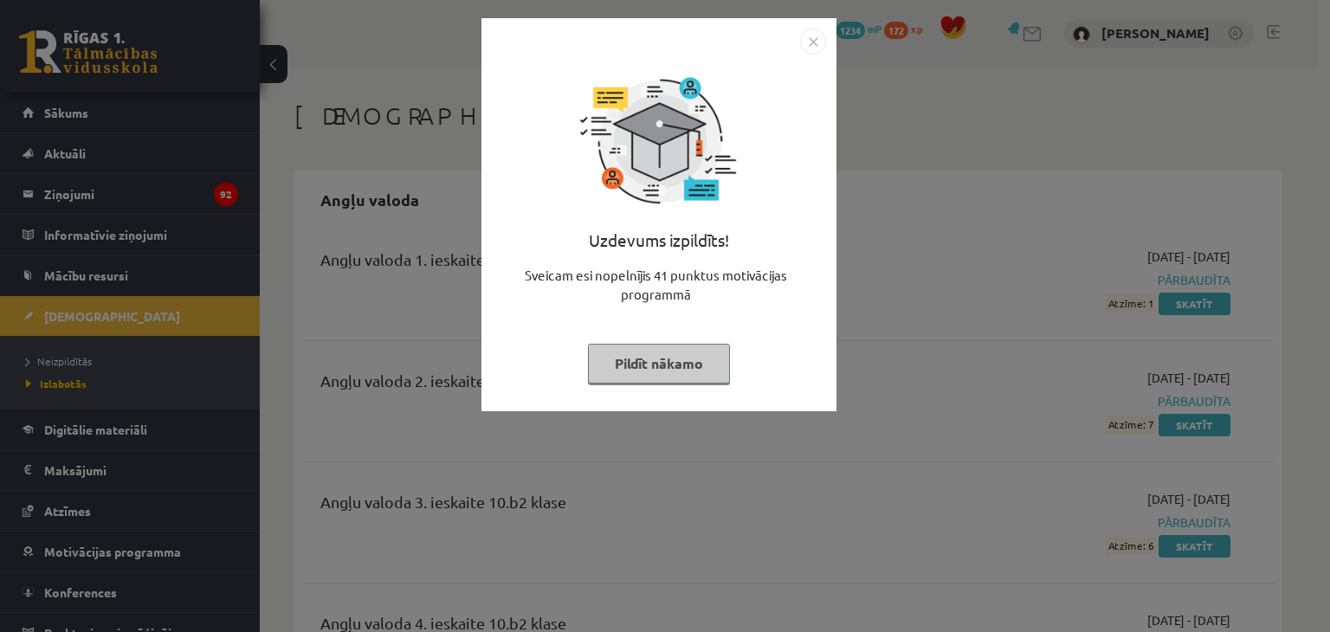
click at [658, 364] on button "Pildīt nākamo" at bounding box center [659, 364] width 142 height 40
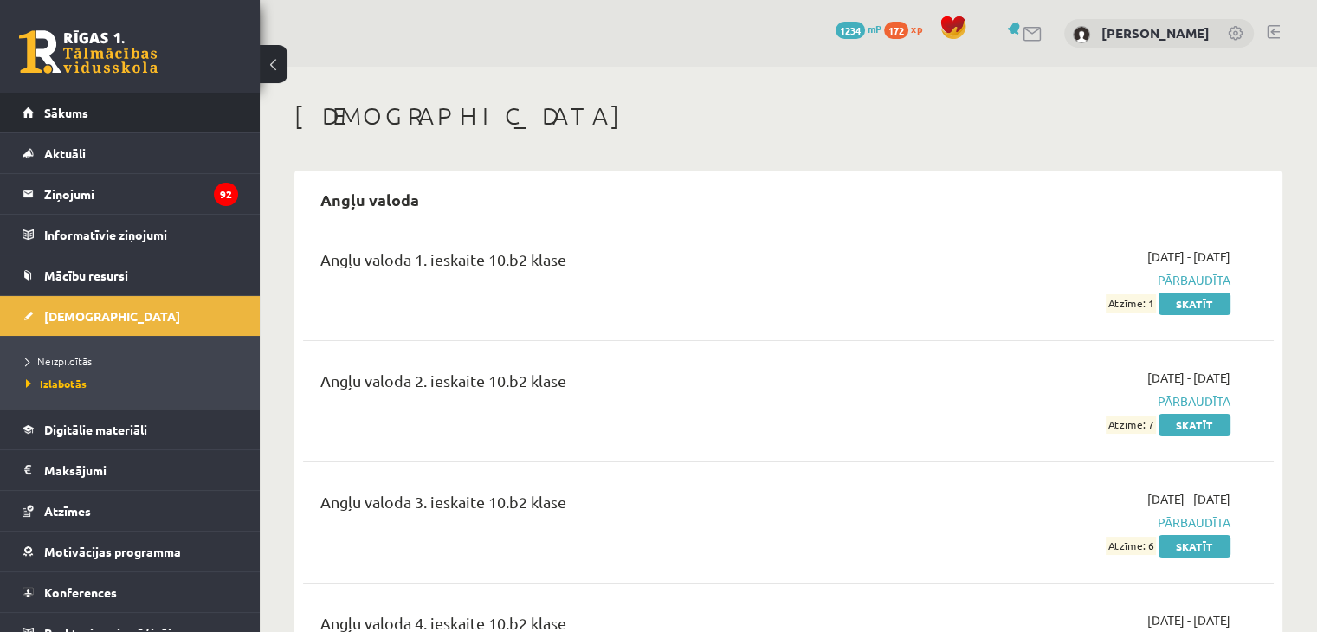
click at [121, 115] on link "Sākums" at bounding box center [131, 113] width 216 height 40
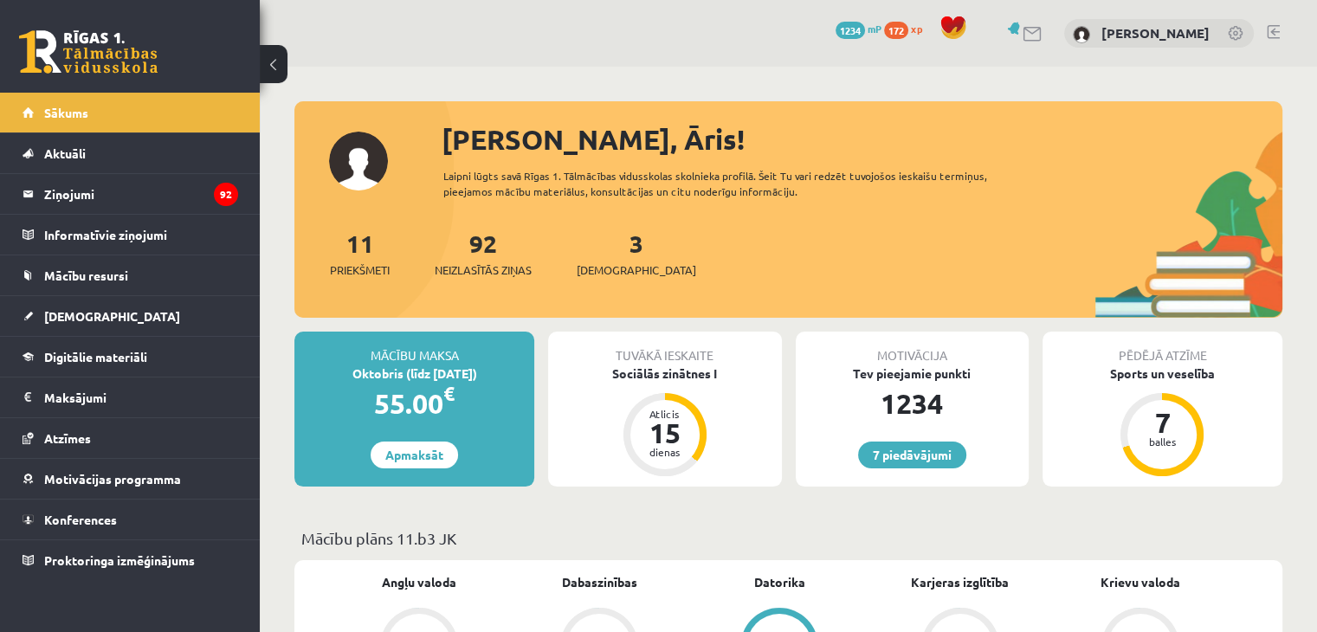
click at [618, 257] on div "3 Ieskaites" at bounding box center [636, 252] width 119 height 54
click at [606, 262] on span "[DEMOGRAPHIC_DATA]" at bounding box center [636, 269] width 119 height 17
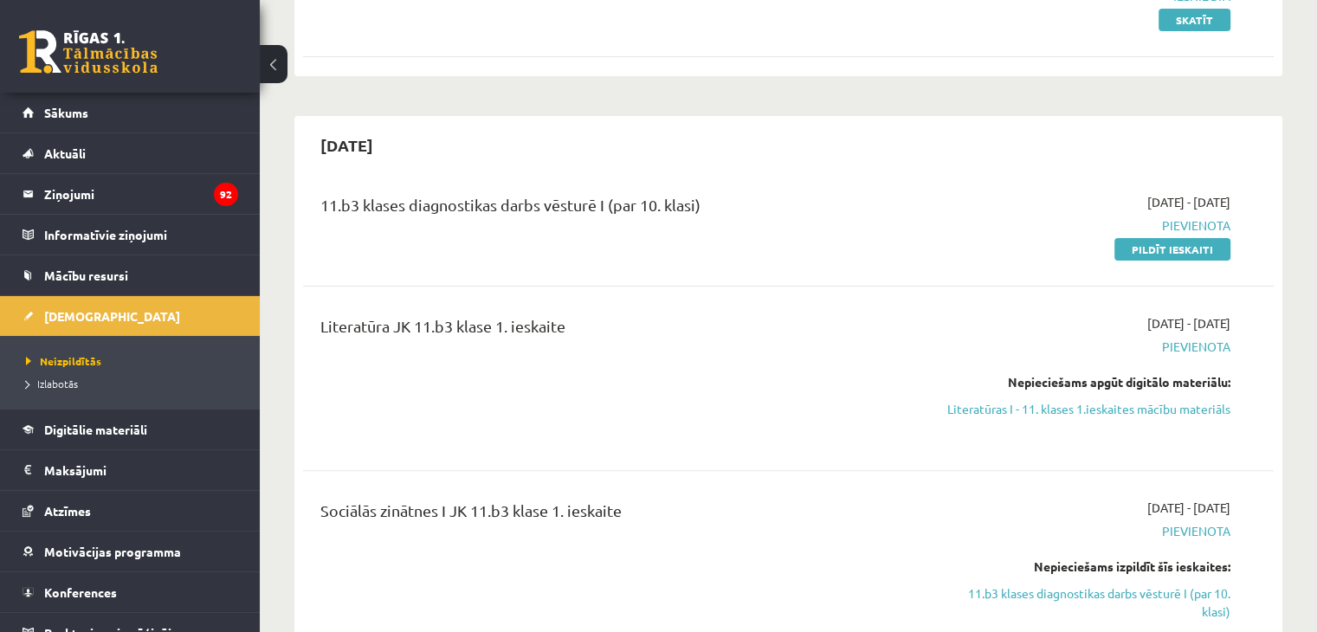
scroll to position [433, 0]
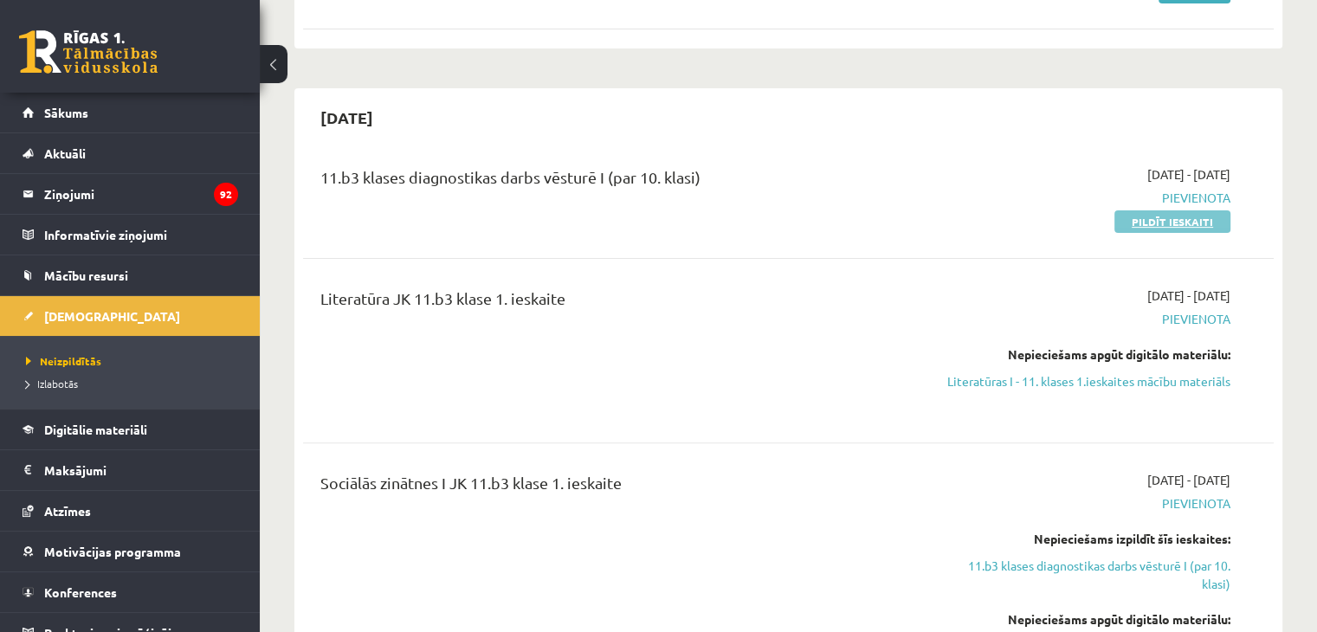
click at [1193, 219] on link "Pildīt ieskaiti" at bounding box center [1172, 221] width 116 height 23
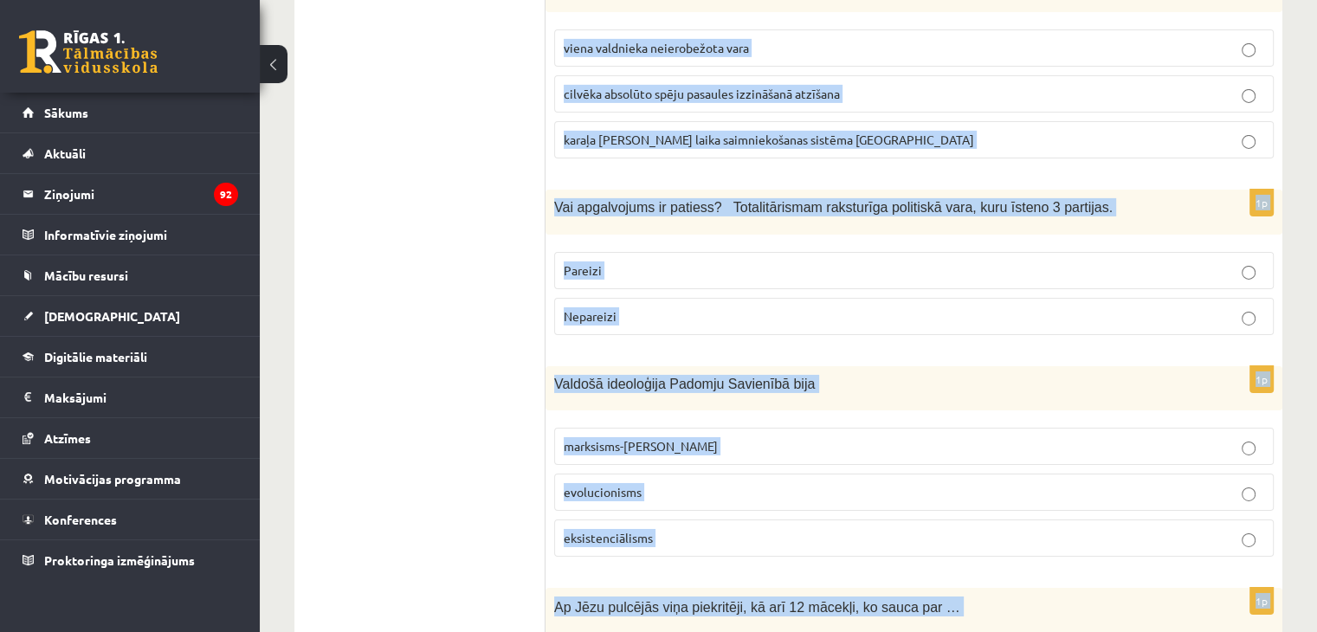
scroll to position [5918, 0]
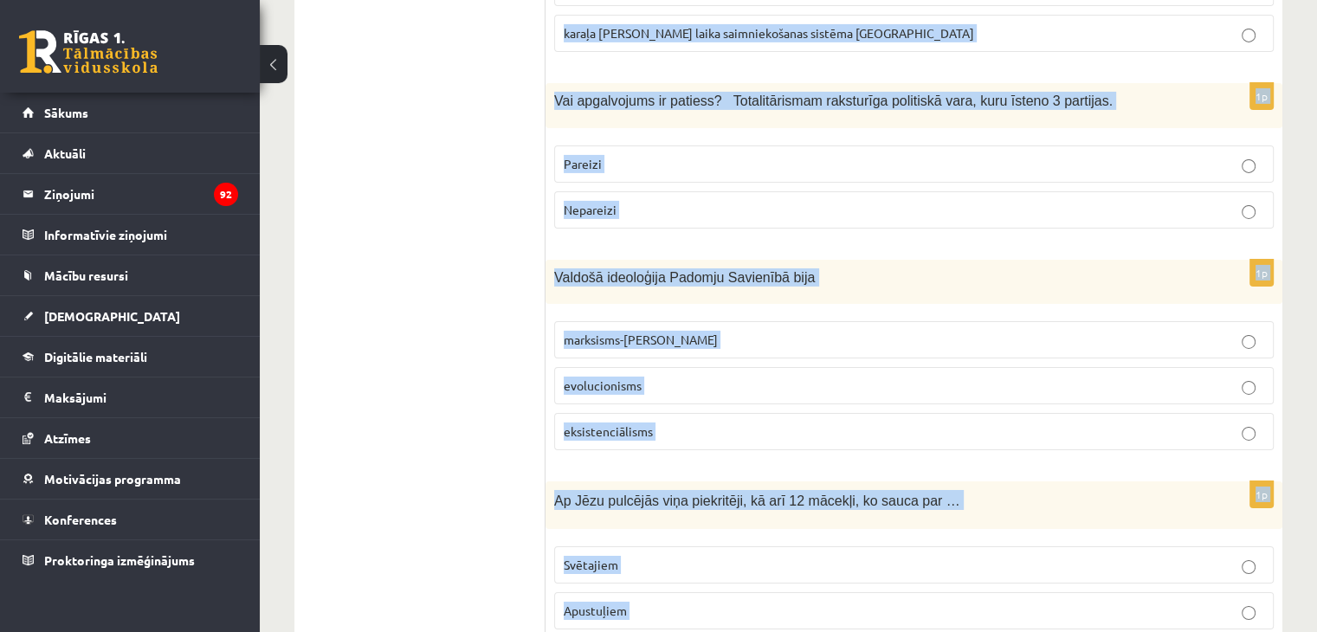
drag, startPoint x: 554, startPoint y: 173, endPoint x: 1170, endPoint y: 547, distance: 720.9
copy form "Izvēlies pareizo jēdzienu, atbilstoši skaidrojumam! Aizspriedumaina, diskriminē…"
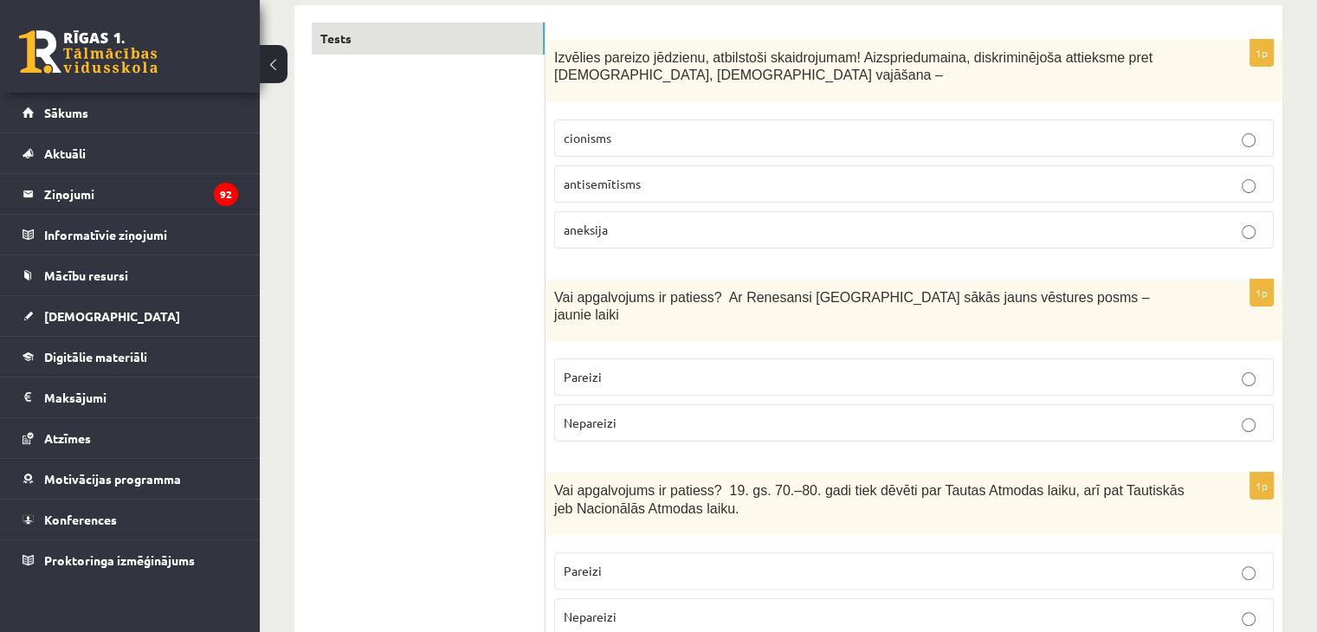
scroll to position [0, 0]
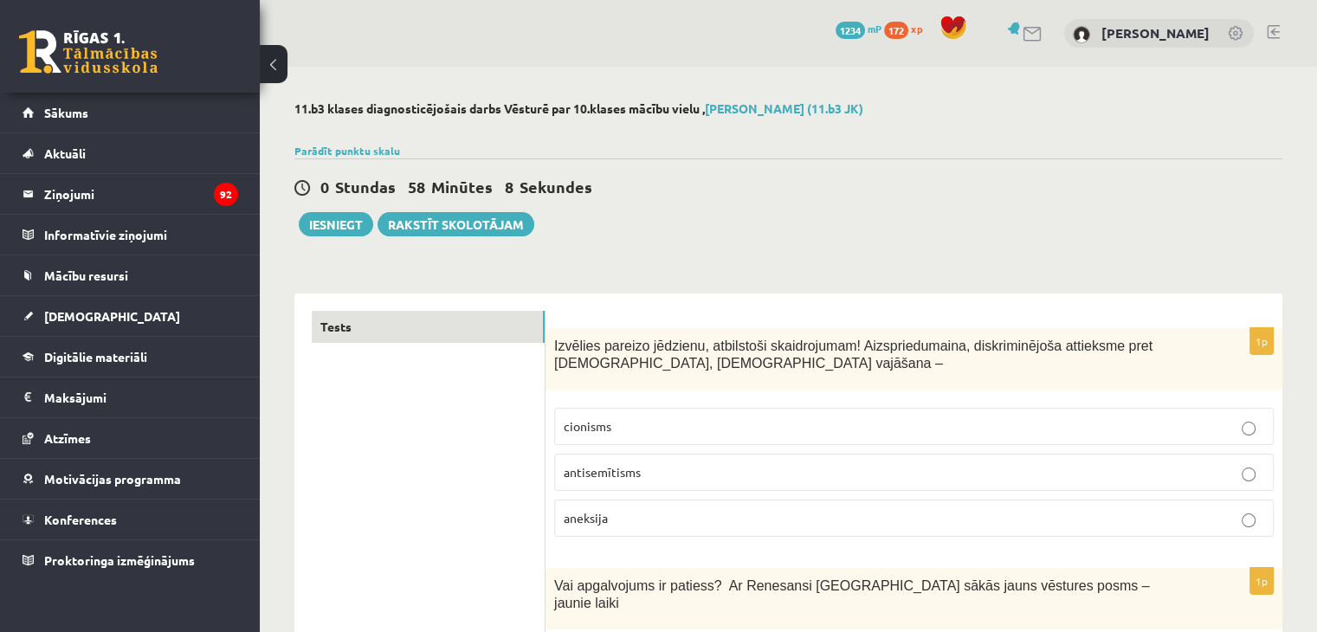
click at [660, 473] on p "antisemītisms" at bounding box center [914, 472] width 700 height 18
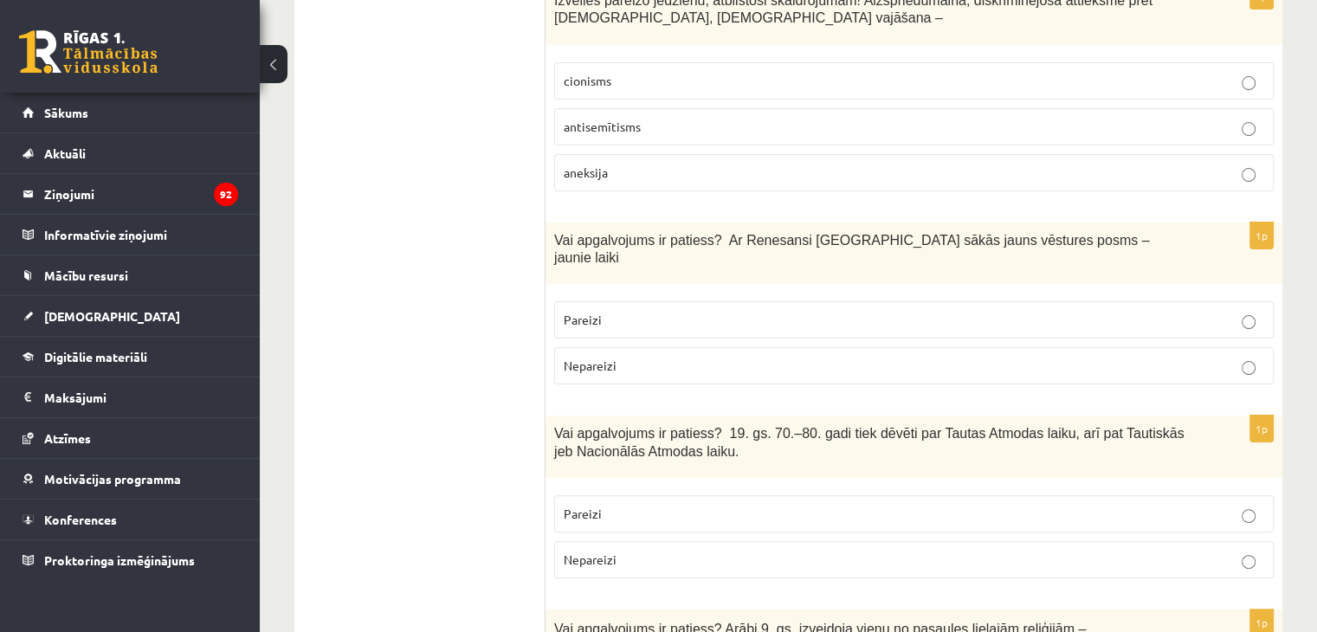
scroll to position [346, 0]
click at [683, 310] on p "Pareizi" at bounding box center [914, 319] width 700 height 18
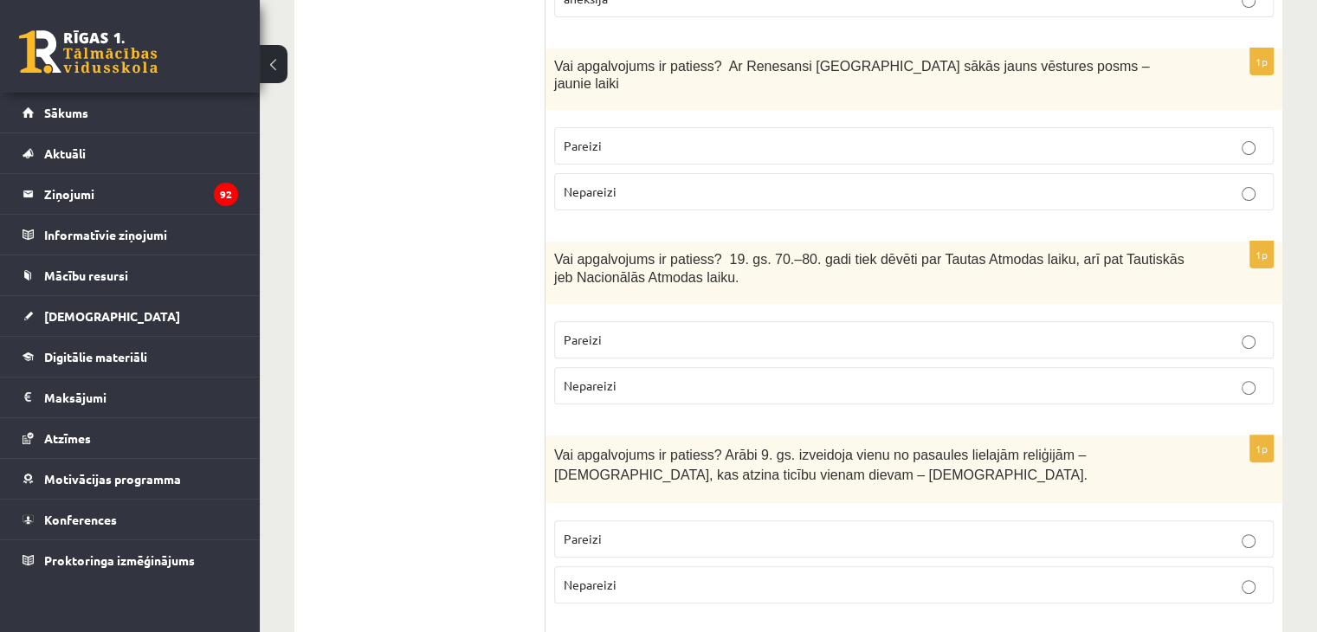
scroll to position [606, 0]
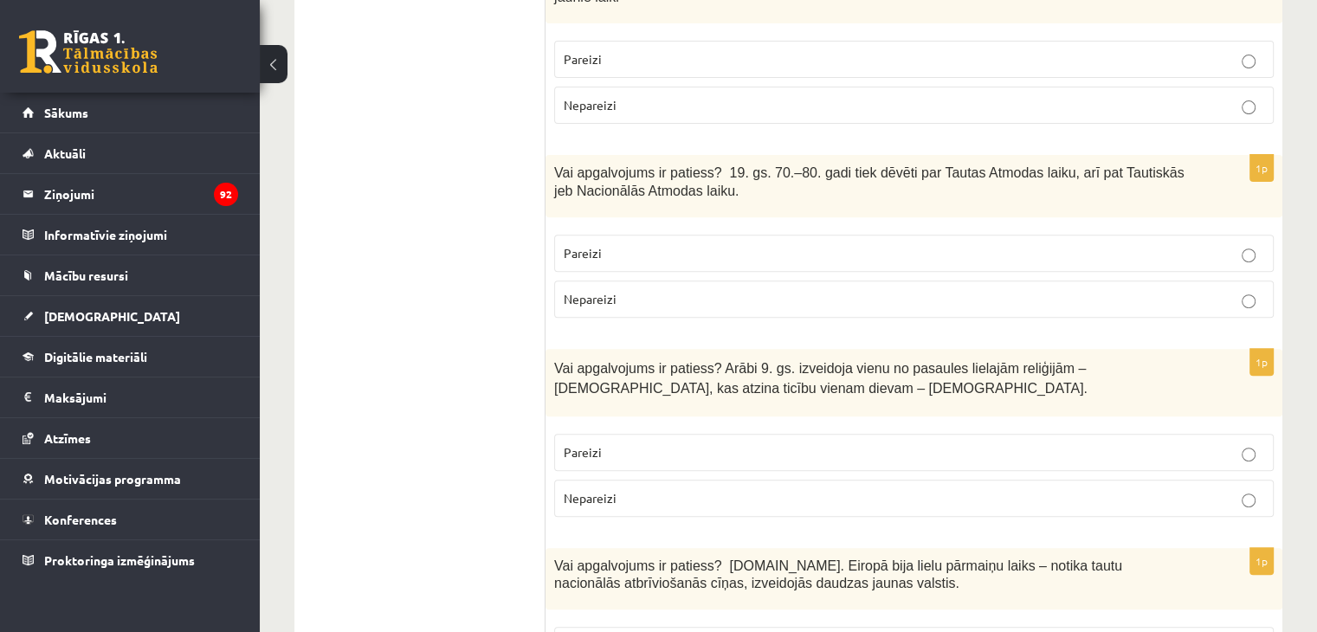
click at [647, 244] on p "Pareizi" at bounding box center [914, 253] width 700 height 18
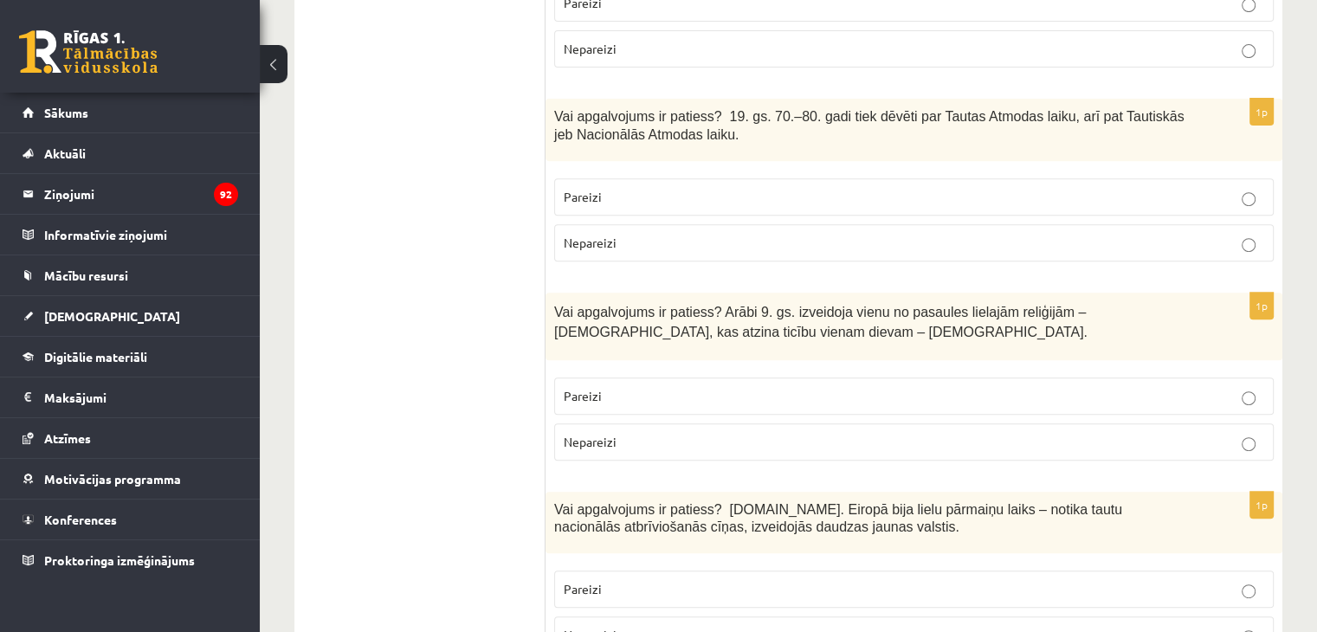
scroll to position [693, 0]
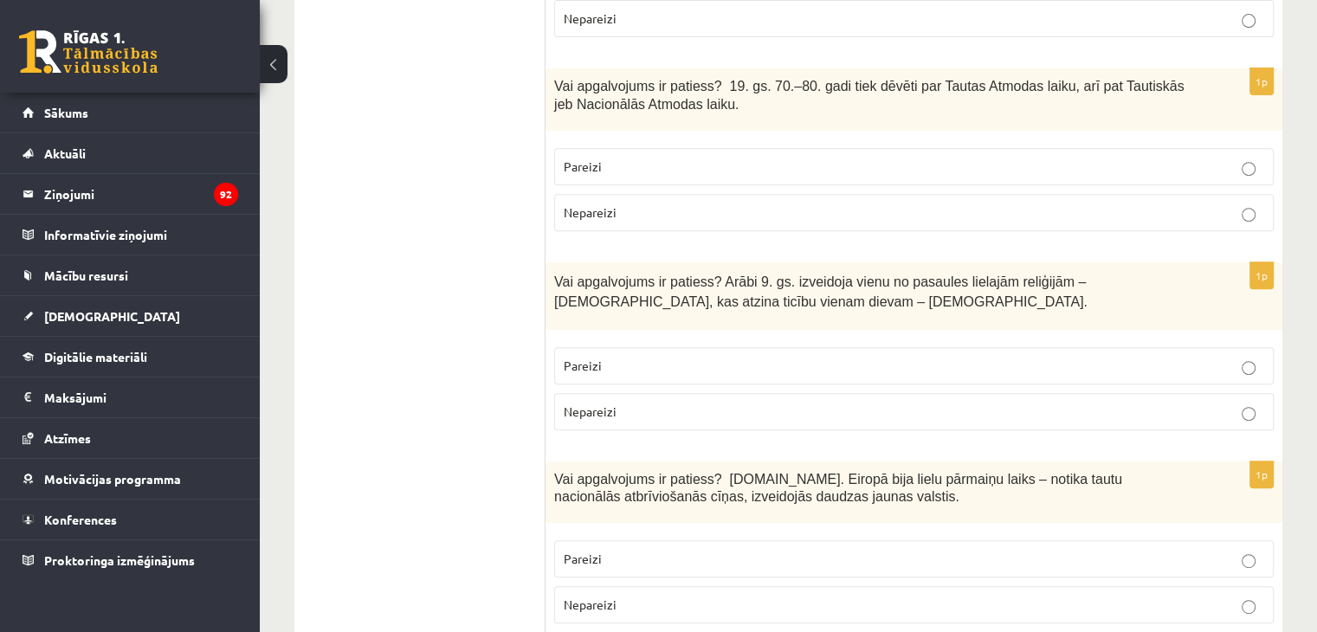
click at [657, 403] on p "Nepareizi" at bounding box center [914, 412] width 700 height 18
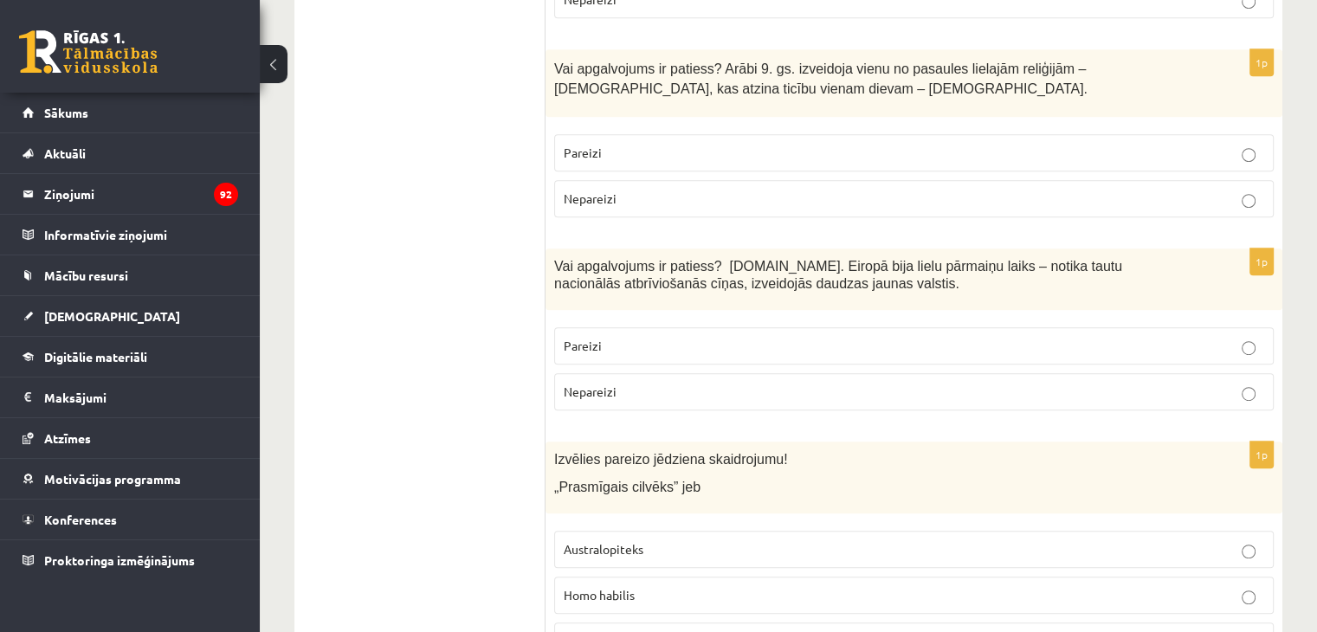
scroll to position [952, 0]
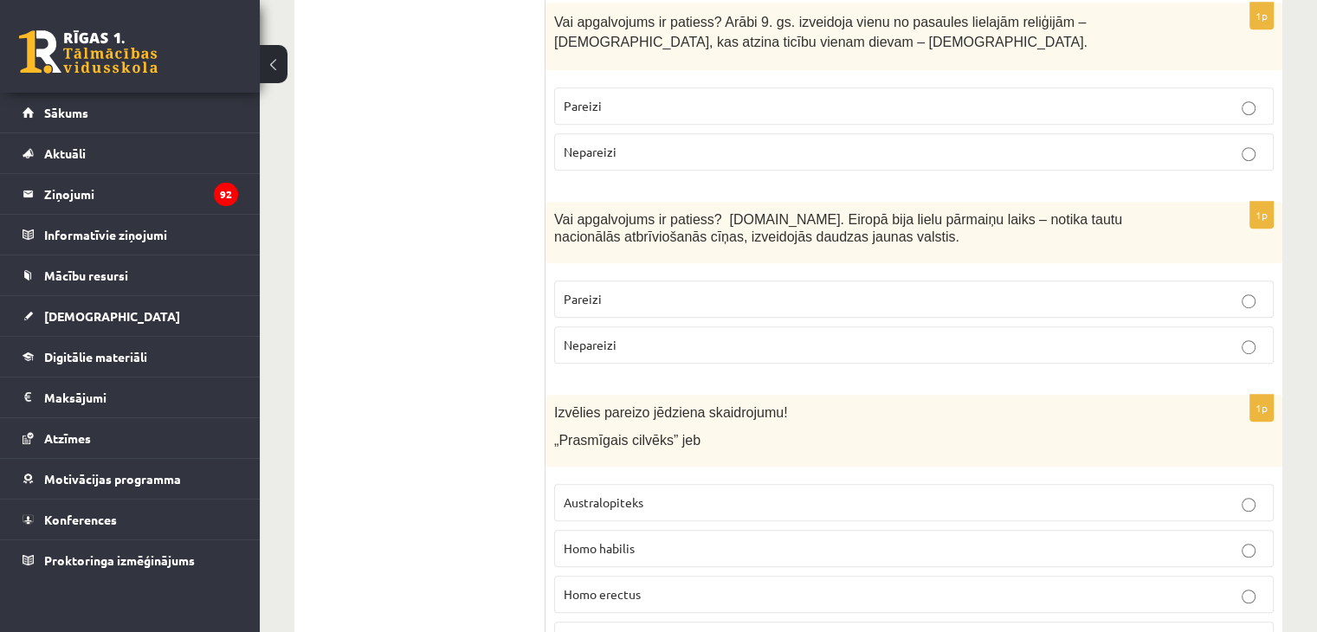
click at [623, 290] on p "Pareizi" at bounding box center [914, 299] width 700 height 18
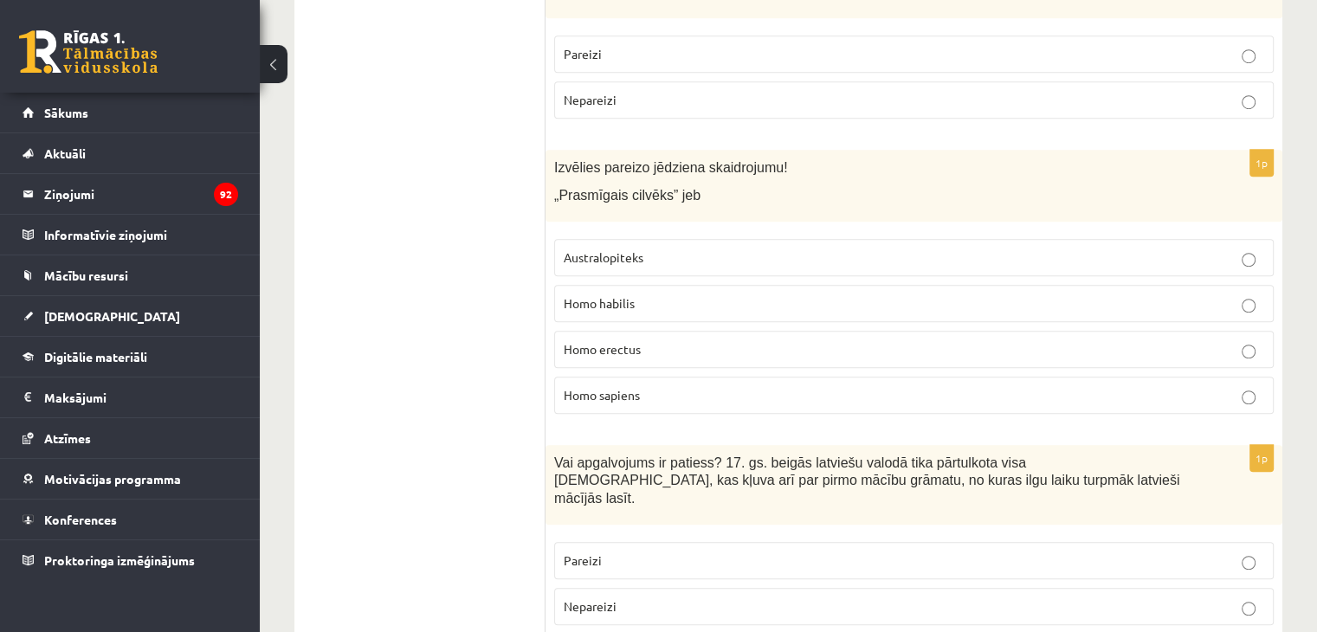
scroll to position [1212, 0]
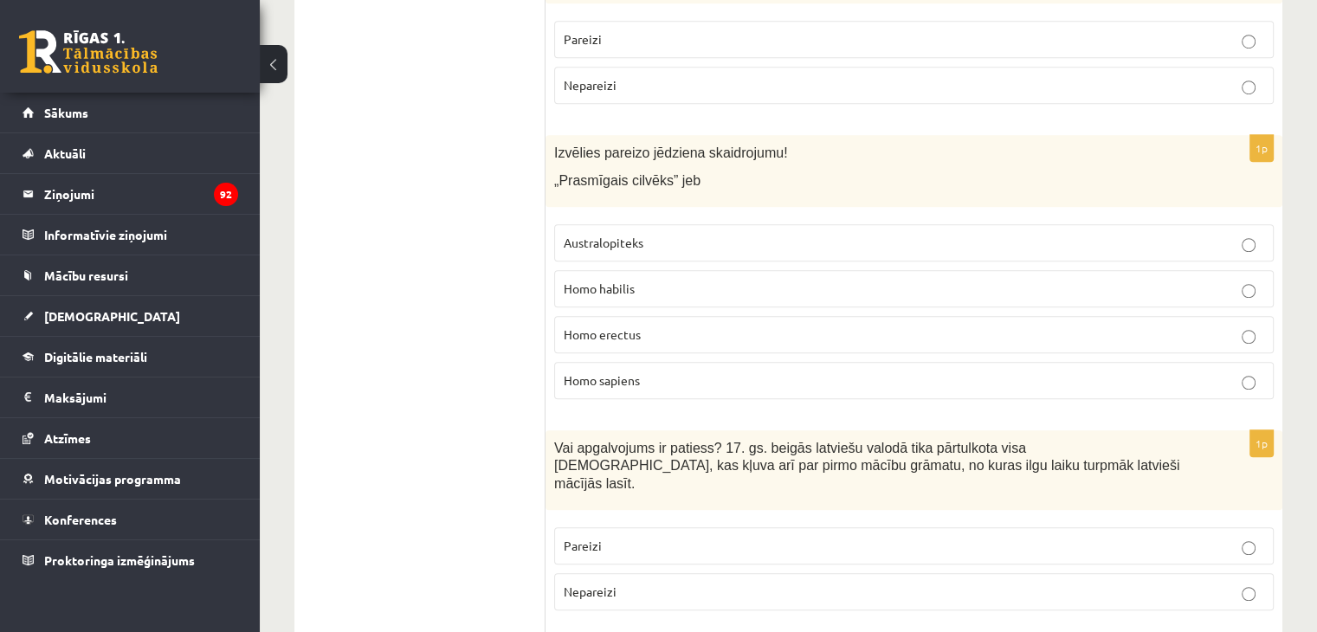
click at [703, 280] on p "Homo habilis" at bounding box center [914, 289] width 700 height 18
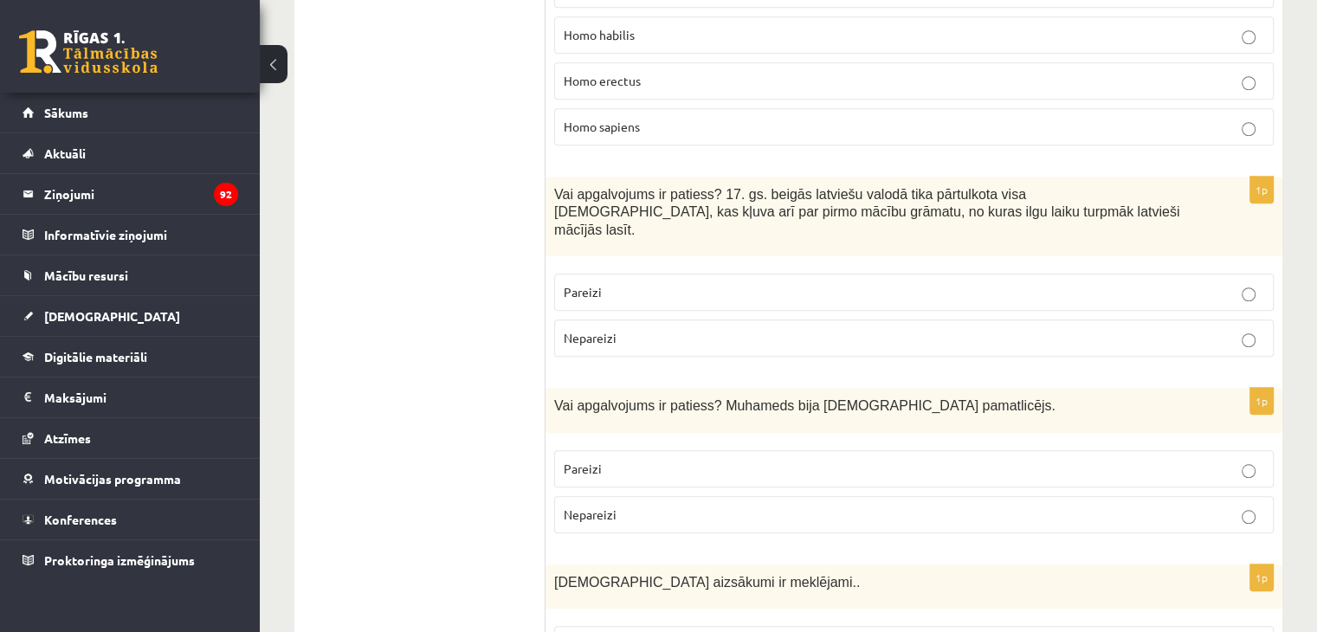
scroll to position [1472, 0]
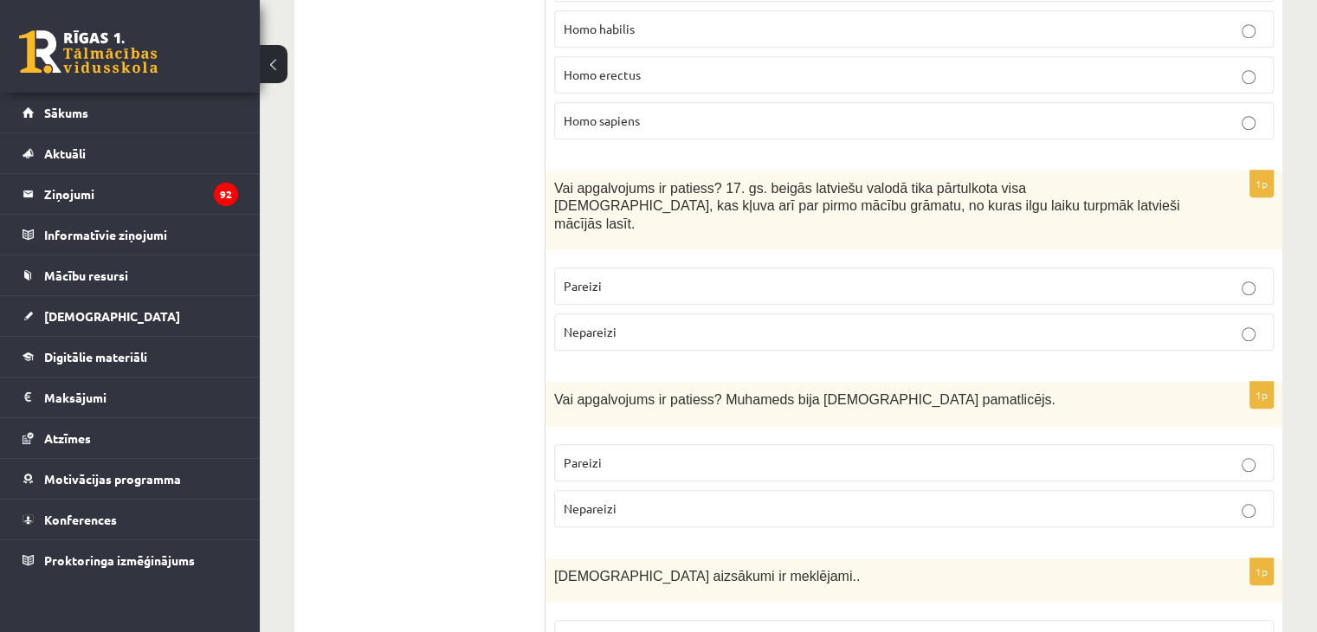
click at [721, 277] on p "Pareizi" at bounding box center [914, 286] width 700 height 18
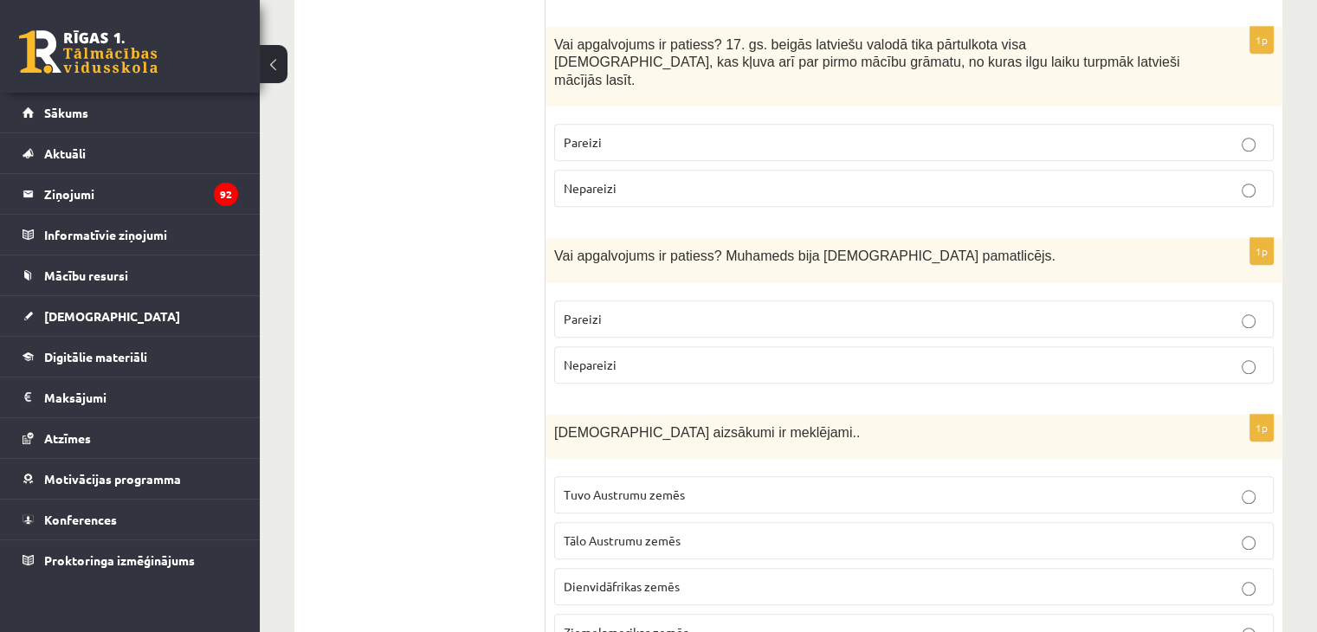
scroll to position [1645, 0]
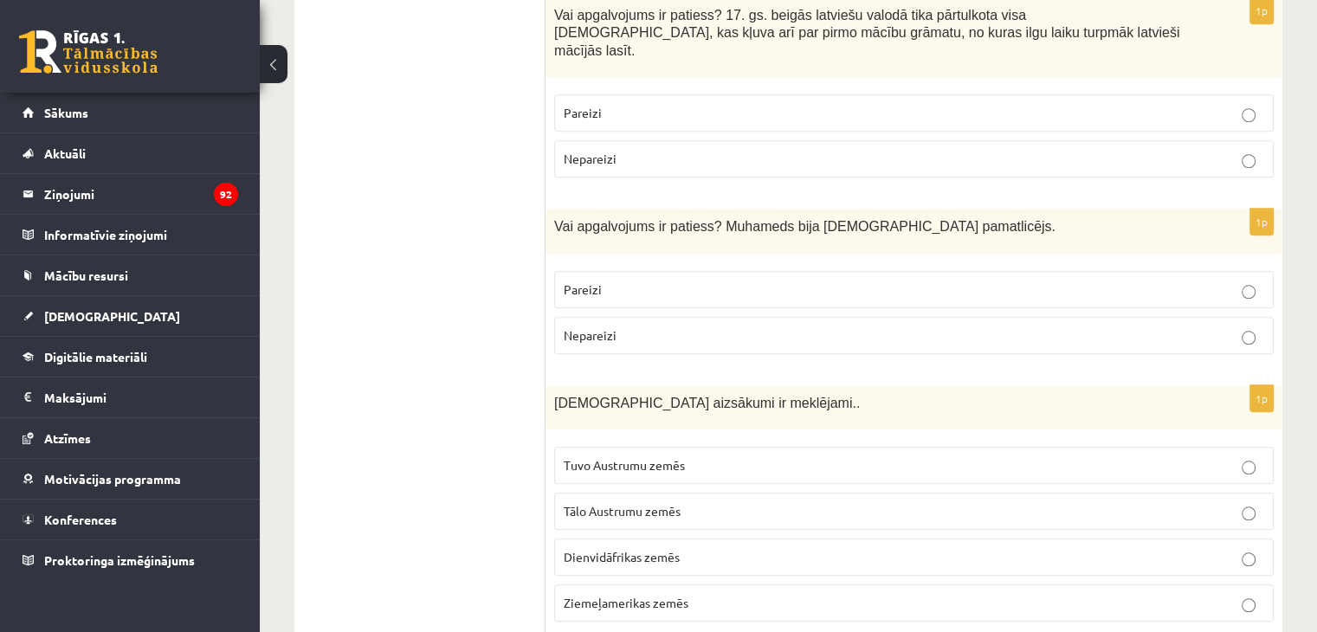
click at [685, 280] on p "Pareizi" at bounding box center [914, 289] width 700 height 18
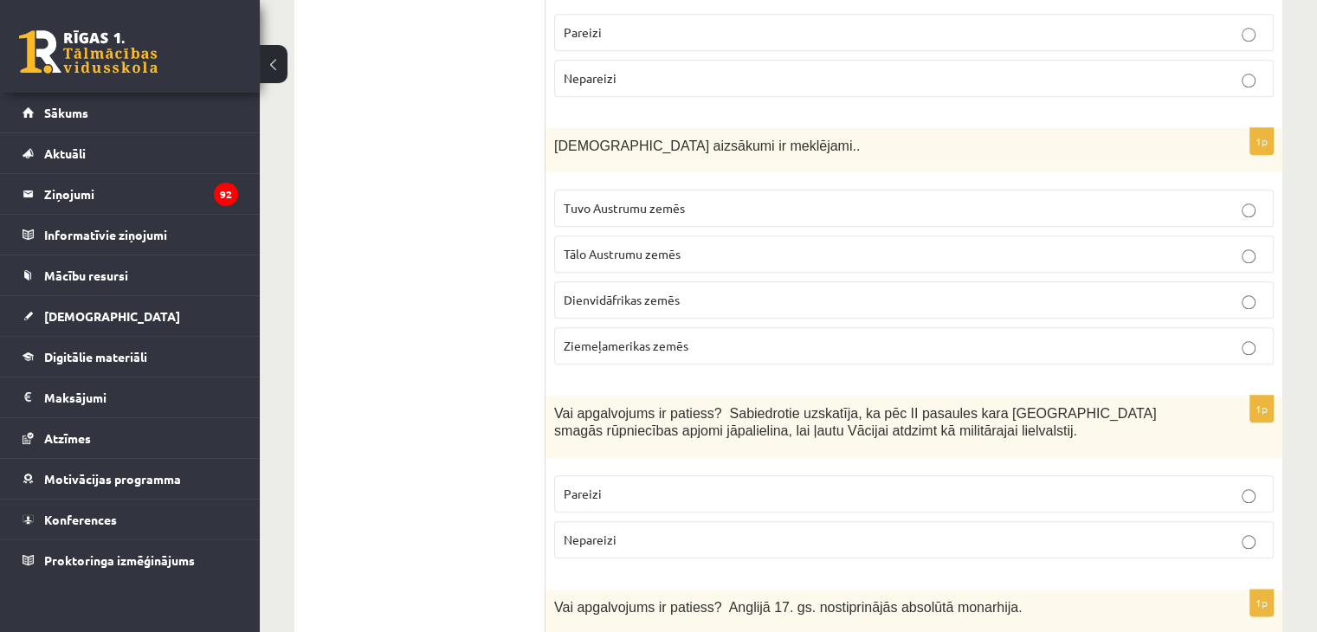
scroll to position [1904, 0]
click at [654, 197] on span "Tuvo Austrumu zemēs" at bounding box center [624, 205] width 121 height 16
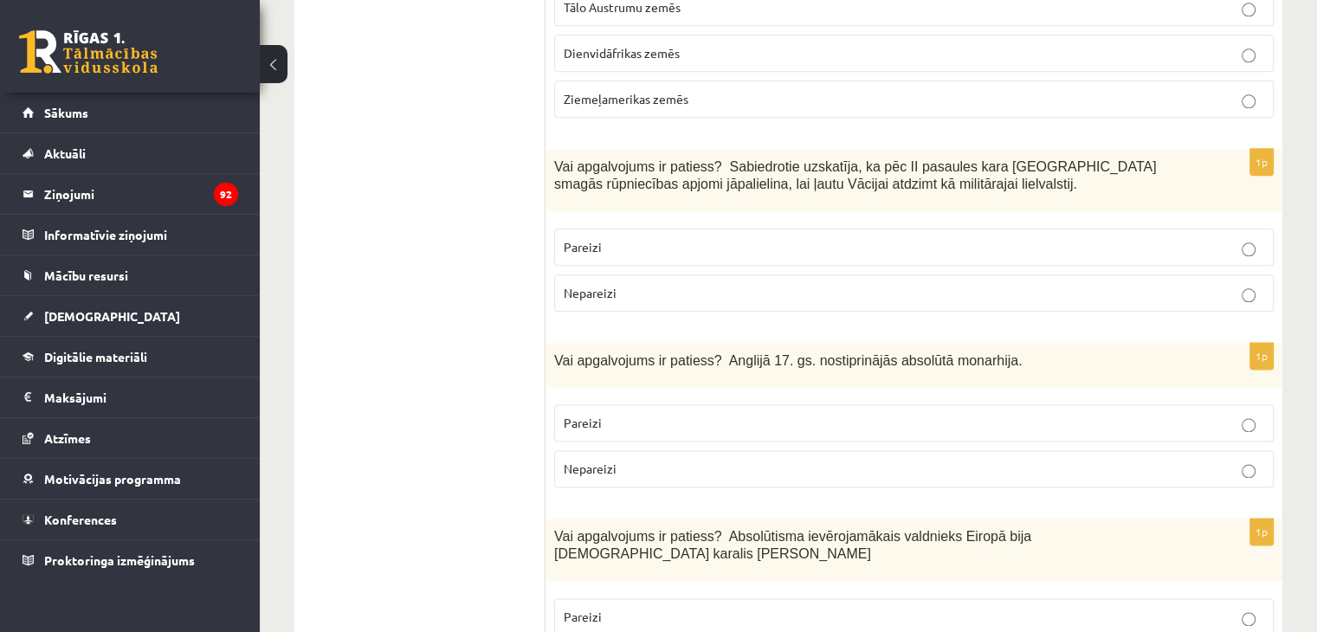
scroll to position [2164, 0]
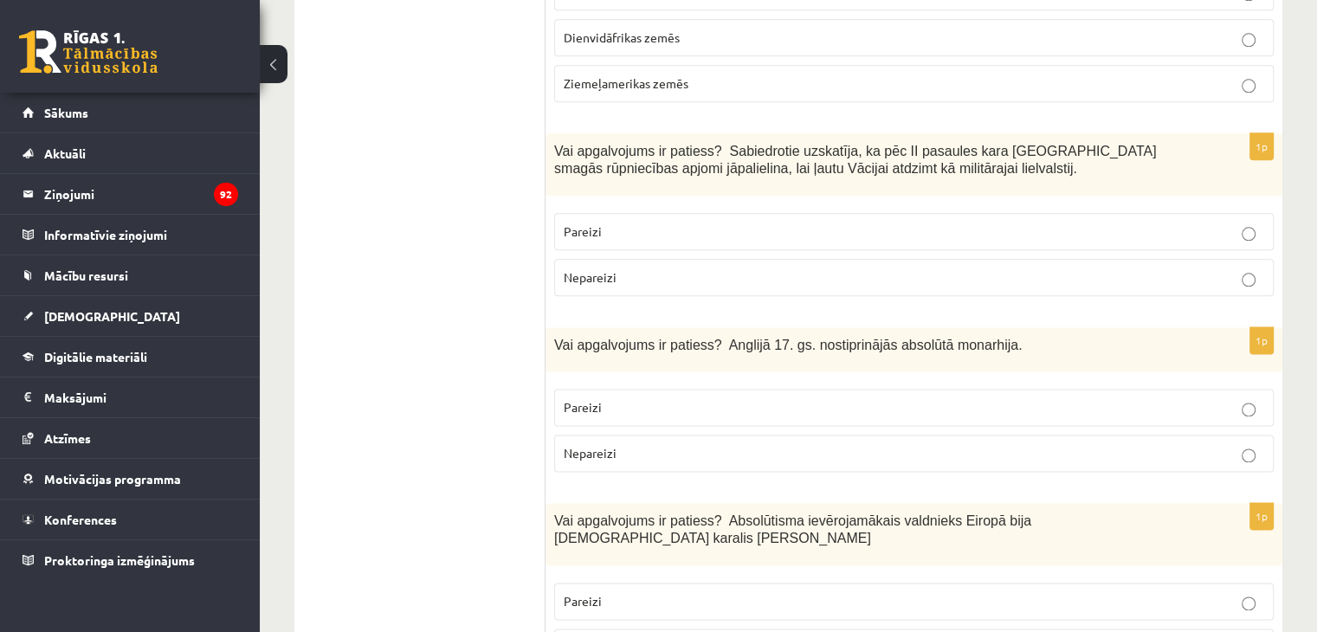
click at [691, 268] on p "Nepareizi" at bounding box center [914, 277] width 700 height 18
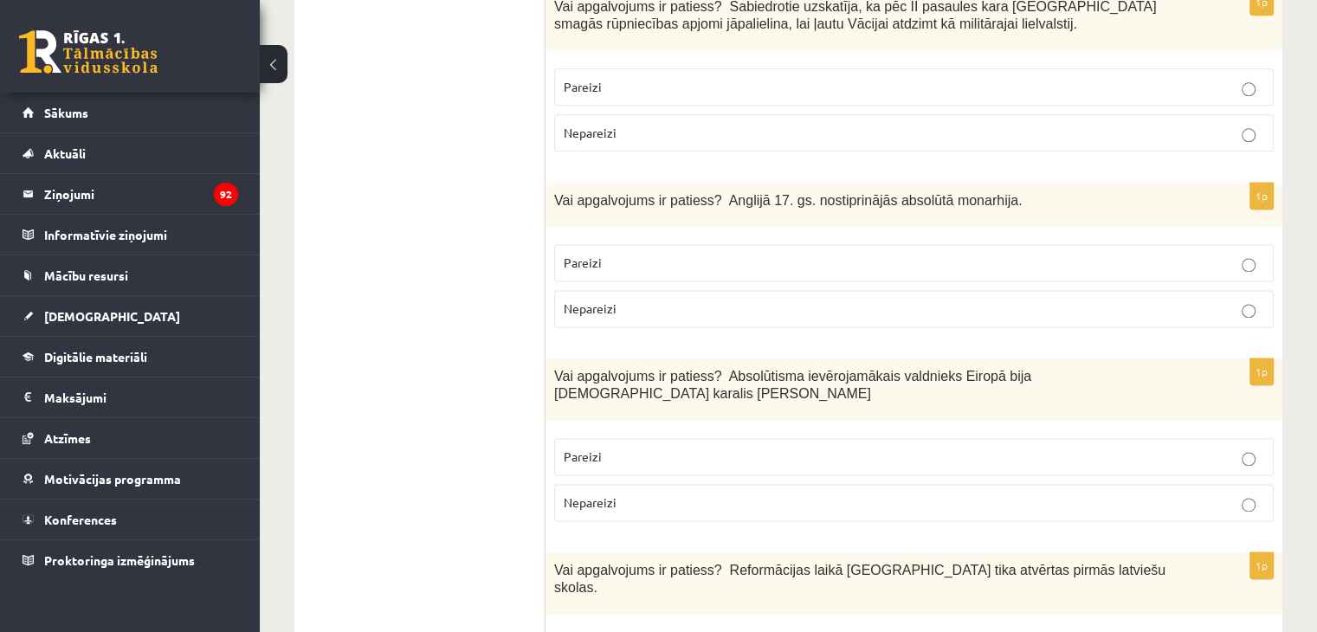
scroll to position [2337, 0]
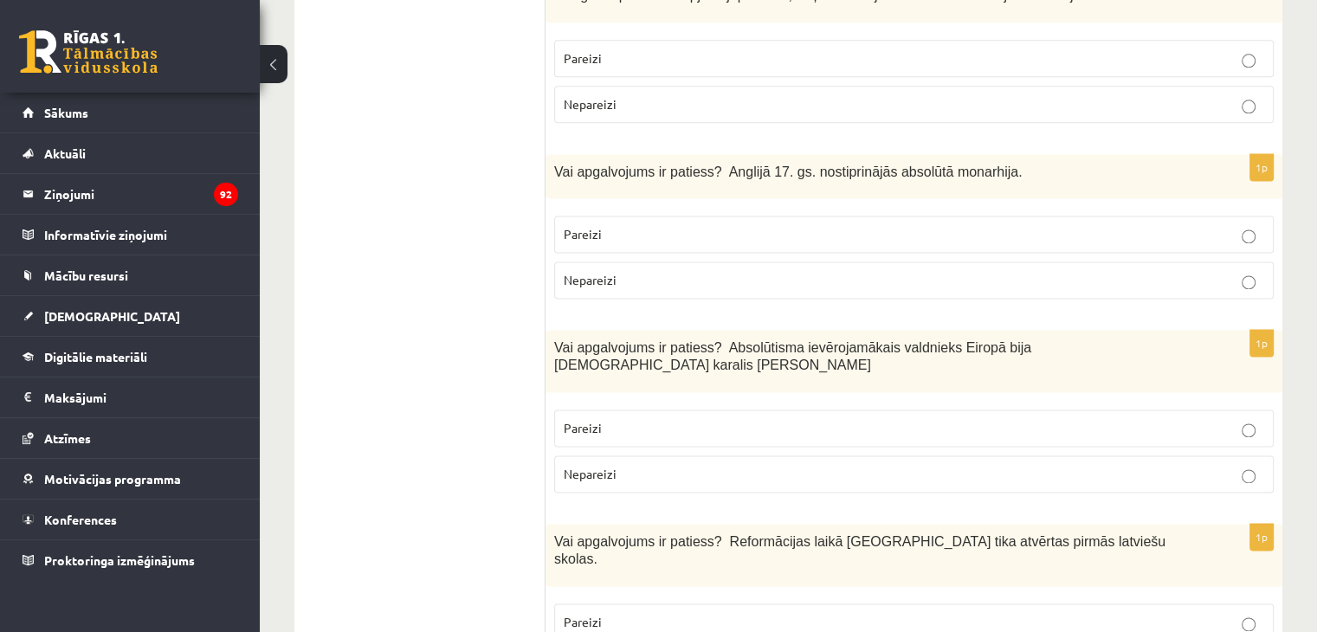
click at [710, 271] on p "Nepareizi" at bounding box center [914, 280] width 700 height 18
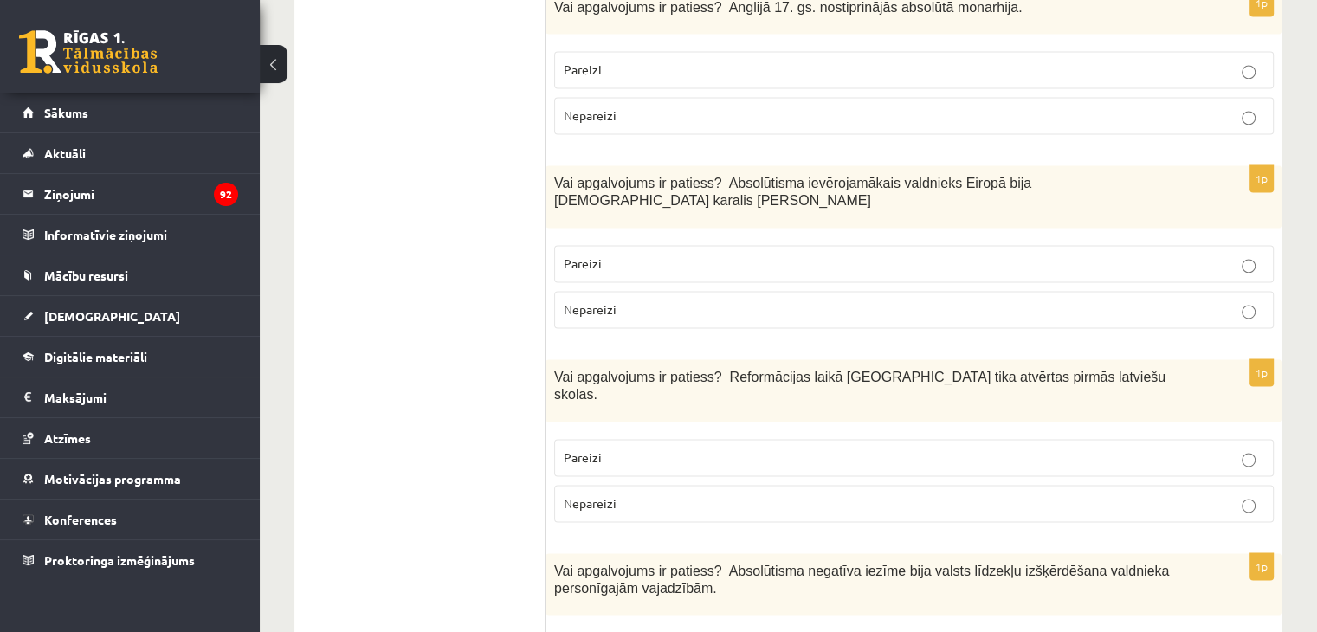
scroll to position [2510, 0]
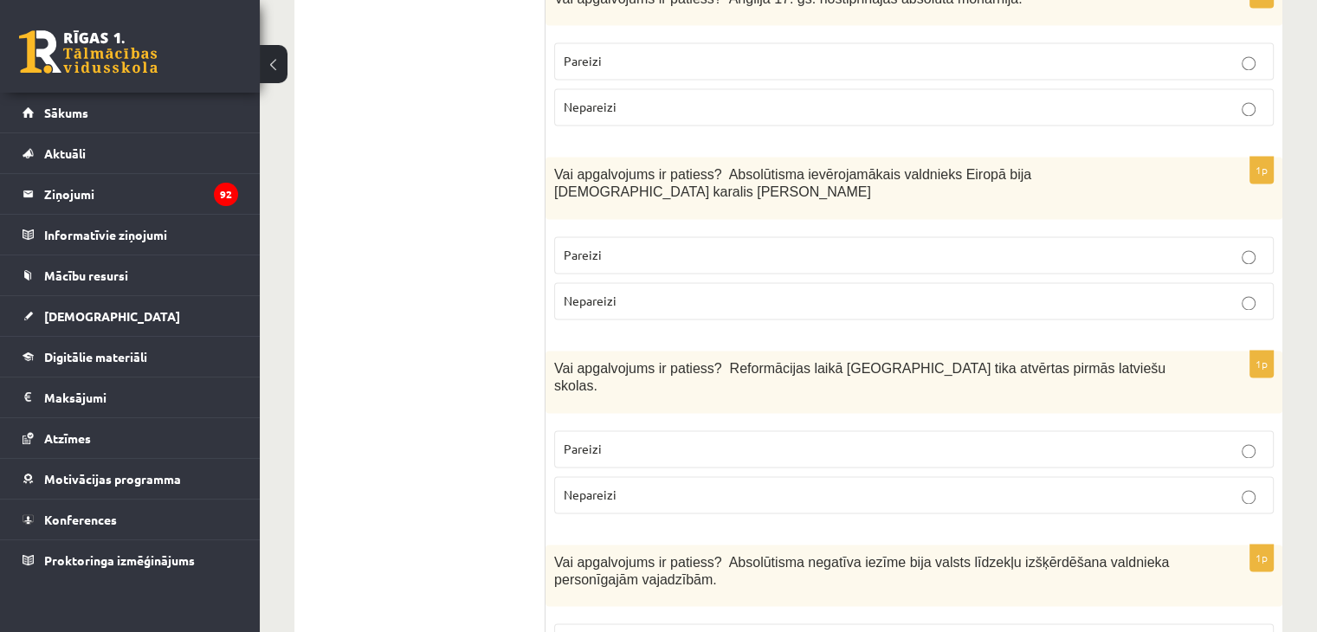
click at [635, 246] on p "Pareizi" at bounding box center [914, 255] width 700 height 18
click at [654, 430] on label "Pareizi" at bounding box center [913, 448] width 719 height 37
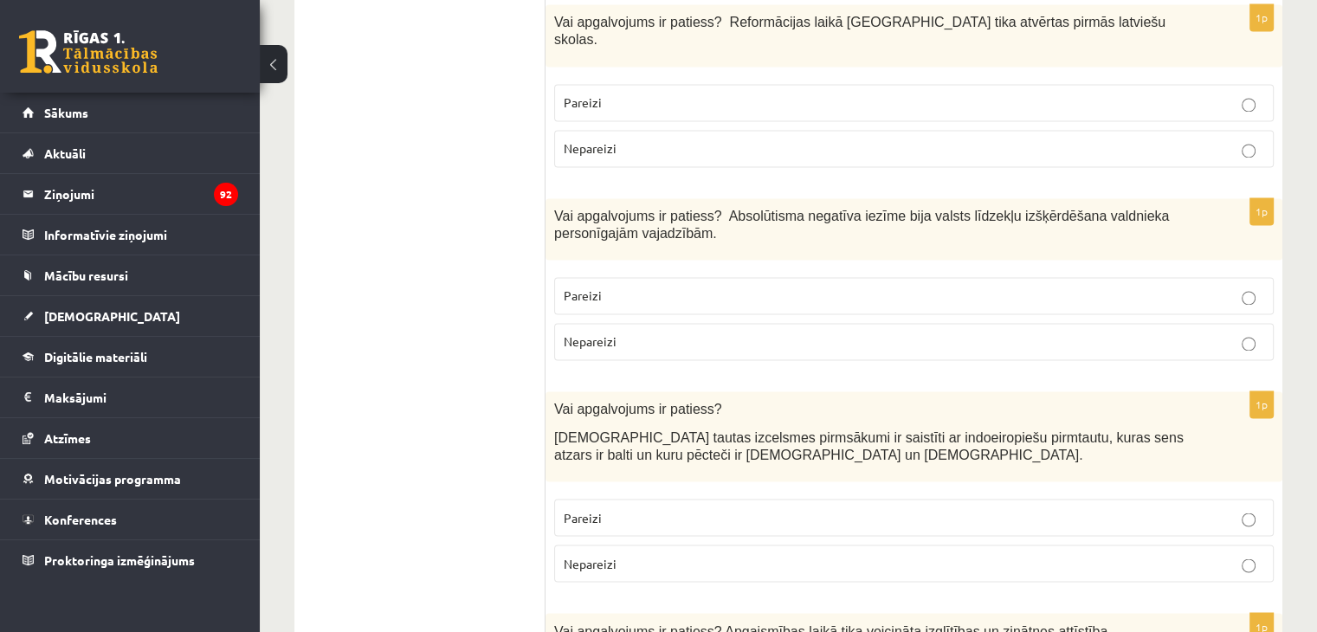
click at [710, 287] on p "Pareizi" at bounding box center [914, 296] width 700 height 18
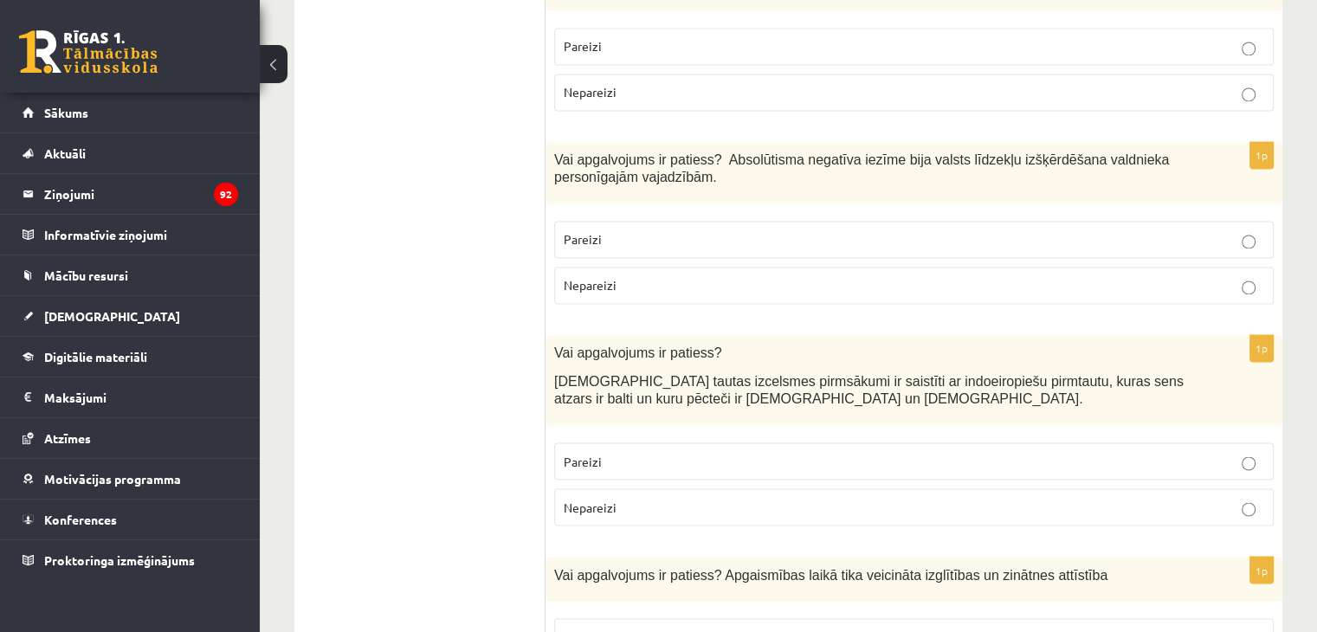
scroll to position [2943, 0]
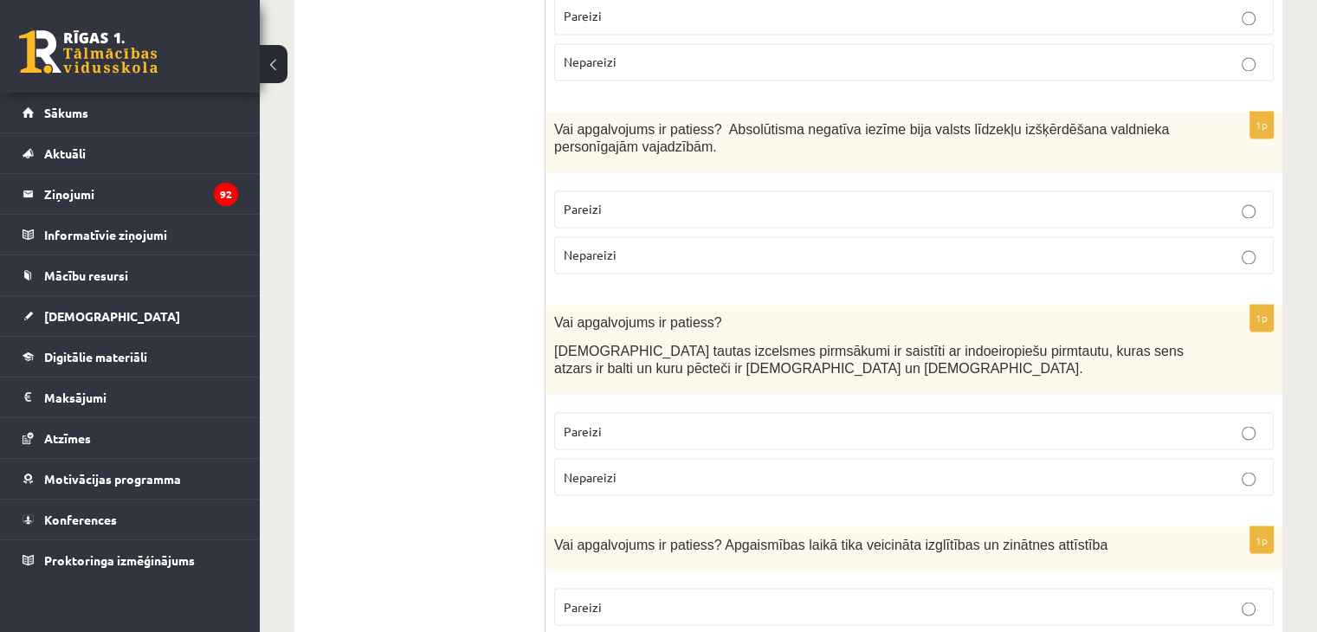
click at [883, 422] on p "Pareizi" at bounding box center [914, 431] width 700 height 18
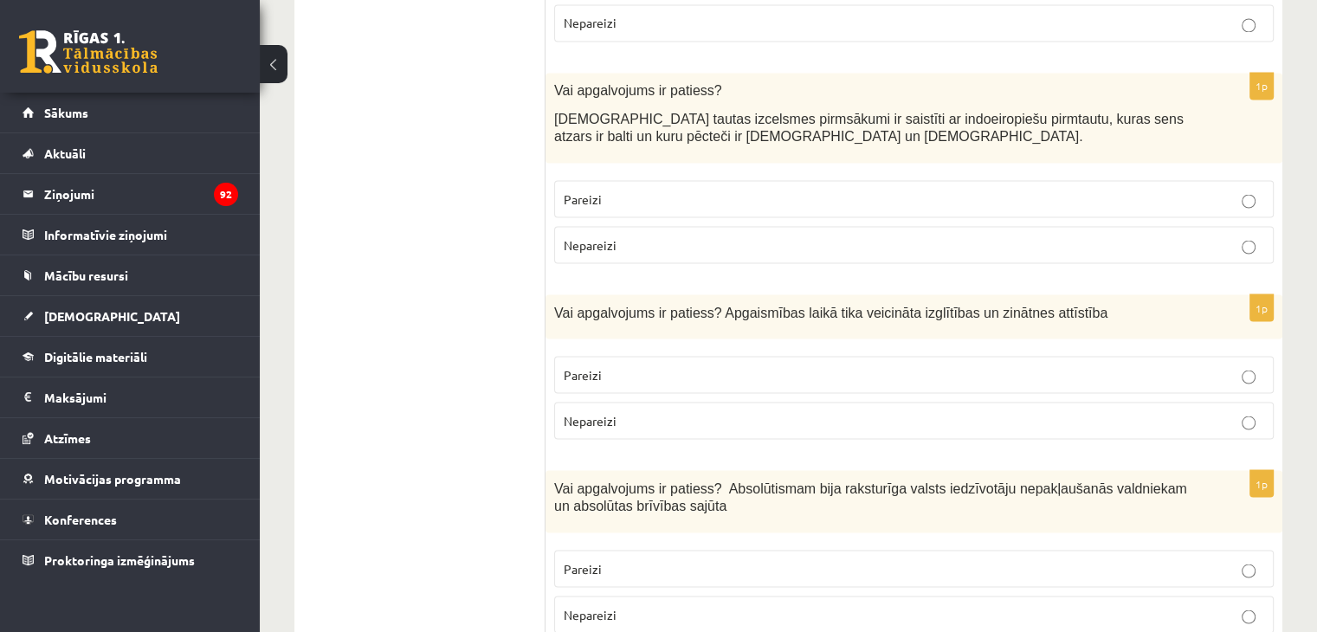
scroll to position [3203, 0]
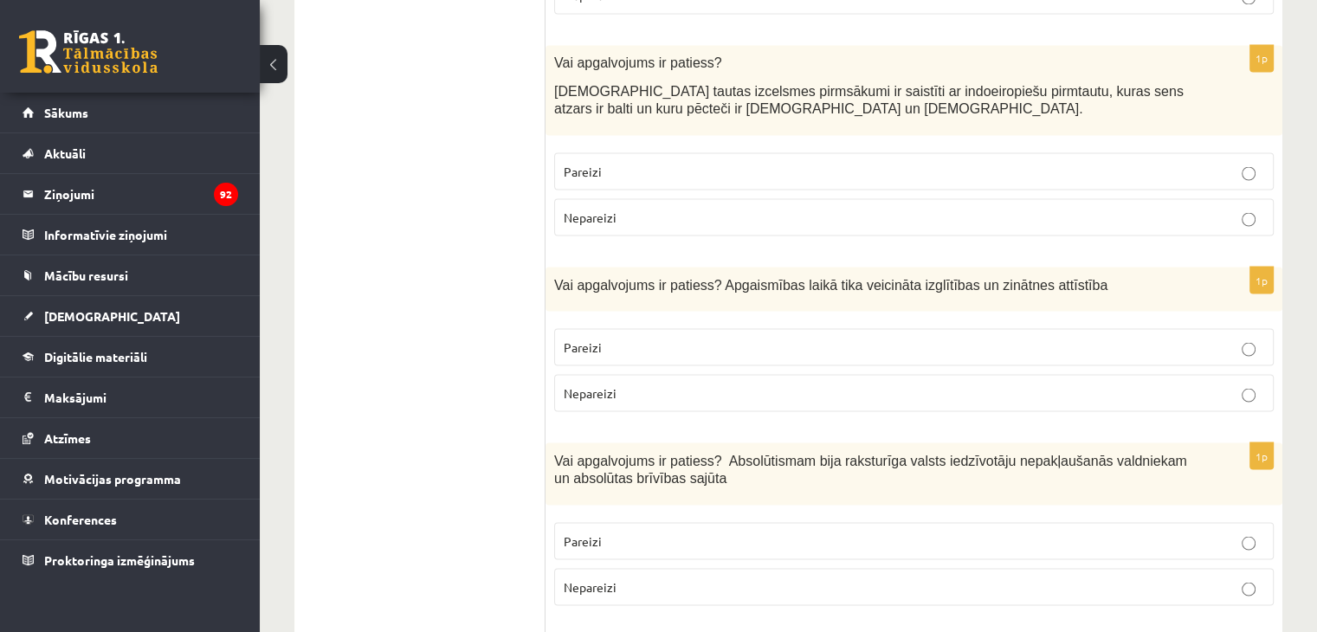
click at [765, 338] on p "Pareizi" at bounding box center [914, 347] width 700 height 18
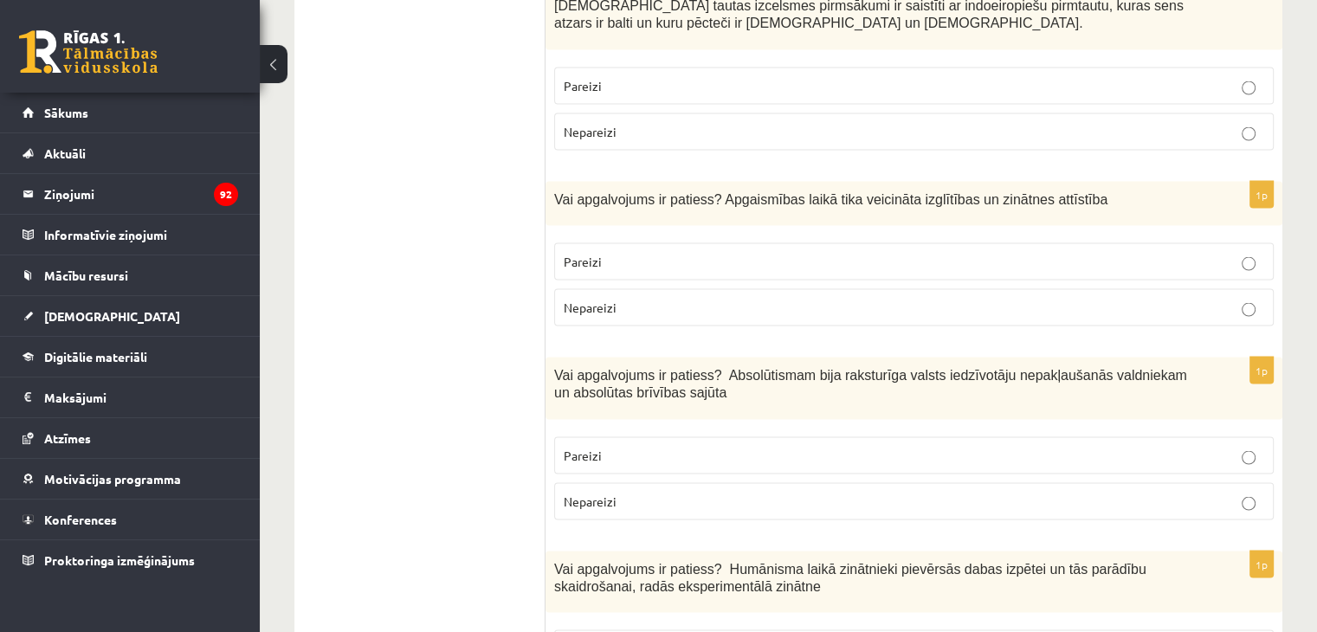
scroll to position [3376, 0]
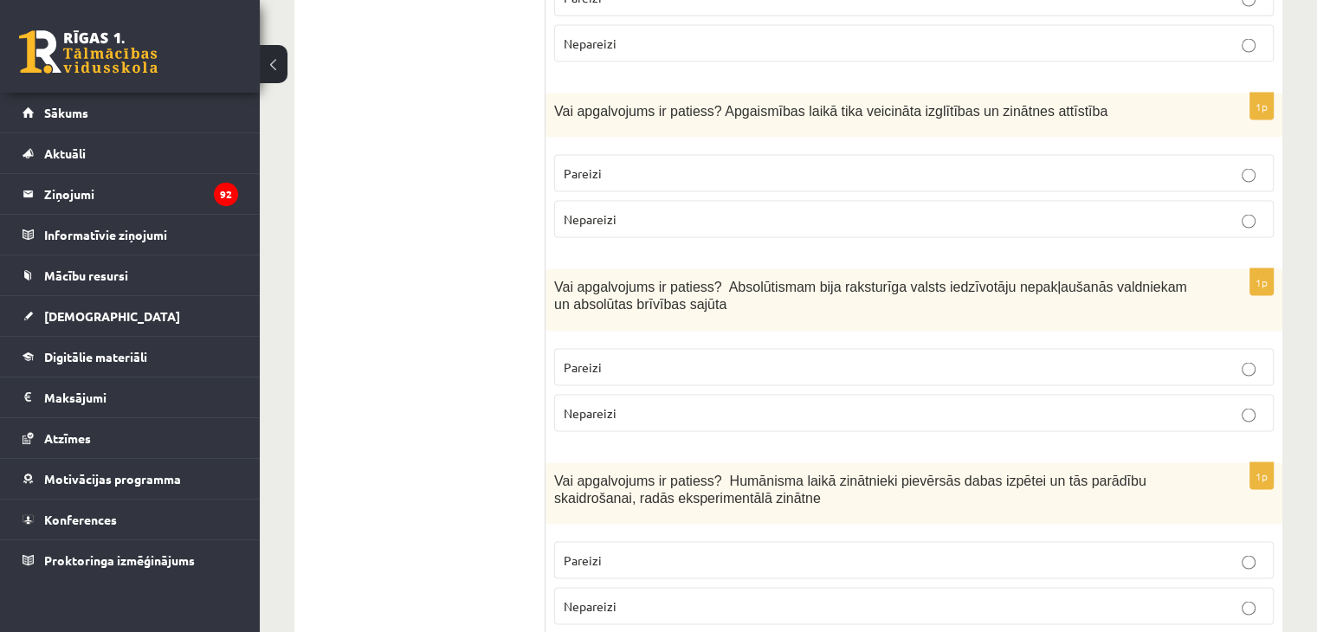
click at [696, 404] on p "Nepareizi" at bounding box center [914, 413] width 700 height 18
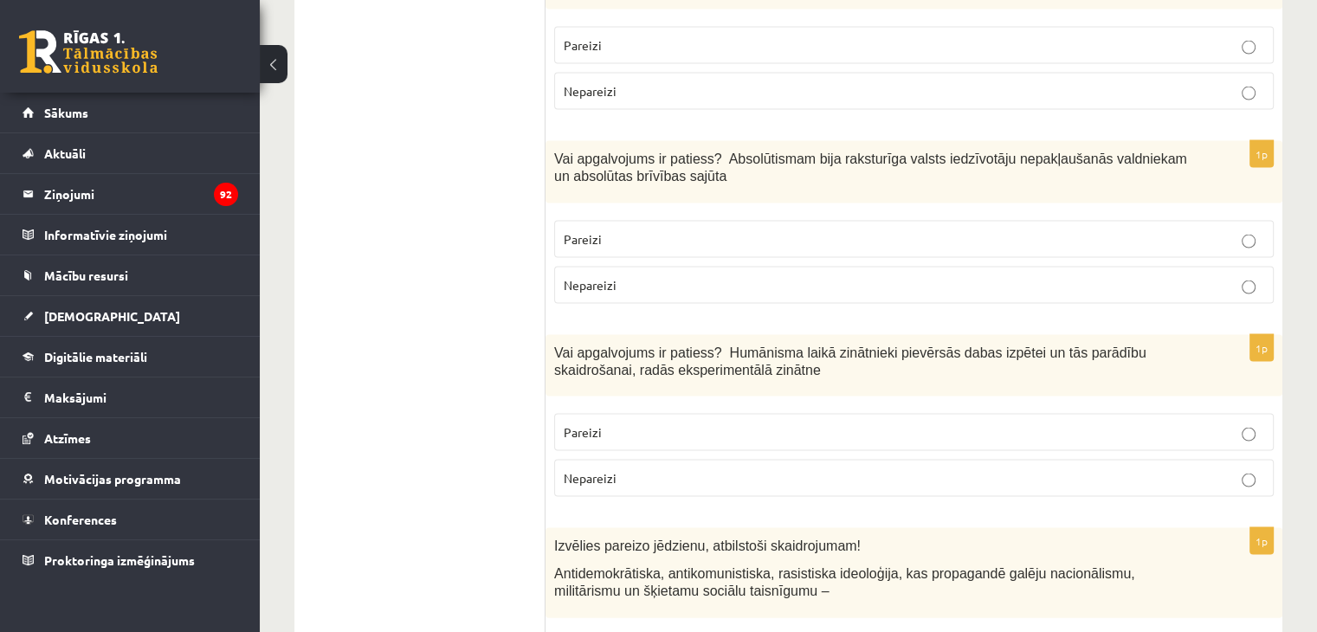
scroll to position [3549, 0]
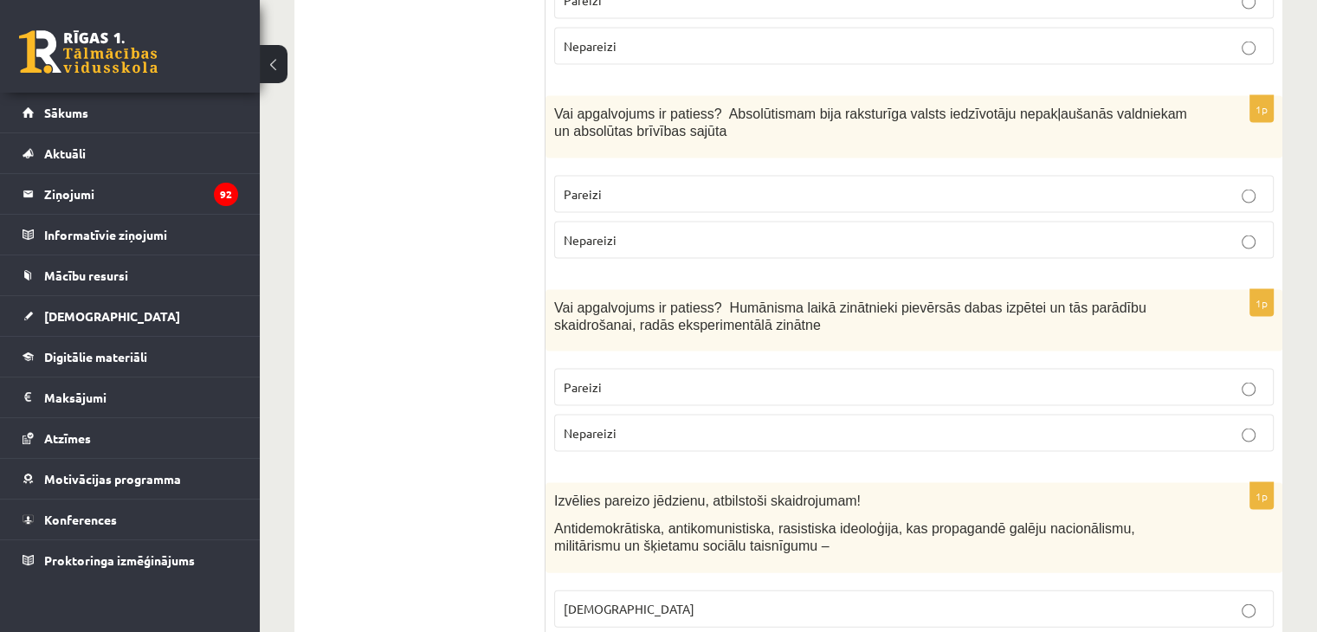
click at [615, 378] on p "Pareizi" at bounding box center [914, 387] width 700 height 18
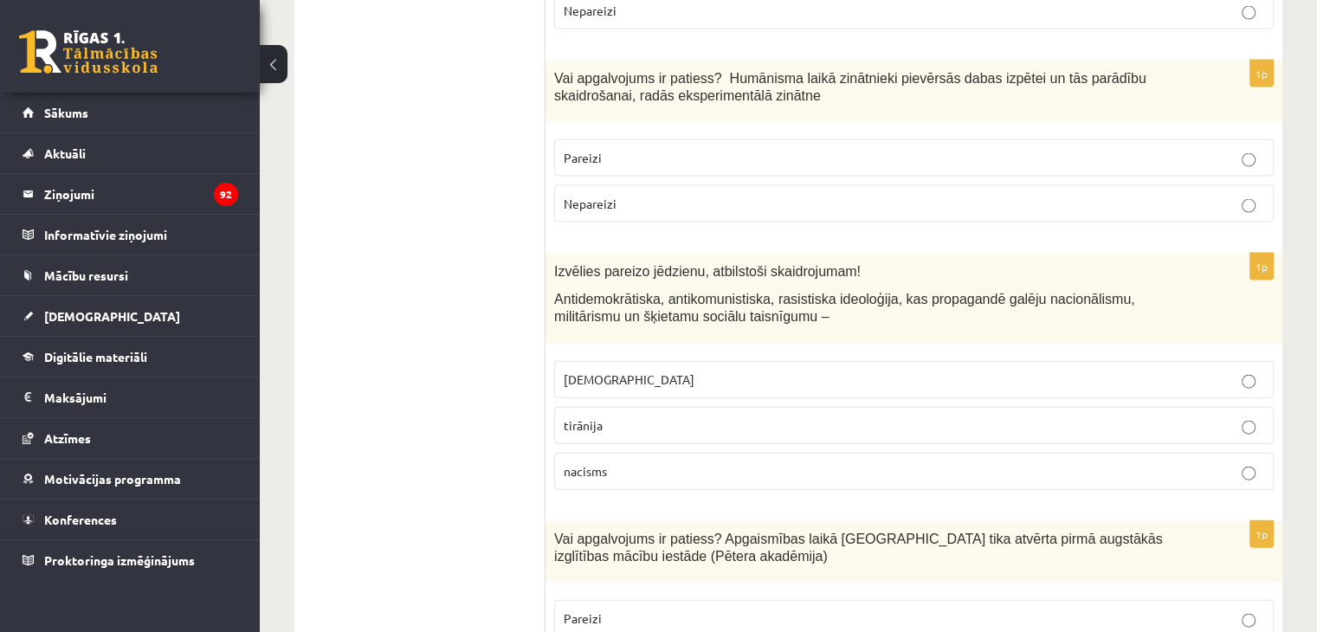
scroll to position [3809, 0]
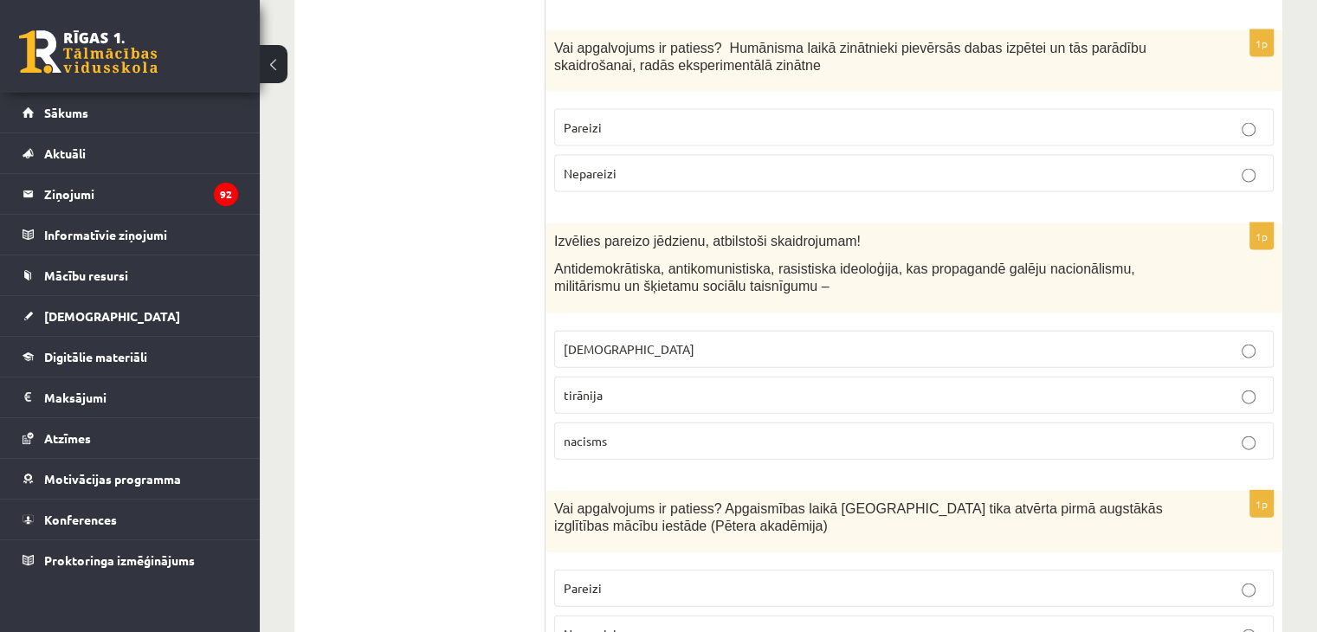
click at [651, 340] on p "fašisms" at bounding box center [914, 349] width 700 height 18
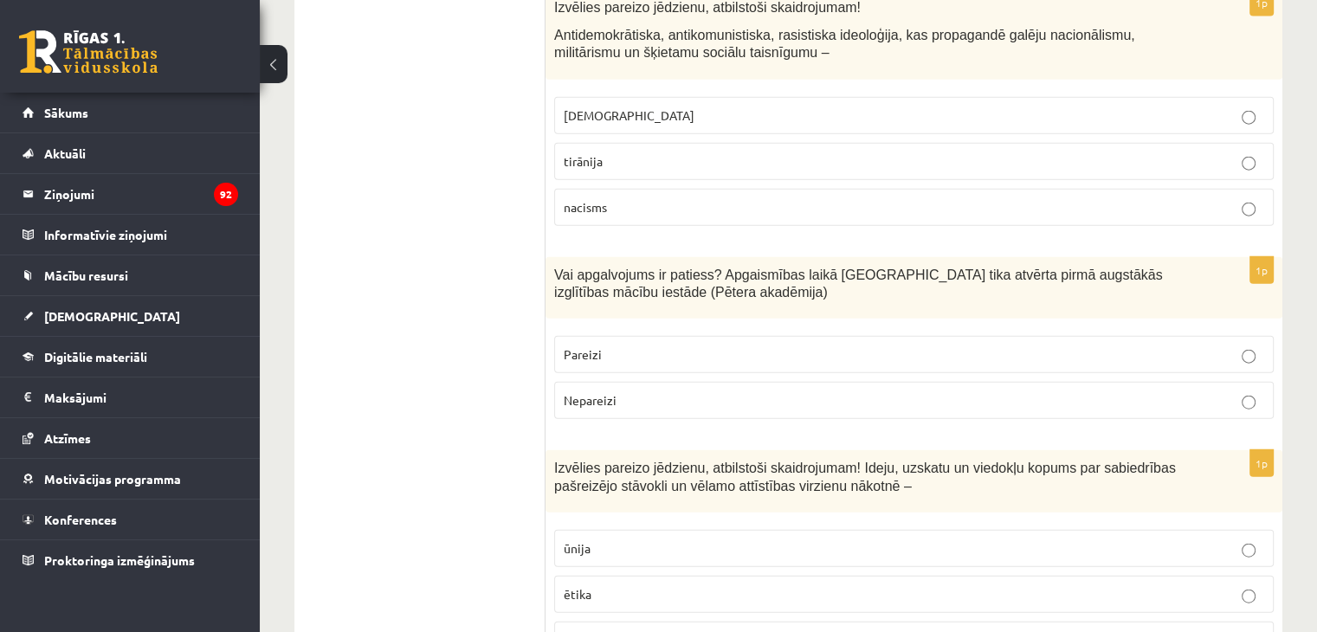
scroll to position [4068, 0]
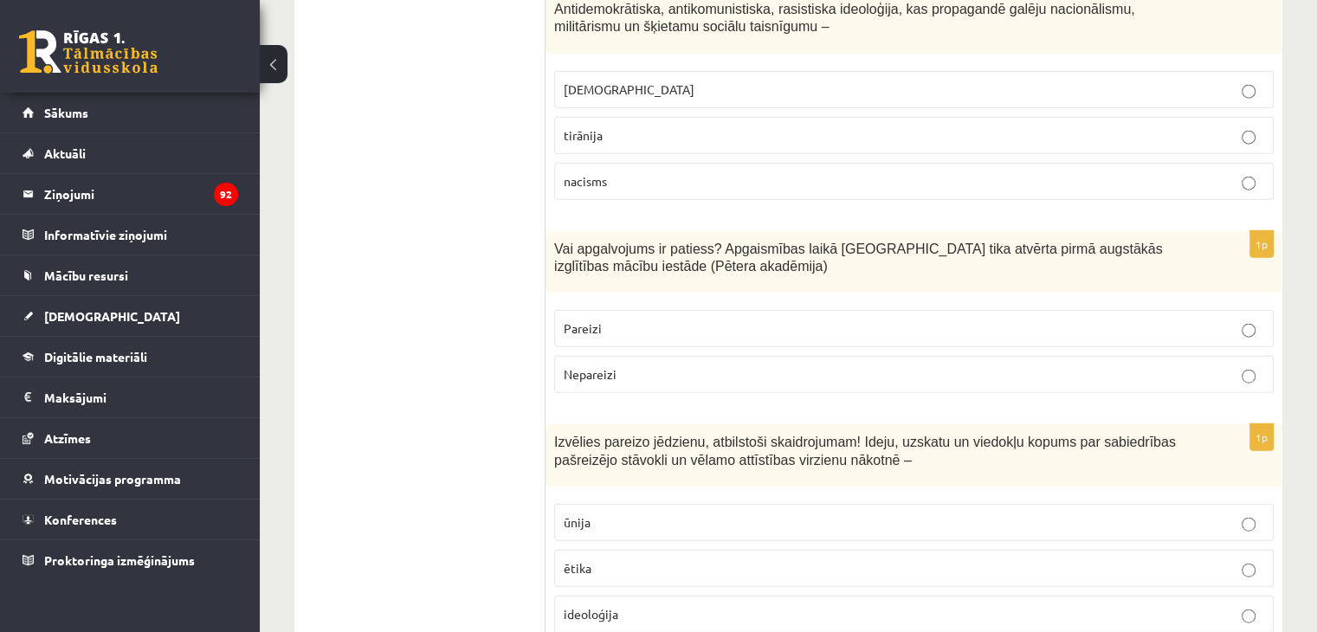
click at [614, 319] on p "Pareizi" at bounding box center [914, 328] width 700 height 18
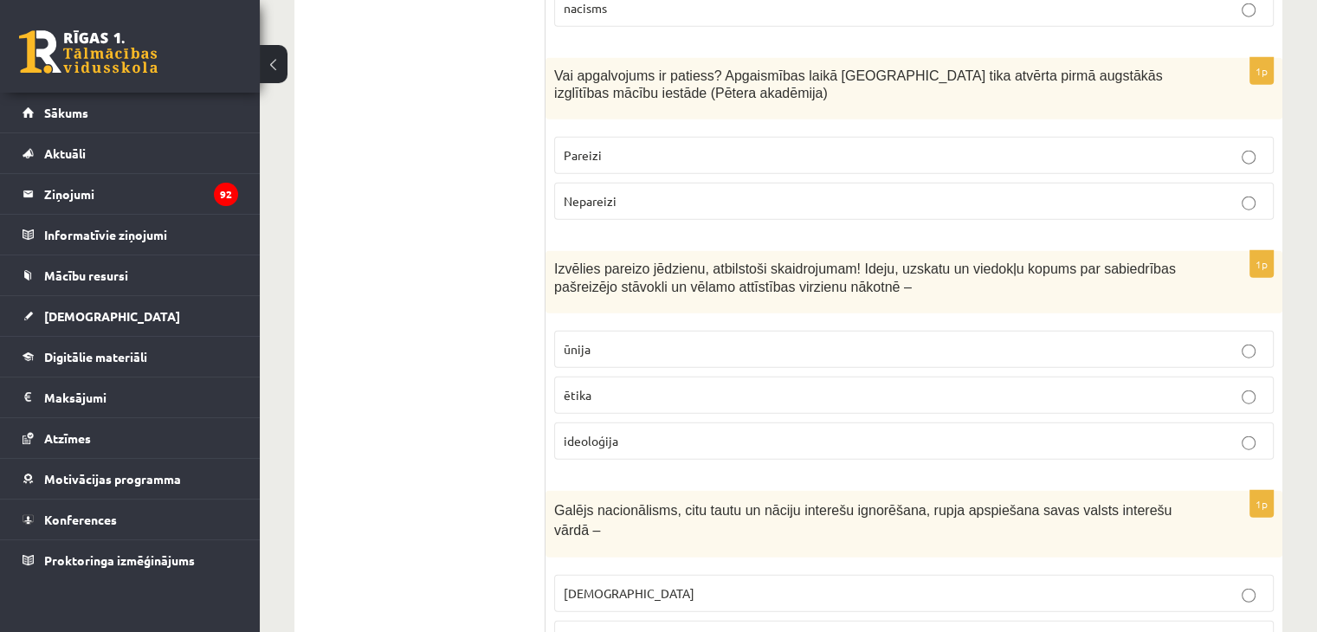
scroll to position [4328, 0]
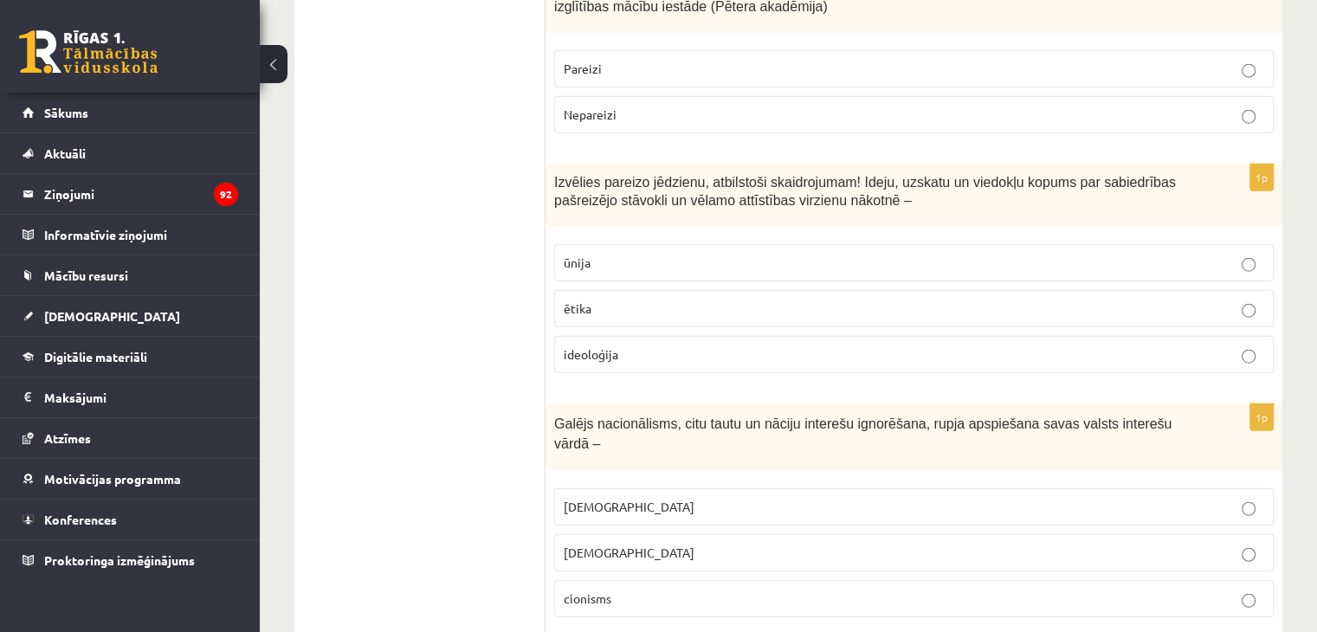
click at [612, 346] on span "ideoloģija" at bounding box center [591, 354] width 55 height 16
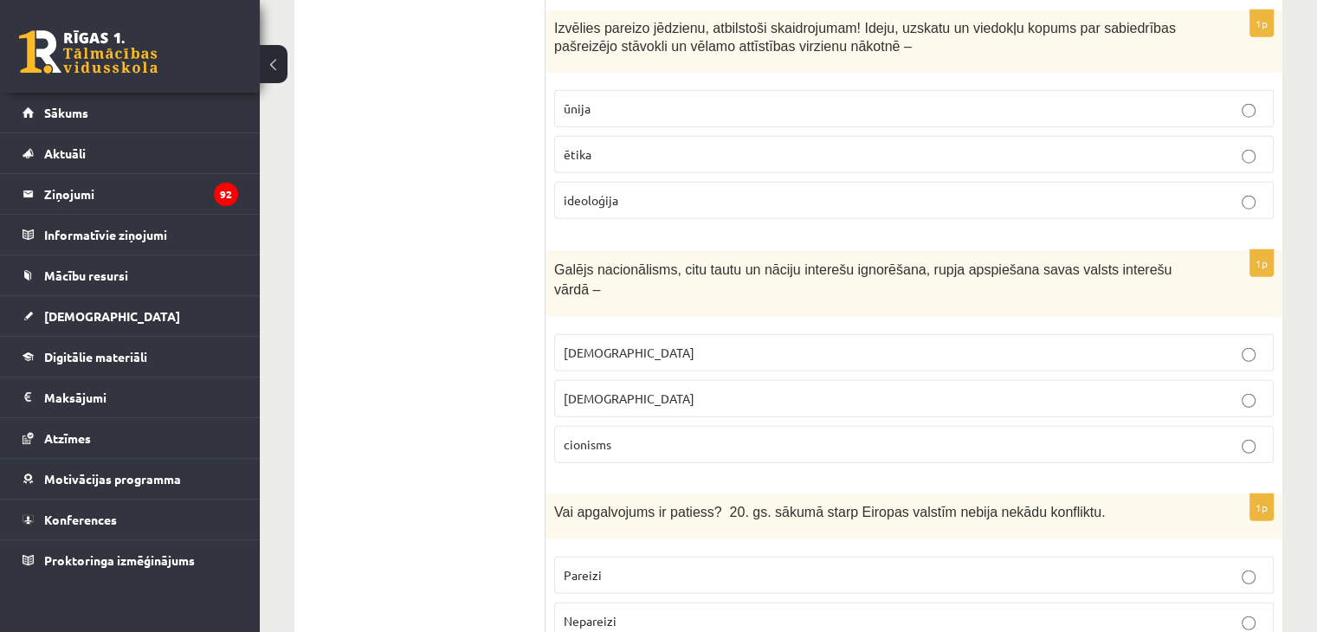
scroll to position [4501, 0]
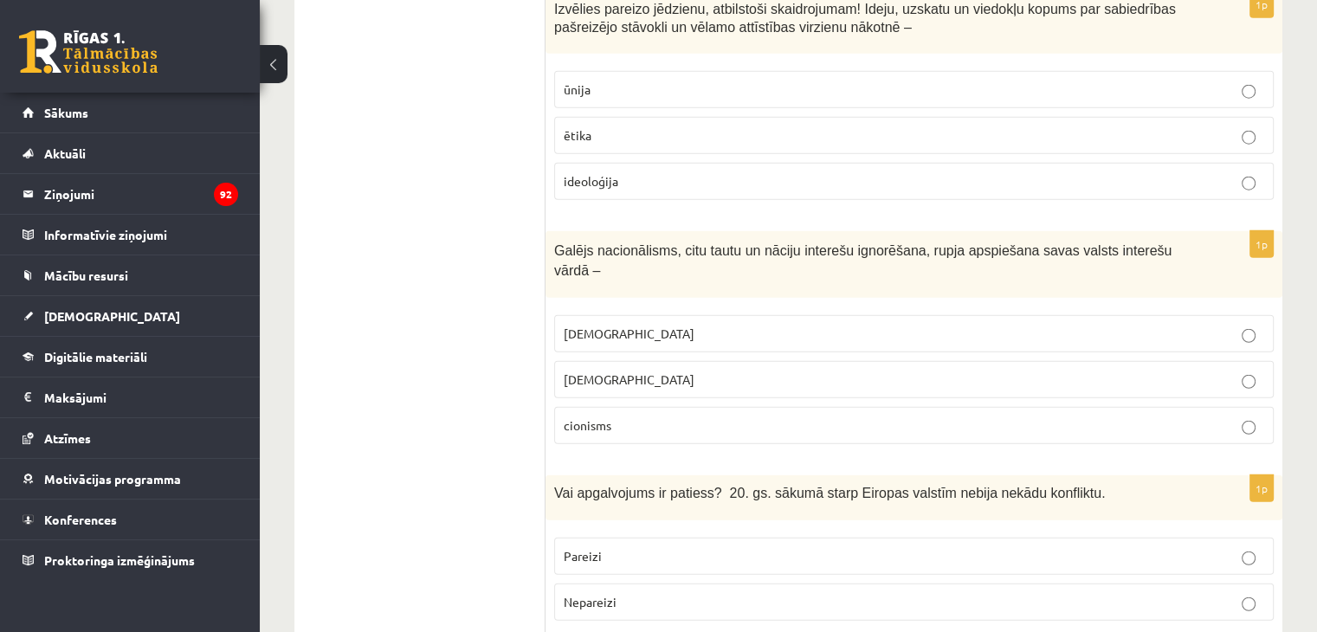
click at [631, 325] on p "šovinisms" at bounding box center [914, 334] width 700 height 18
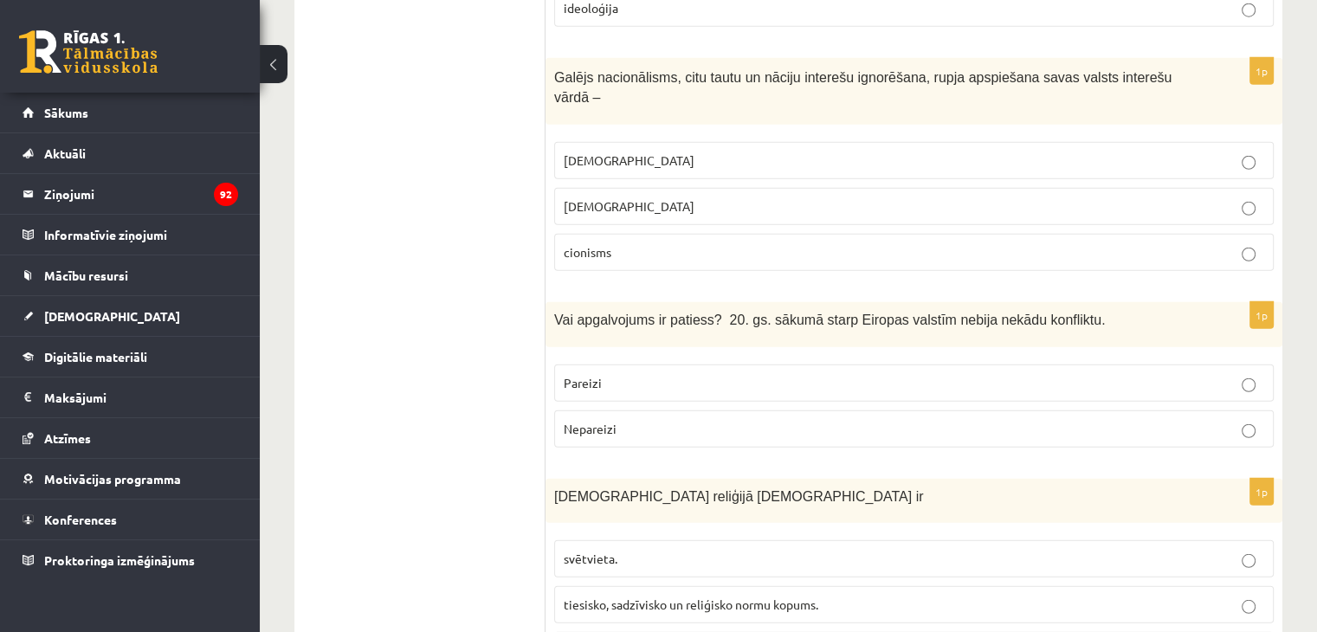
scroll to position [4761, 0]
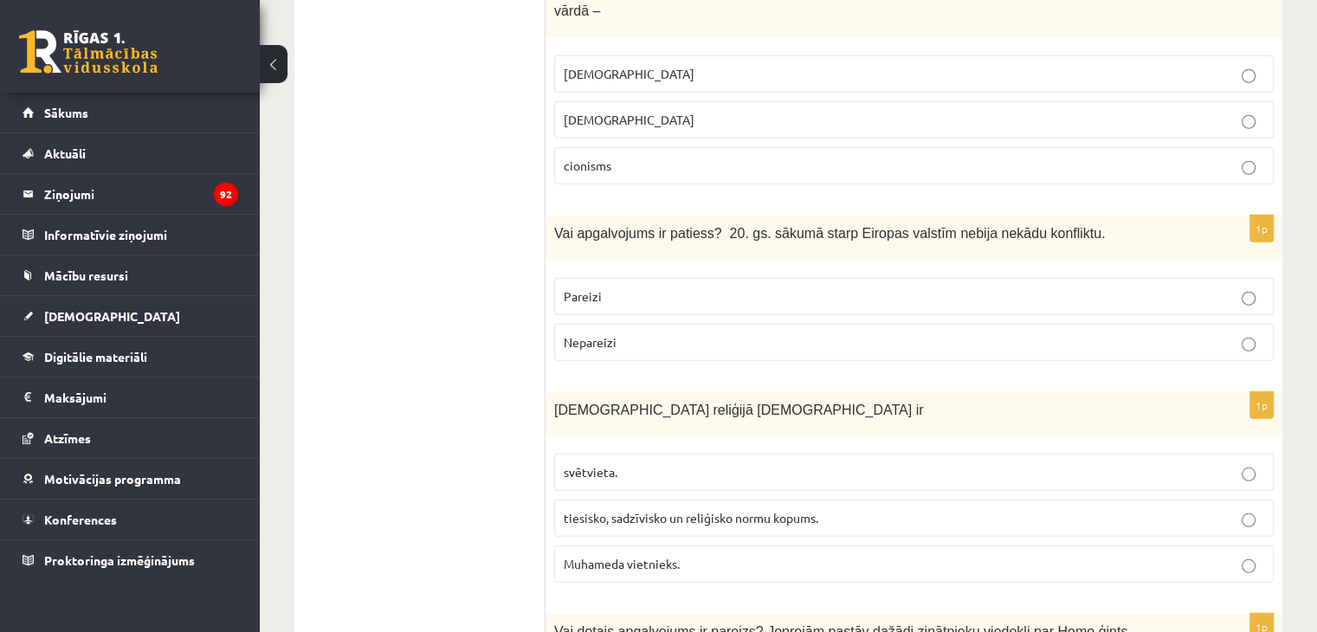
click at [814, 324] on label "Nepareizi" at bounding box center [913, 342] width 719 height 37
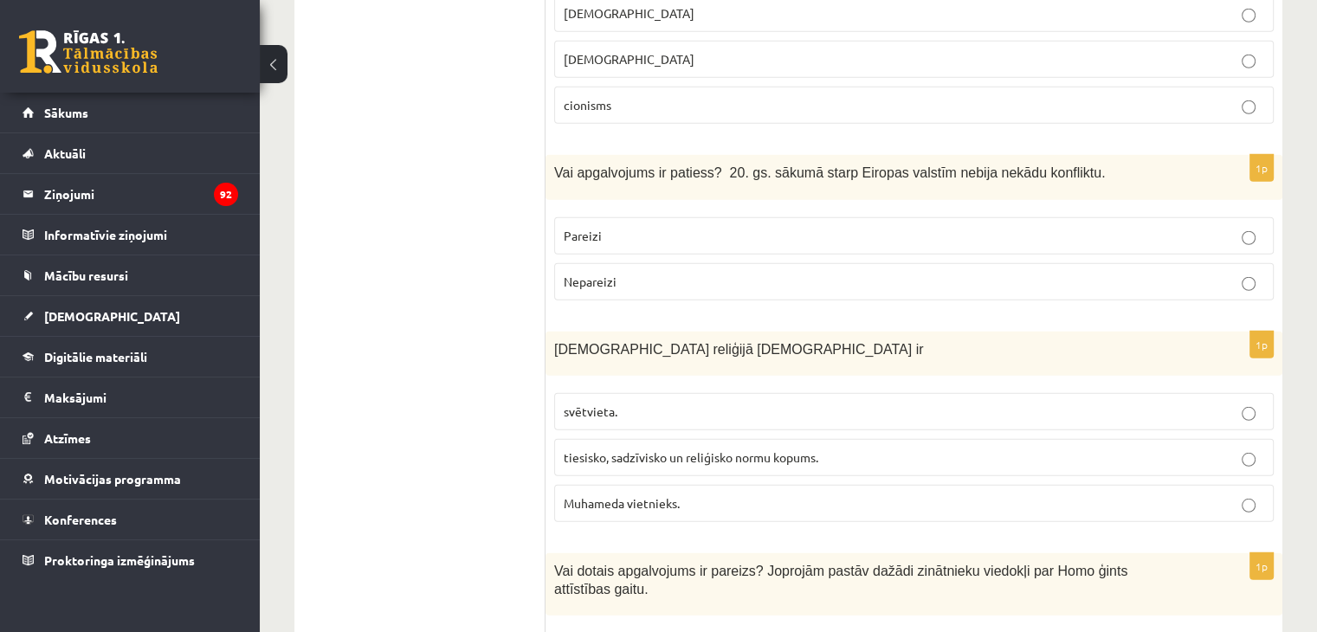
scroll to position [4848, 0]
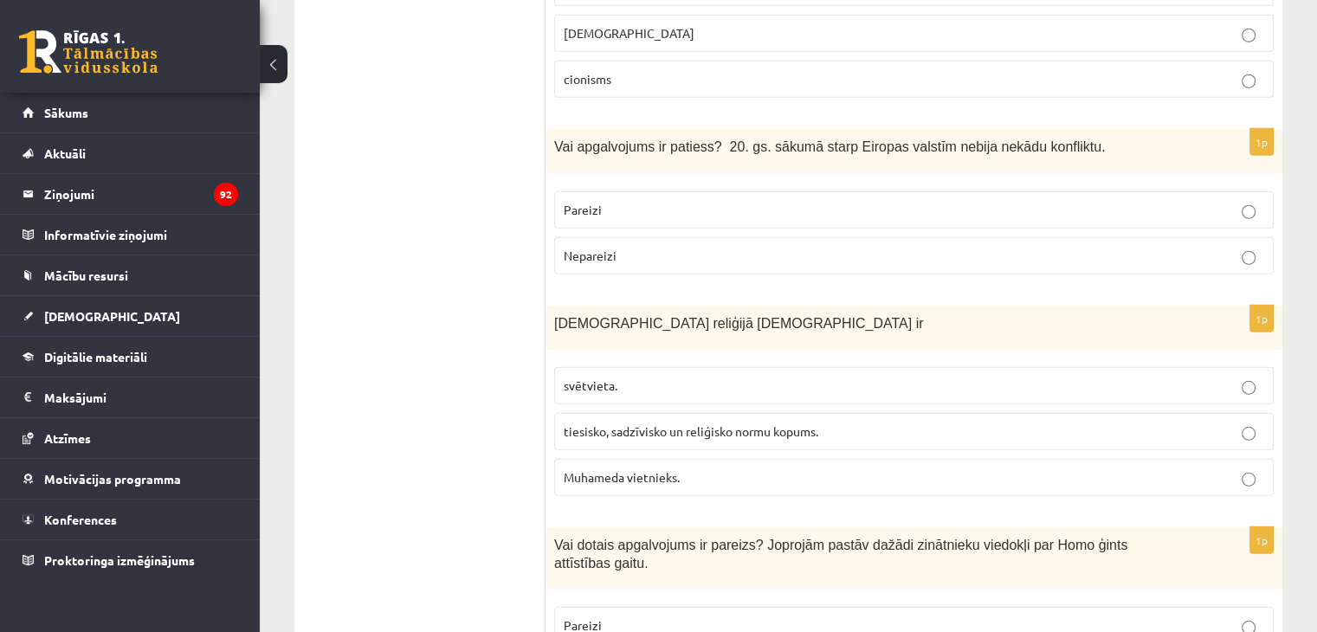
click at [697, 423] on span "tiesisko, sadzīvisko un reliģisko normu kopums." at bounding box center [691, 431] width 254 height 16
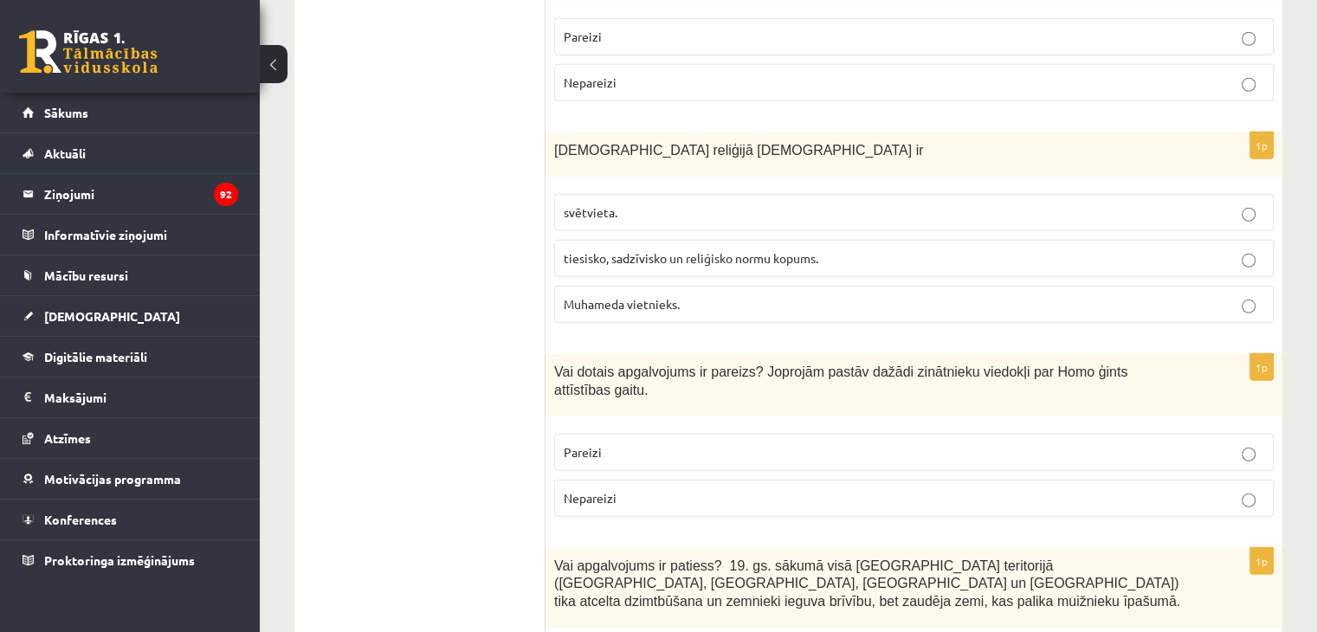
scroll to position [5107, 0]
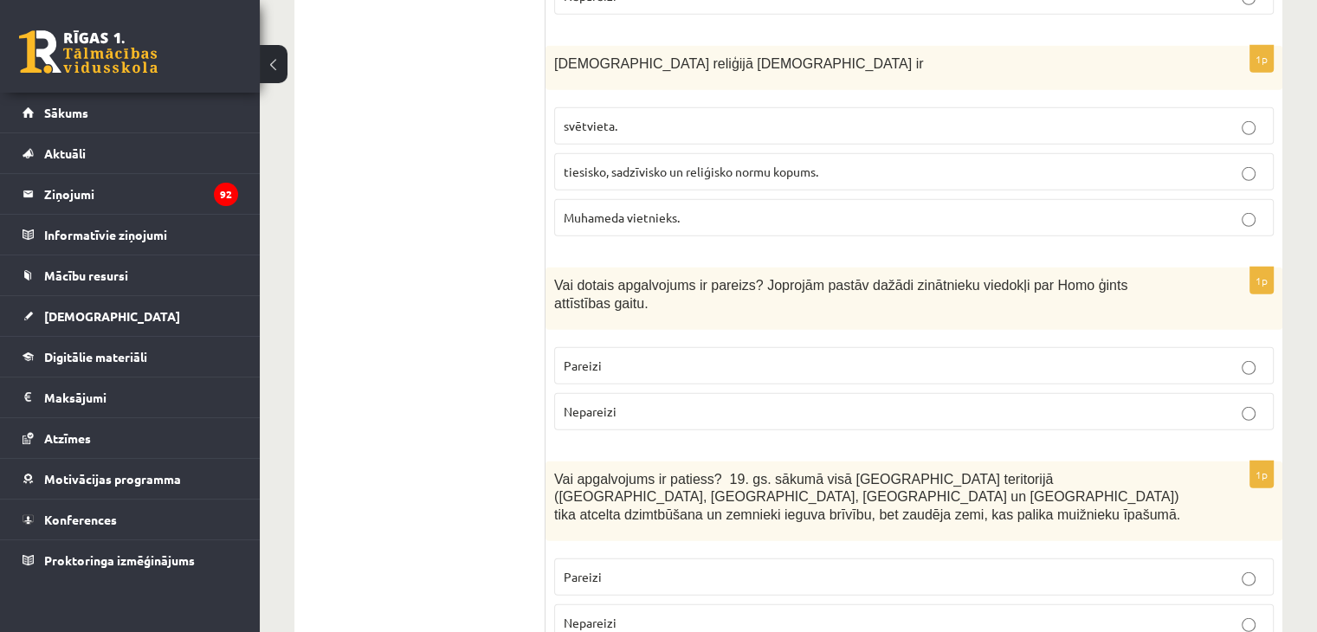
click at [823, 357] on p "Pareizi" at bounding box center [914, 366] width 700 height 18
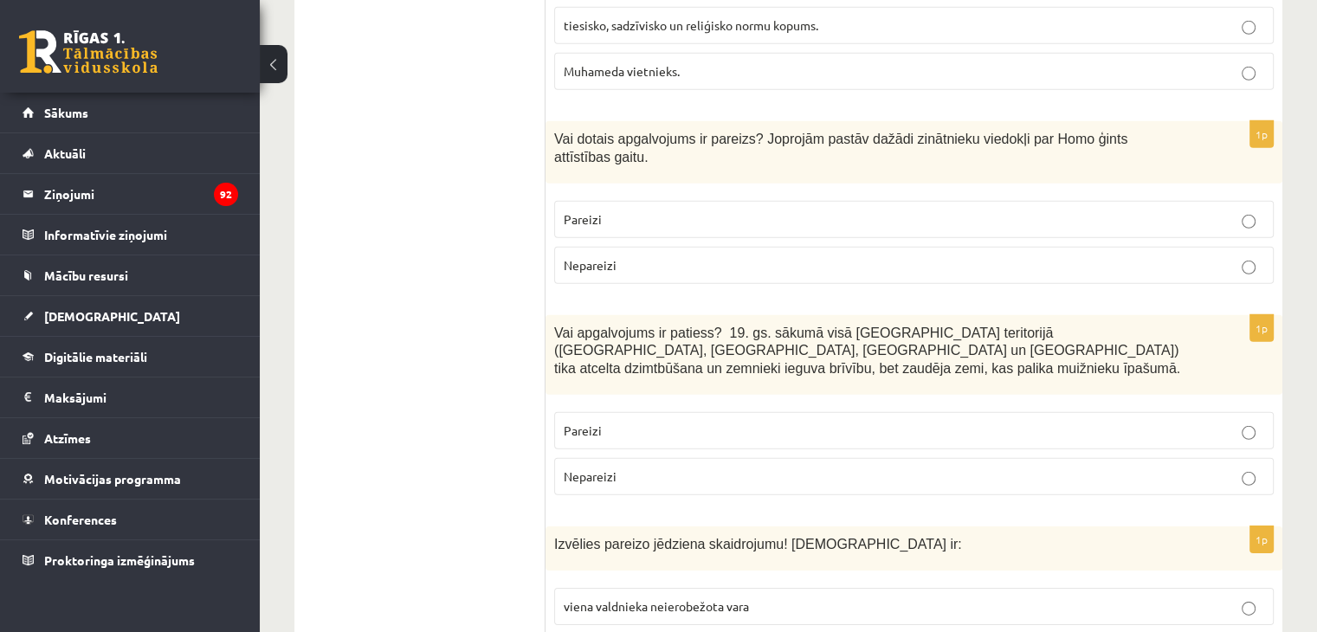
scroll to position [5280, 0]
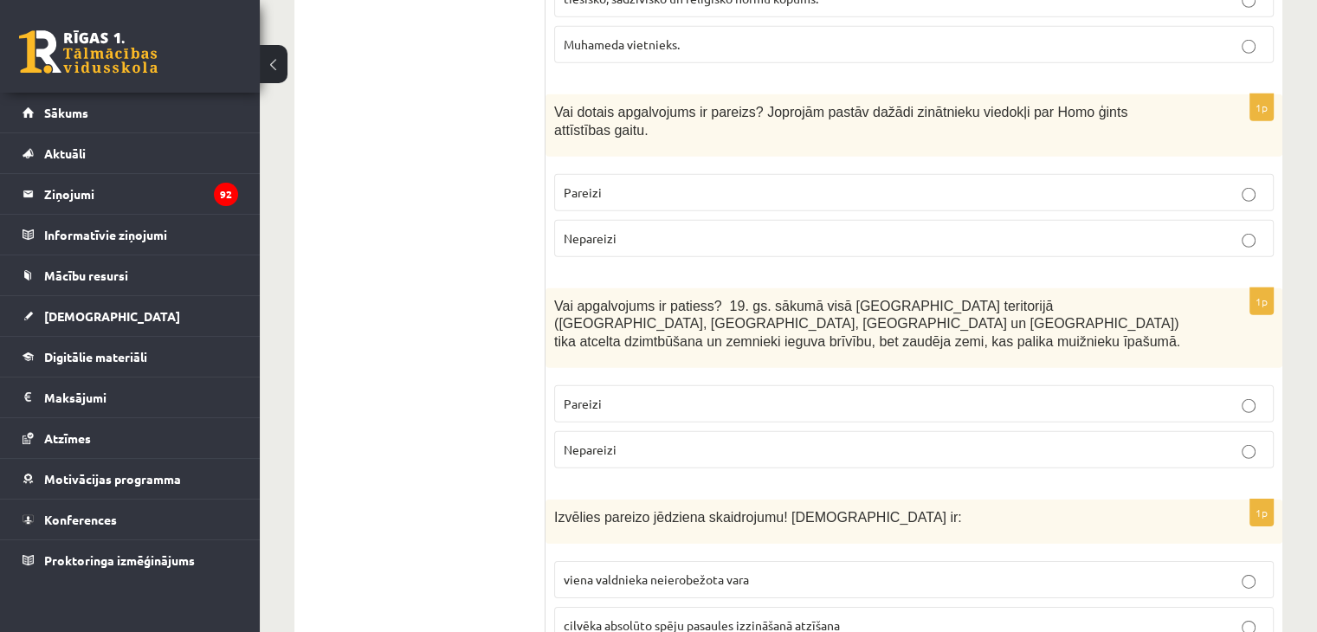
click at [627, 441] on p "Nepareizi" at bounding box center [914, 450] width 700 height 18
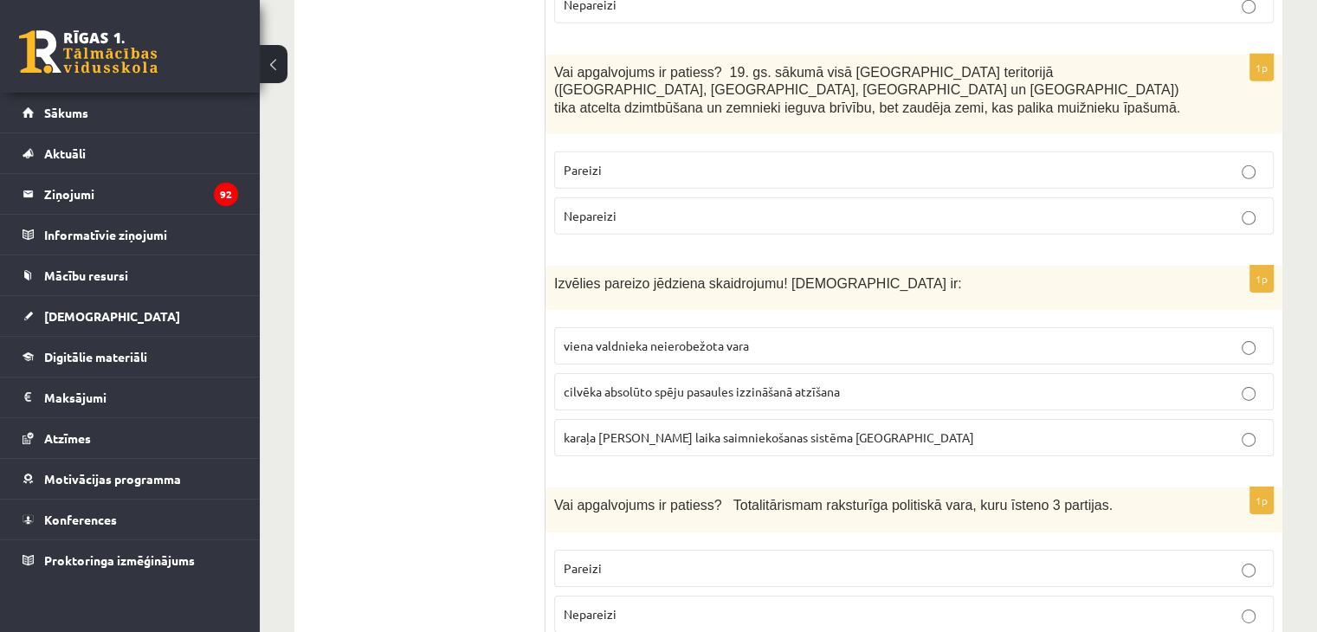
scroll to position [5540, 0]
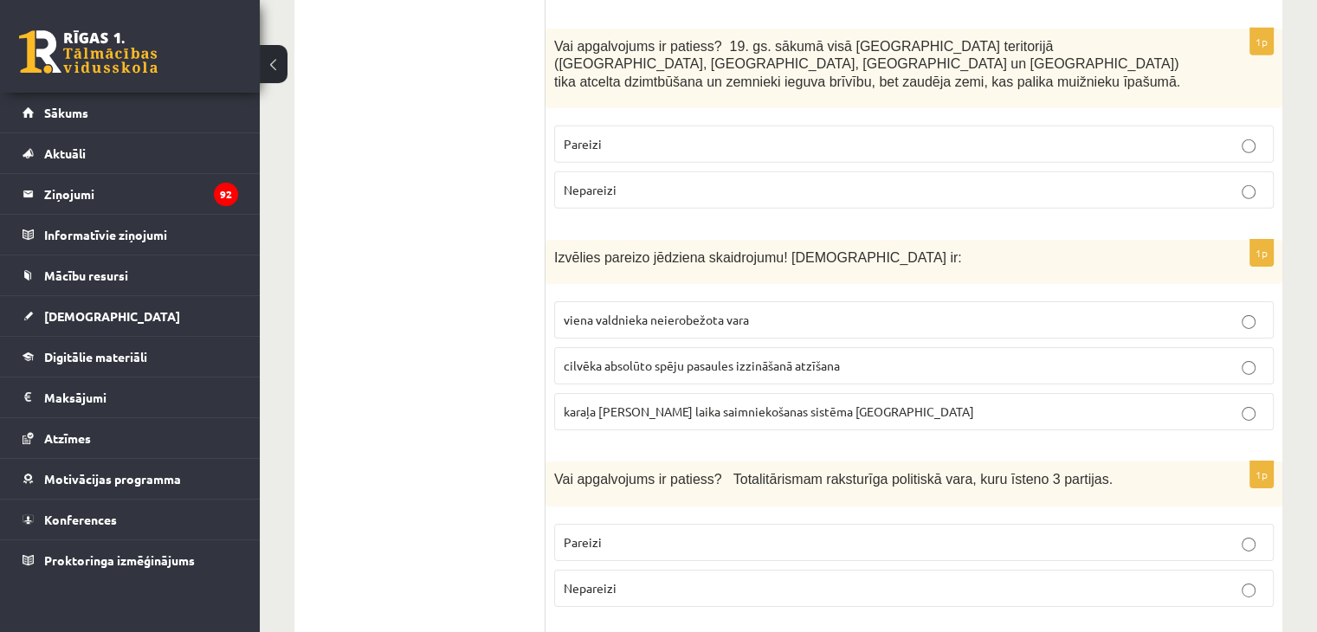
click at [636, 312] on span "viena valdnieka neierobežota vara" at bounding box center [656, 320] width 185 height 16
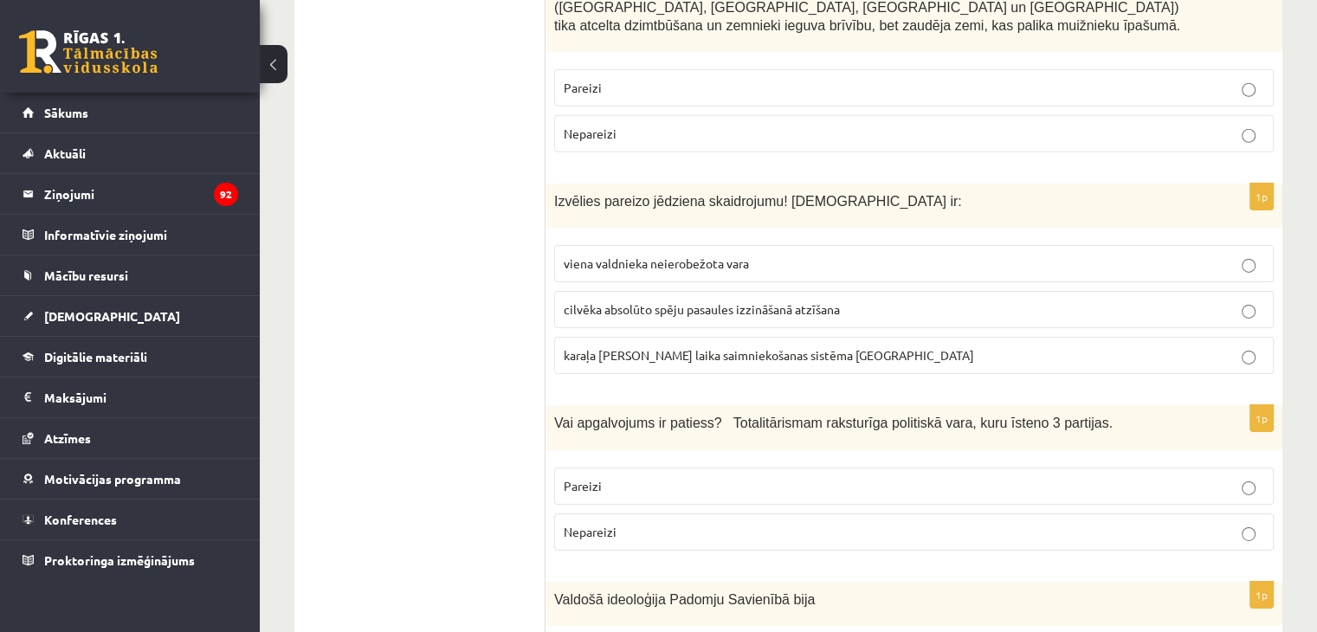
scroll to position [5627, 0]
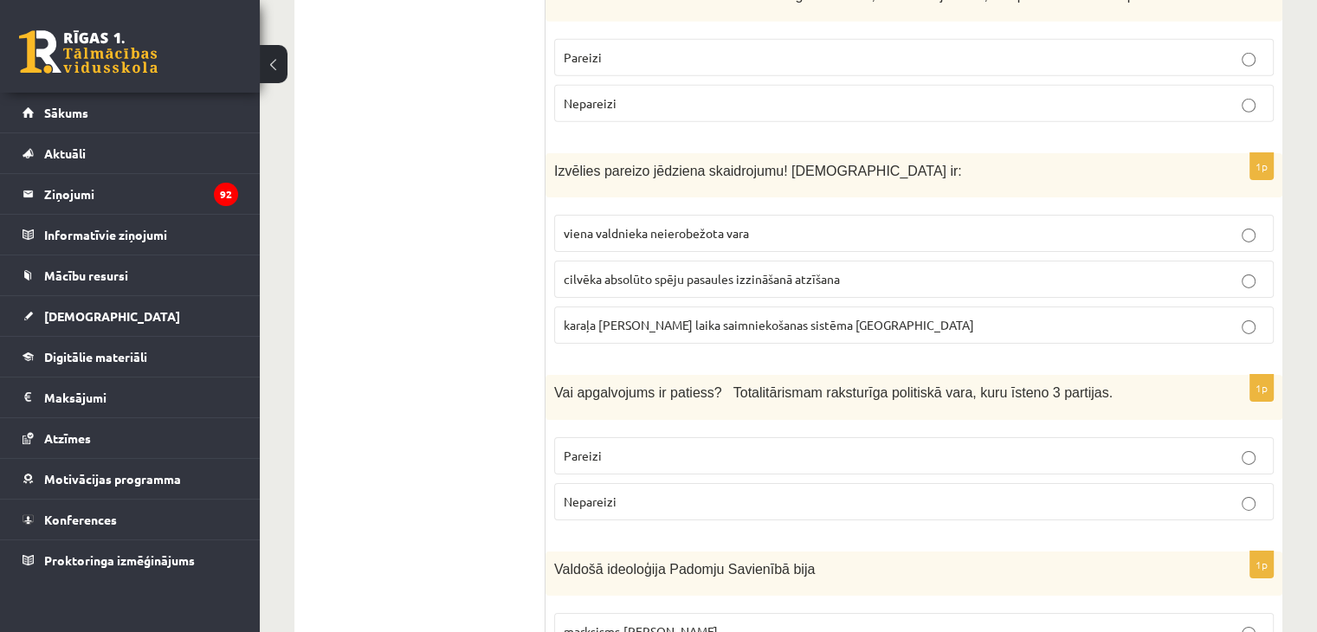
click at [664, 493] on p "Nepareizi" at bounding box center [914, 502] width 700 height 18
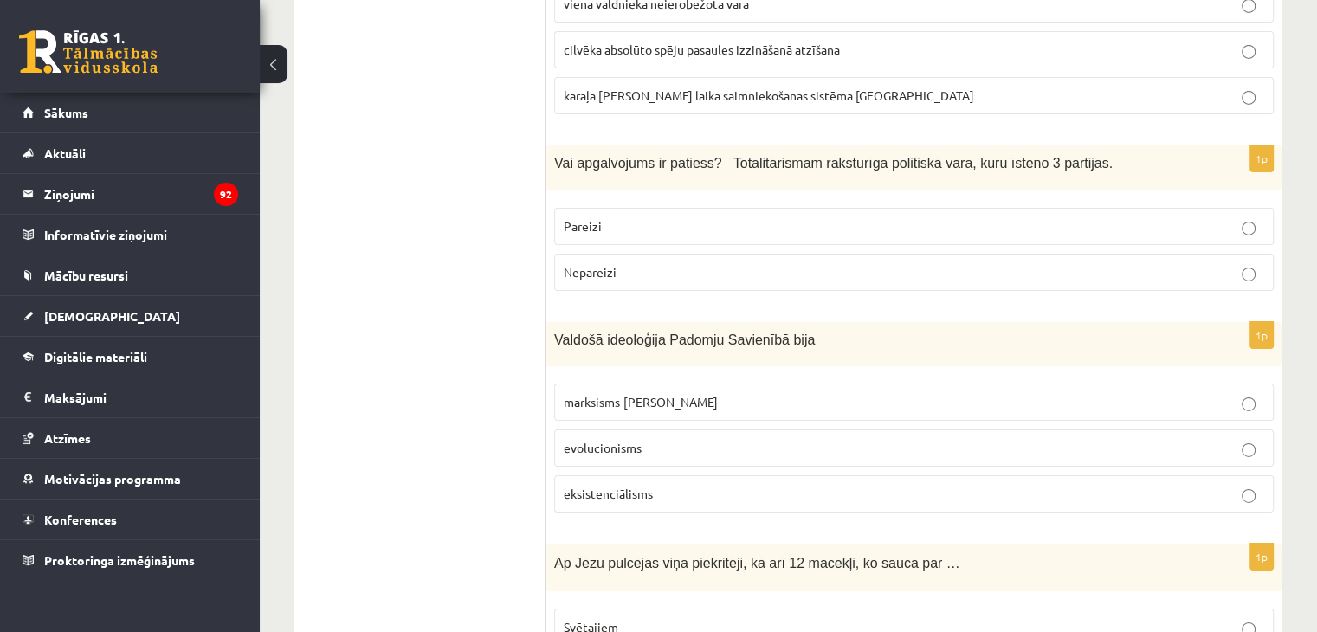
scroll to position [5886, 0]
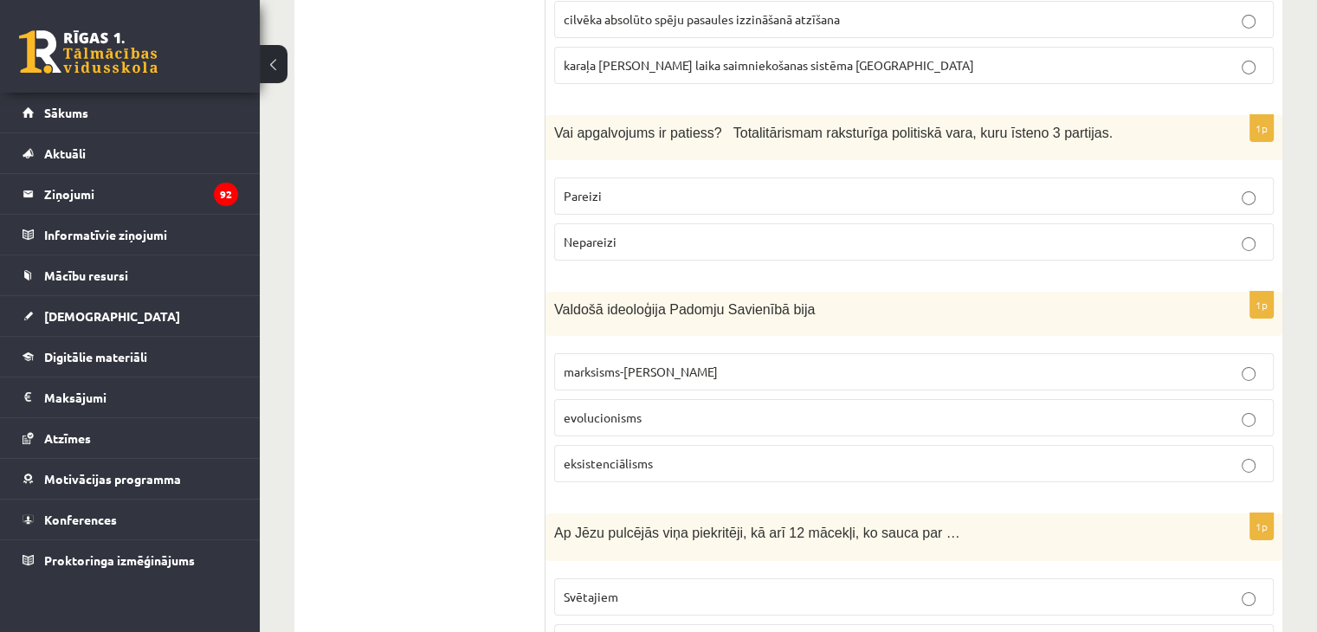
click at [648, 364] on span "marksisms-ļeņinisms" at bounding box center [641, 372] width 154 height 16
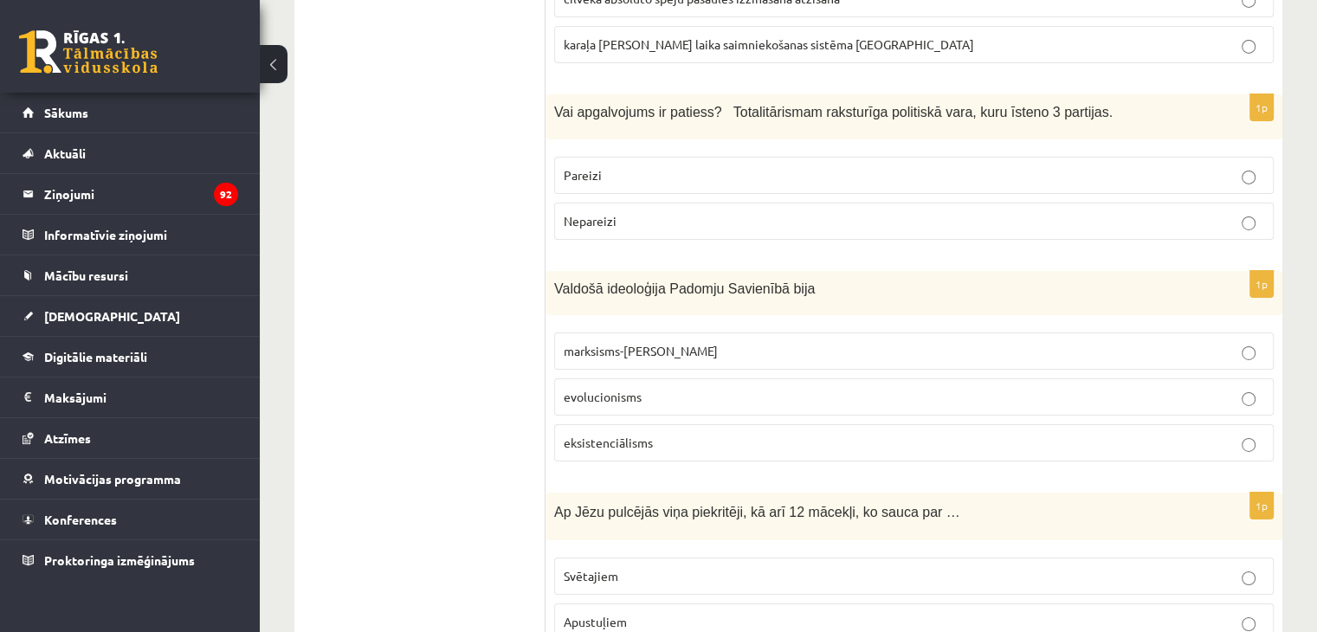
scroll to position [5918, 0]
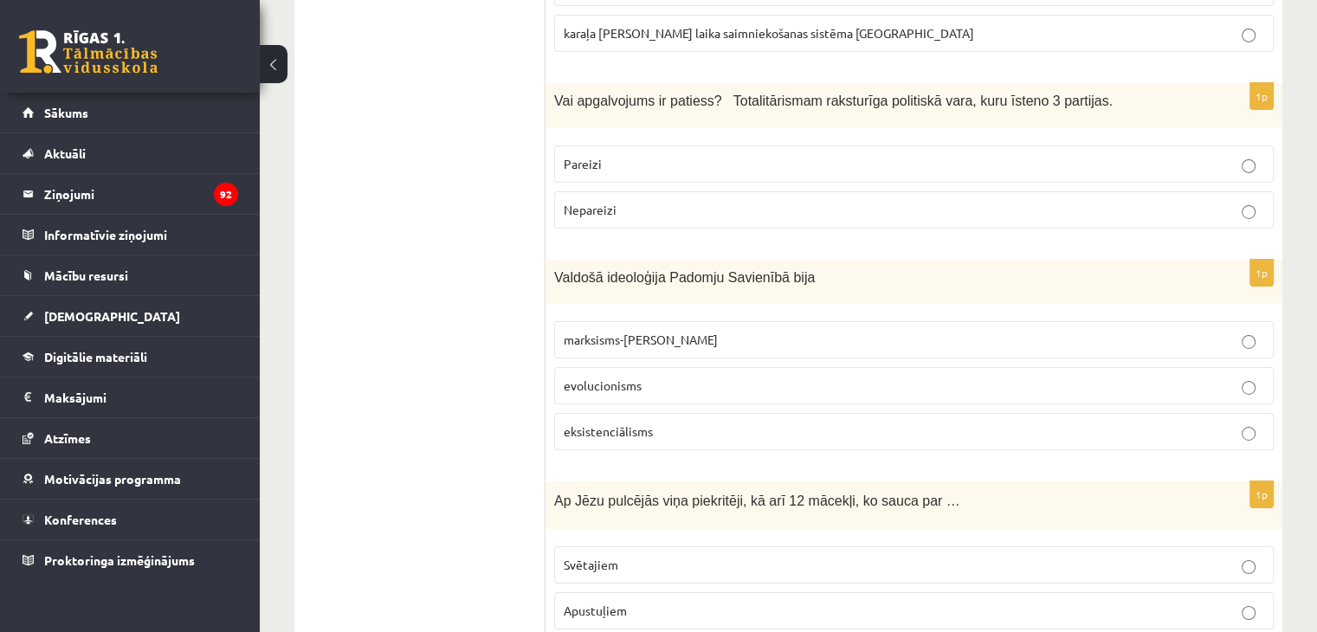
click at [671, 602] on p "Apustuļiem" at bounding box center [914, 611] width 700 height 18
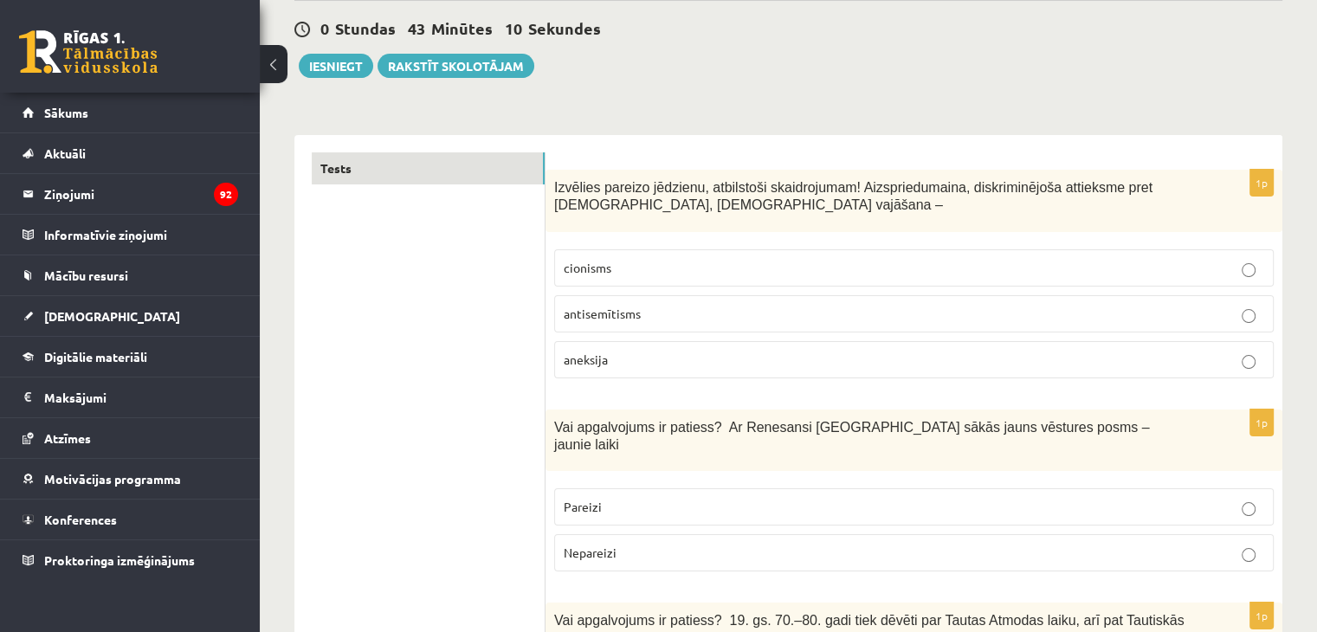
scroll to position [0, 0]
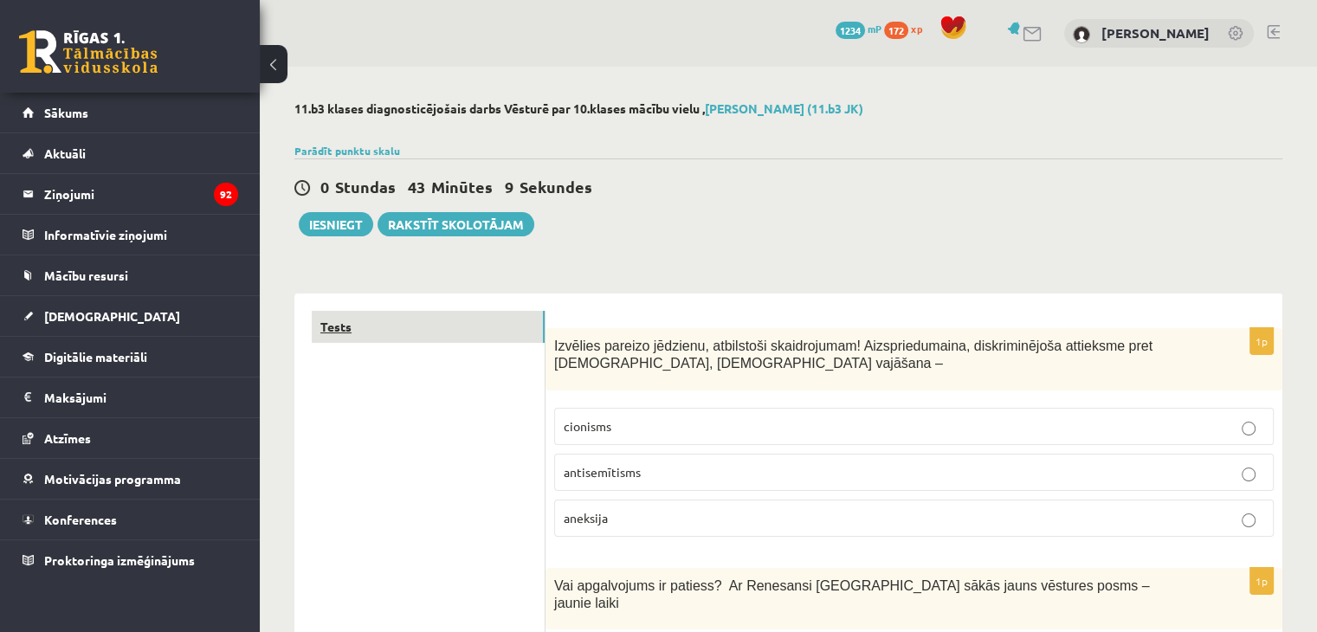
click at [405, 323] on link "Tests" at bounding box center [428, 327] width 233 height 32
click at [426, 318] on link "Tests" at bounding box center [428, 327] width 233 height 32
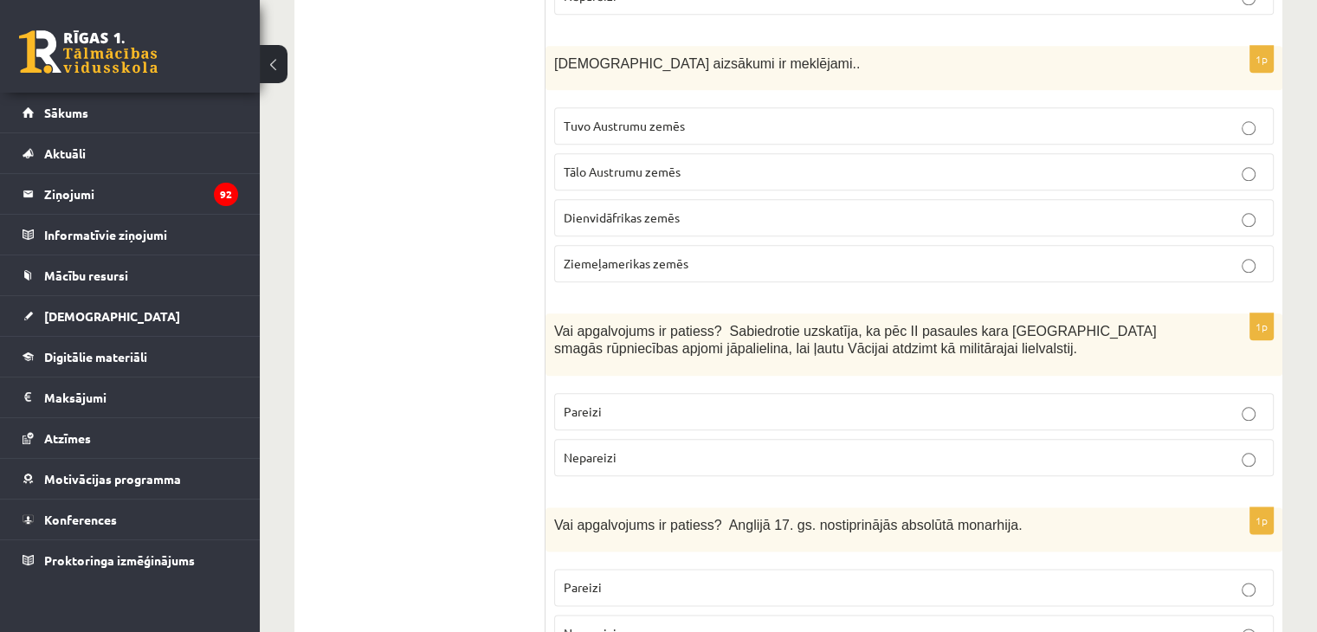
scroll to position [2164, 0]
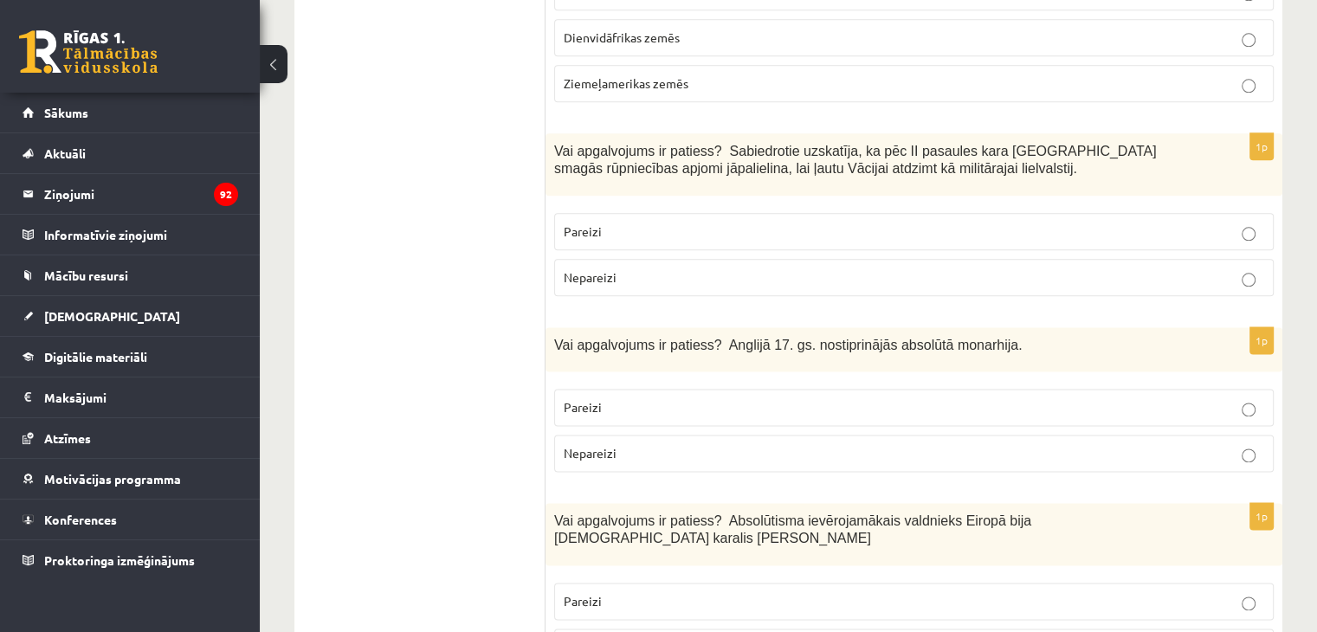
click at [1159, 222] on p "Pareizi" at bounding box center [914, 231] width 700 height 18
click at [1146, 268] on p "Nepareizi" at bounding box center [914, 277] width 700 height 18
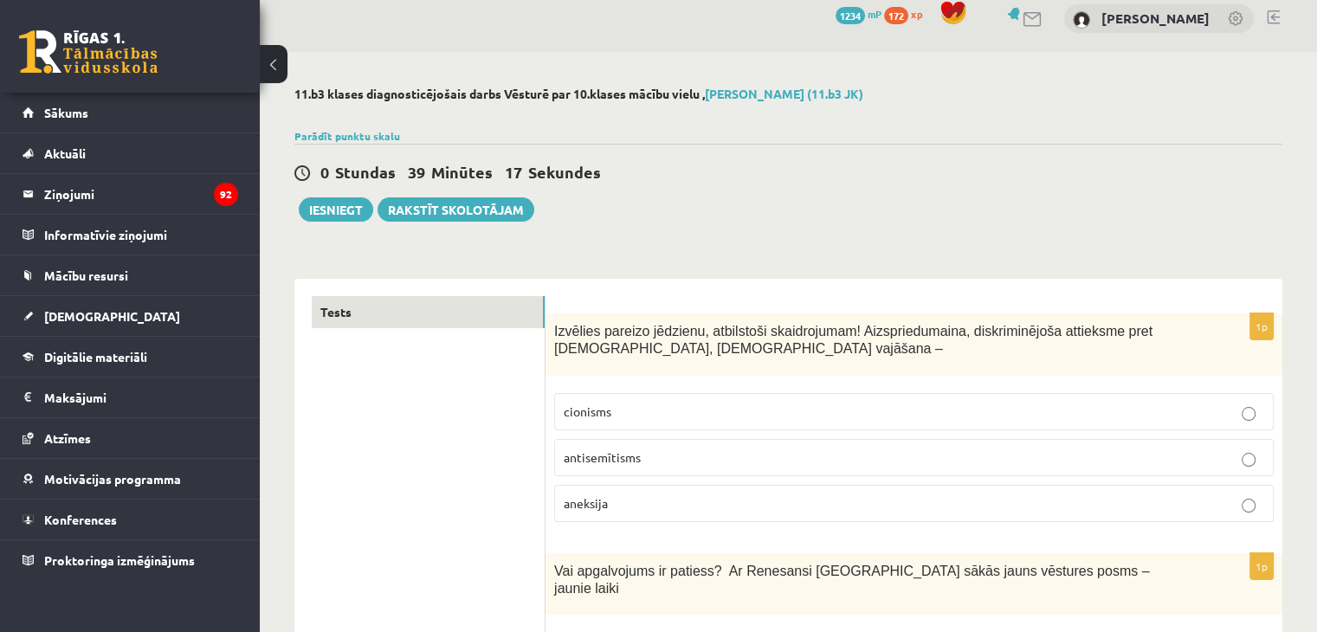
scroll to position [0, 0]
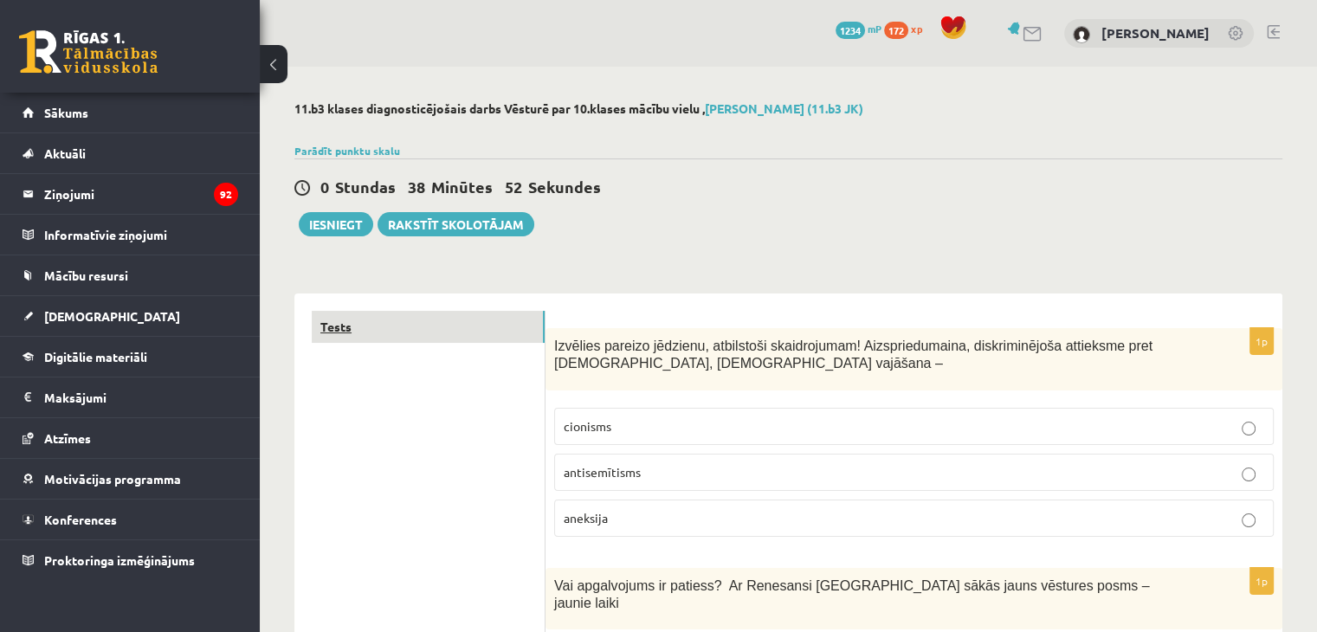
click at [371, 325] on link "Tests" at bounding box center [428, 327] width 233 height 32
click at [397, 323] on link "Tests" at bounding box center [428, 327] width 233 height 32
click at [609, 473] on span "antisemītisms" at bounding box center [602, 472] width 77 height 16
click at [621, 428] on p "cionisms" at bounding box center [914, 426] width 700 height 18
click at [626, 471] on span "antisemītisms" at bounding box center [602, 472] width 77 height 16
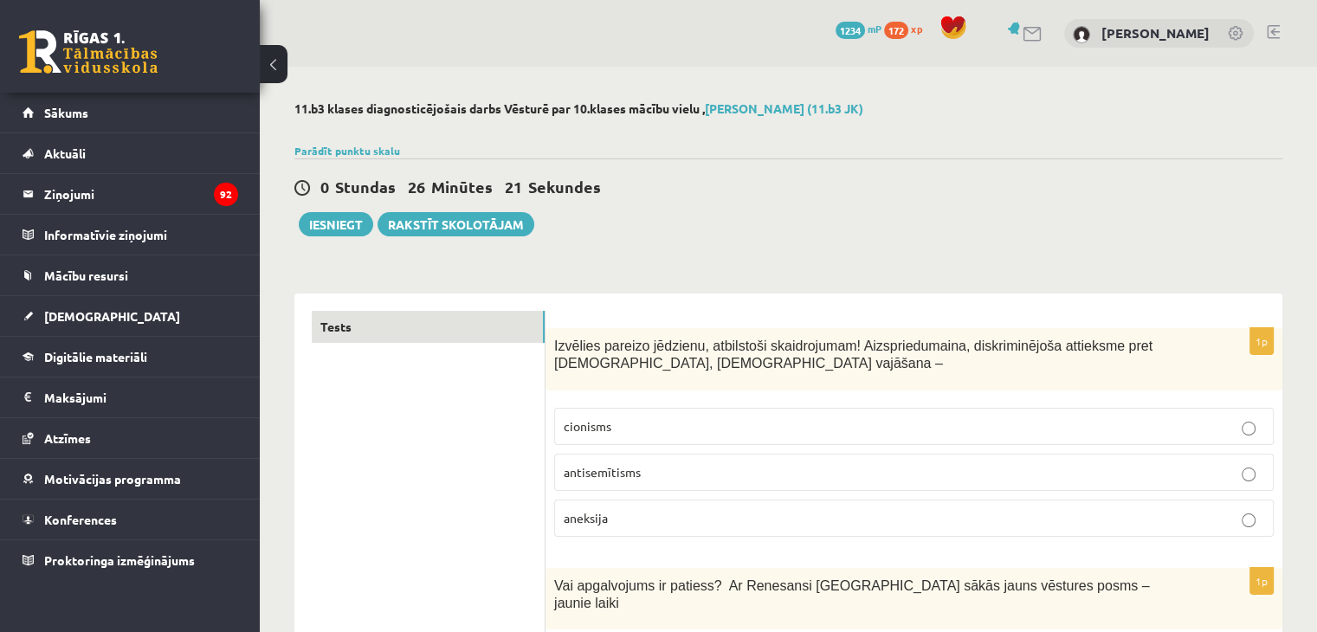
click at [616, 427] on p "cionisms" at bounding box center [914, 426] width 700 height 18
click at [633, 467] on span "antisemītisms" at bounding box center [602, 472] width 77 height 16
click at [419, 323] on link "Tests" at bounding box center [428, 327] width 233 height 32
click at [345, 226] on button "Iesniegt" at bounding box center [336, 224] width 74 height 24
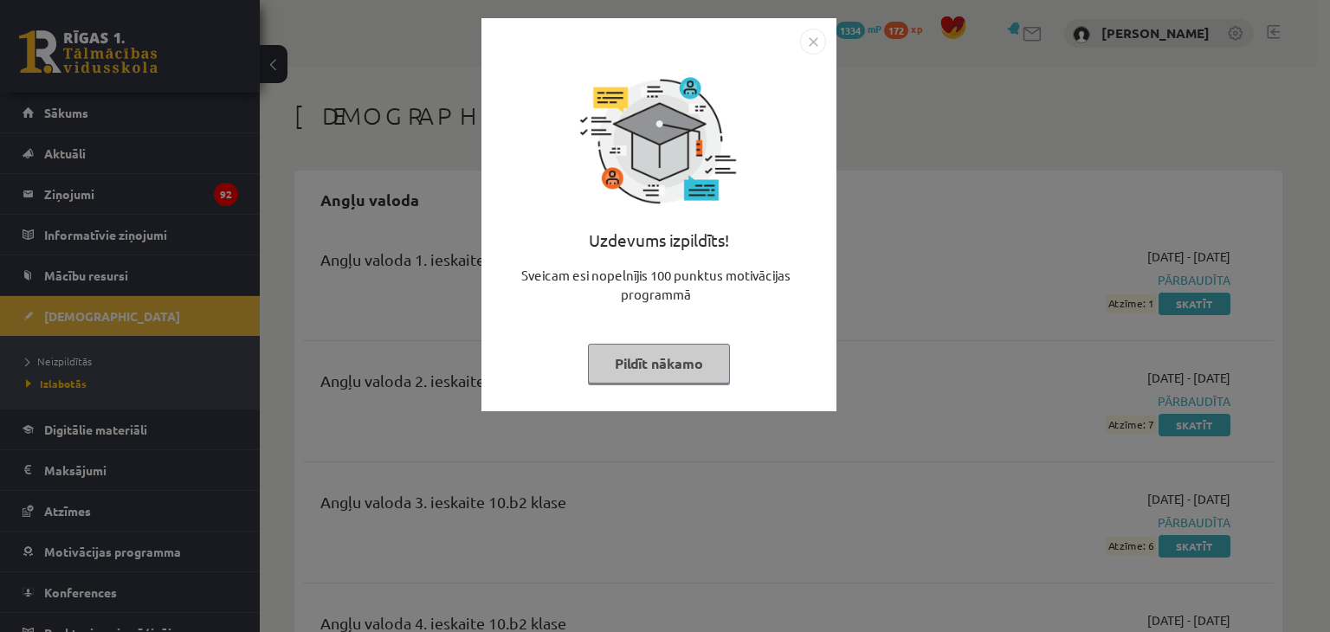
click at [717, 368] on button "Pildīt nākamo" at bounding box center [659, 364] width 142 height 40
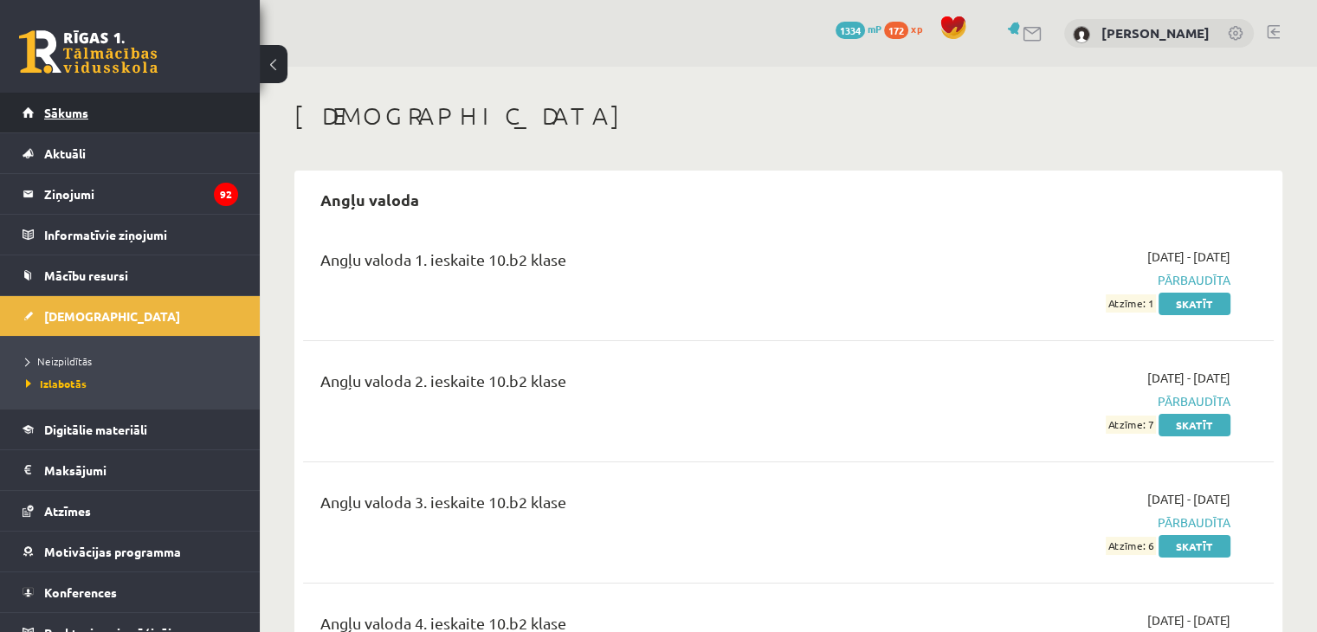
click at [123, 114] on link "Sākums" at bounding box center [131, 113] width 216 height 40
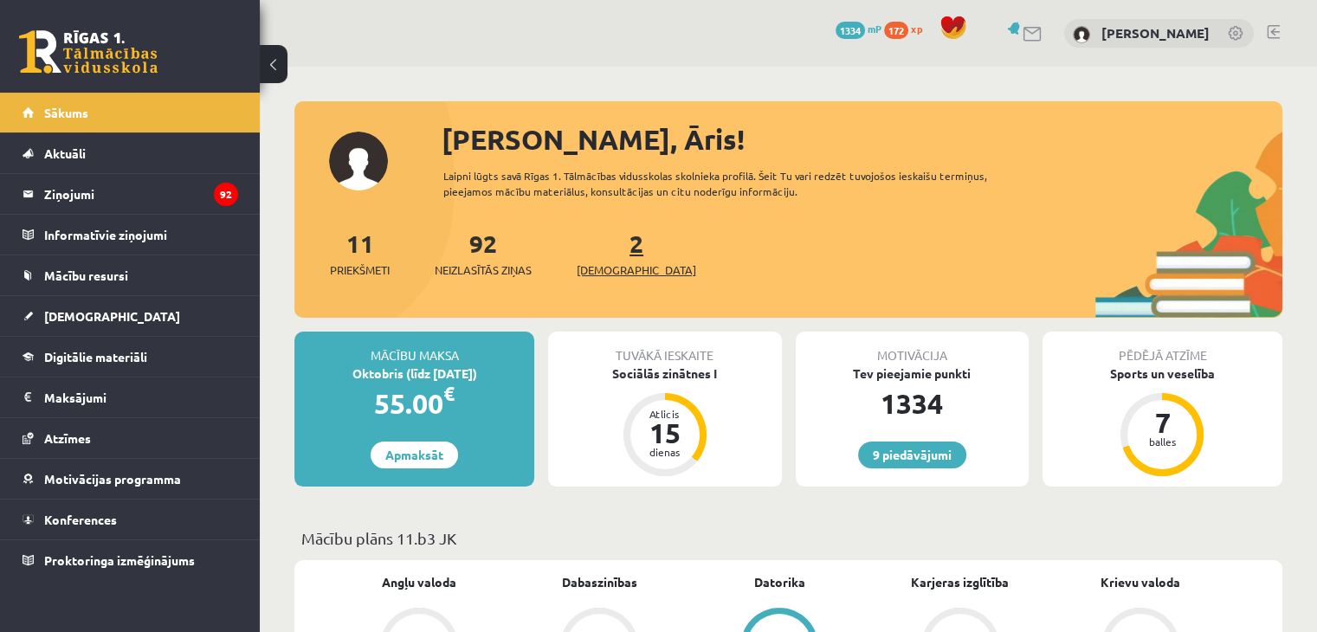
click at [606, 250] on link "2 Ieskaites" at bounding box center [636, 253] width 119 height 51
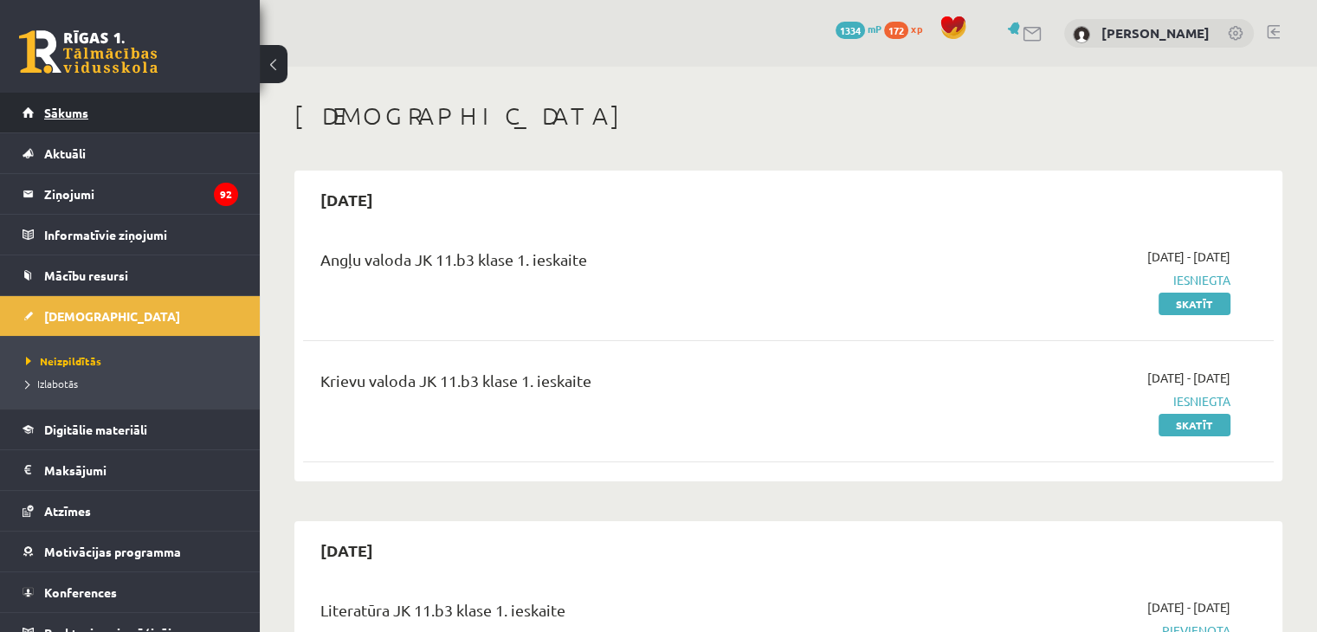
click at [113, 115] on link "Sākums" at bounding box center [131, 113] width 216 height 40
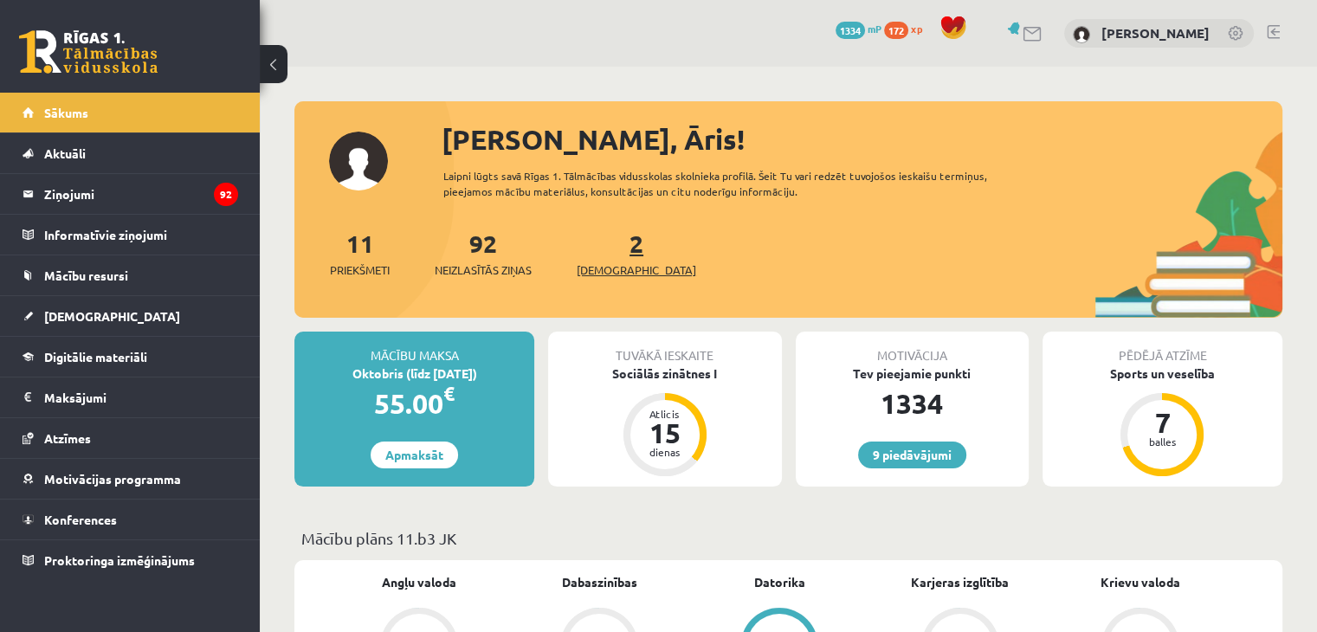
click at [611, 245] on link "2 Ieskaites" at bounding box center [636, 253] width 119 height 51
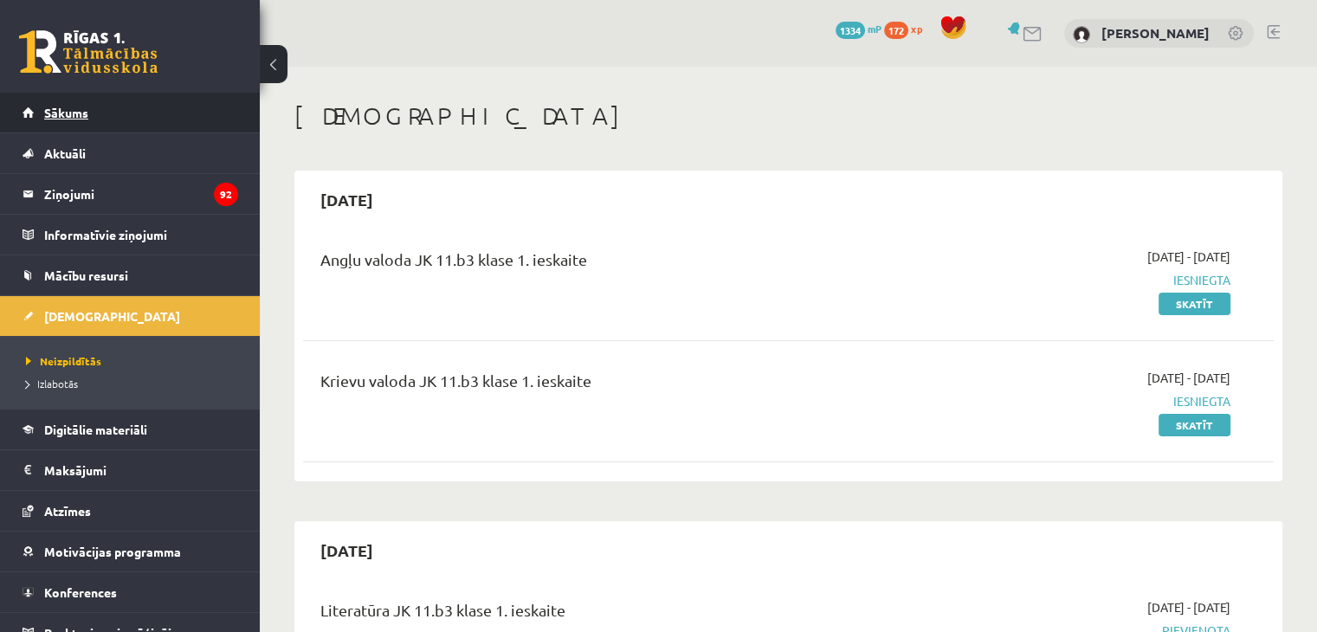
click at [153, 119] on link "Sākums" at bounding box center [131, 113] width 216 height 40
